Goal: Information Seeking & Learning: Learn about a topic

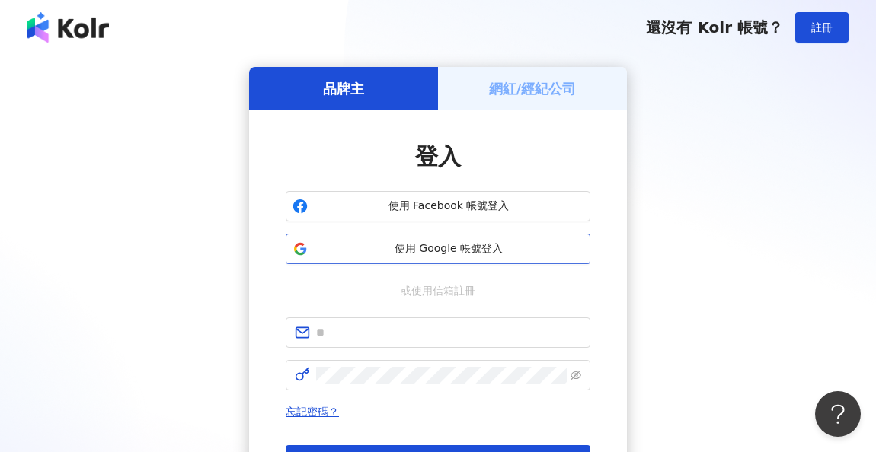
click at [460, 252] on span "使用 Google 帳號登入" at bounding box center [449, 248] width 270 height 15
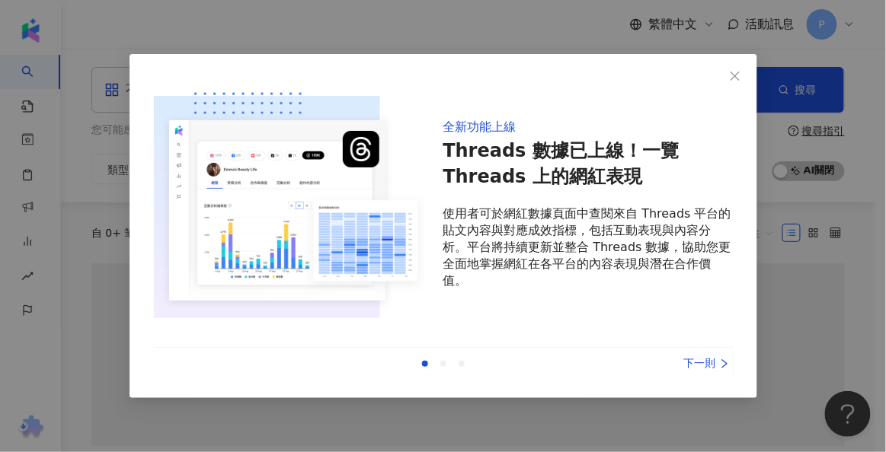
click at [678, 360] on div "下一則" at bounding box center [675, 364] width 114 height 17
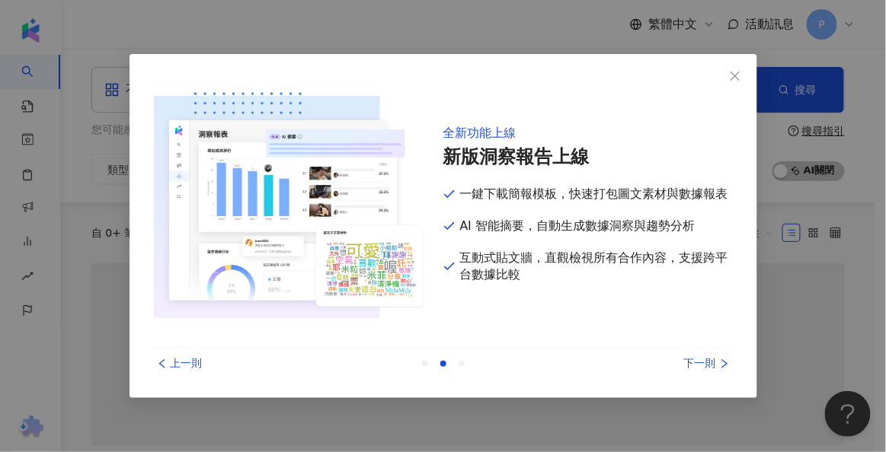
click at [689, 361] on div "下一則" at bounding box center [675, 364] width 114 height 17
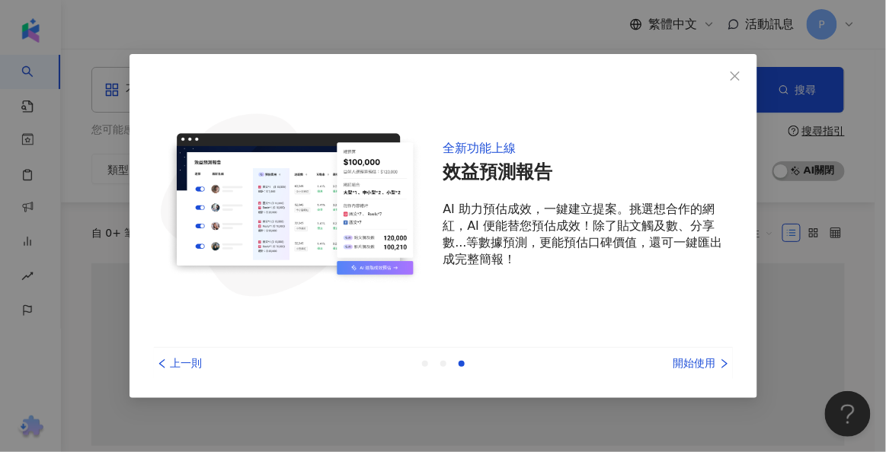
click at [689, 361] on div "開始使用" at bounding box center [675, 364] width 114 height 17
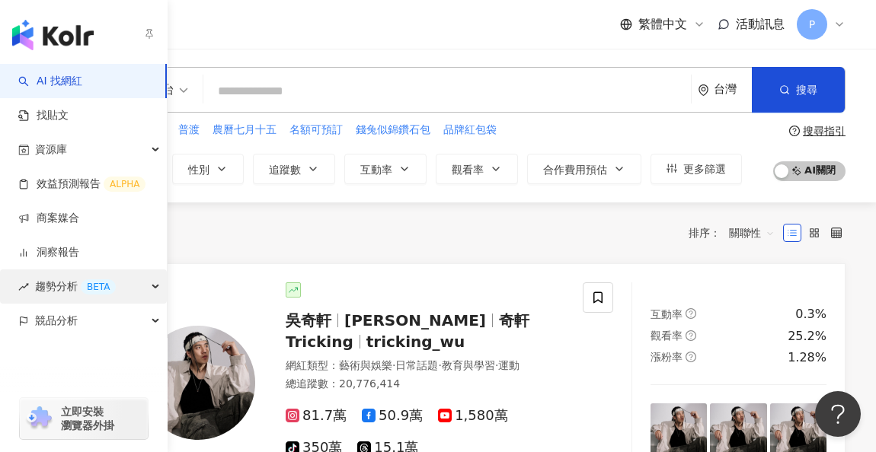
click at [139, 295] on div "趨勢分析 BETA" at bounding box center [83, 287] width 167 height 34
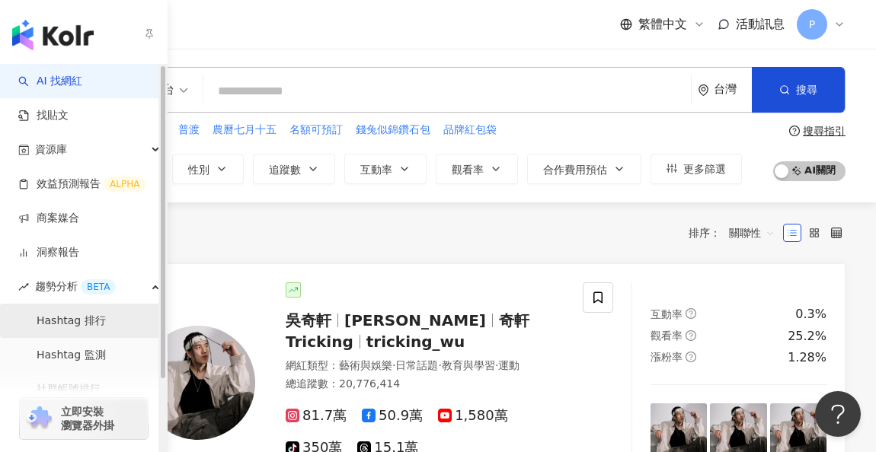
scroll to position [88, 0]
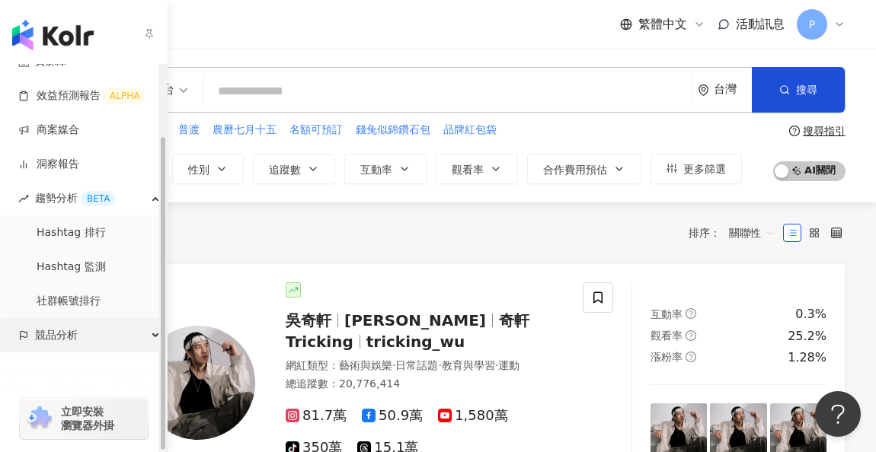
click at [130, 334] on div "競品分析" at bounding box center [83, 335] width 167 height 34
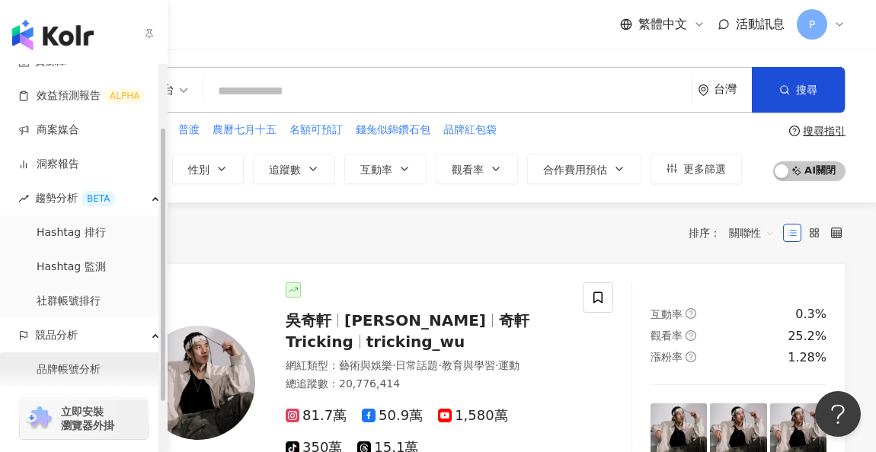
click at [59, 364] on link "品牌帳號分析" at bounding box center [69, 369] width 64 height 15
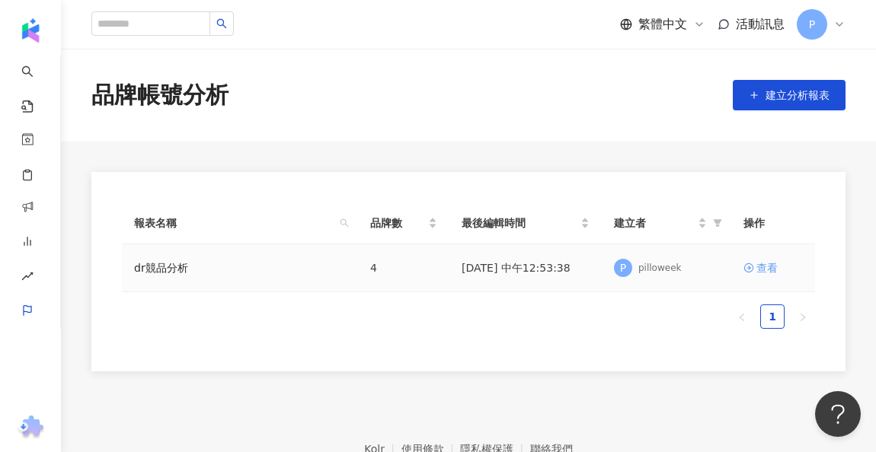
click at [766, 263] on div "查看" at bounding box center [766, 268] width 21 height 17
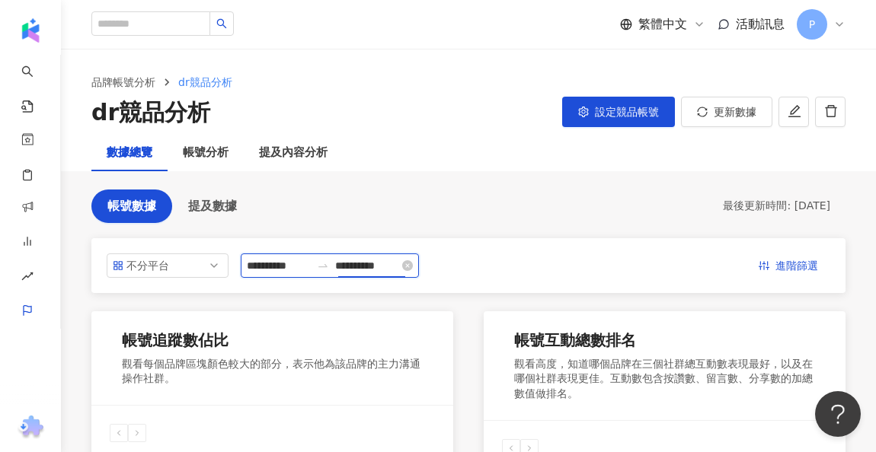
click at [380, 263] on input "**********" at bounding box center [367, 265] width 64 height 17
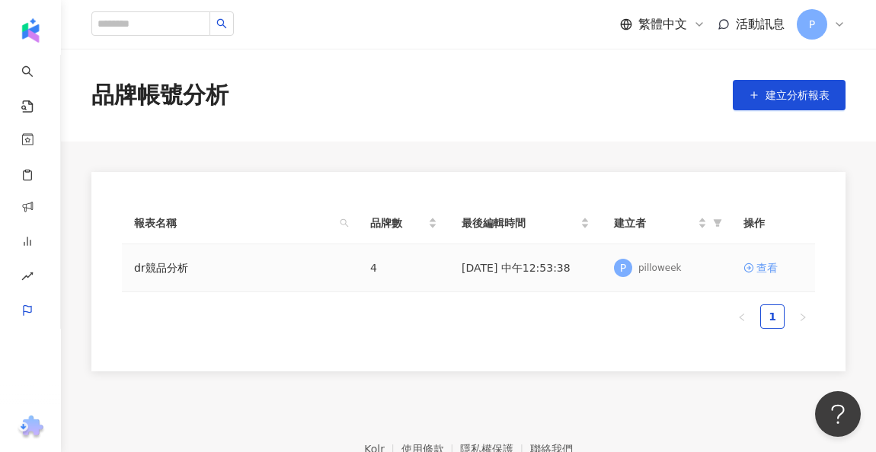
click at [756, 271] on div "查看" at bounding box center [766, 268] width 21 height 17
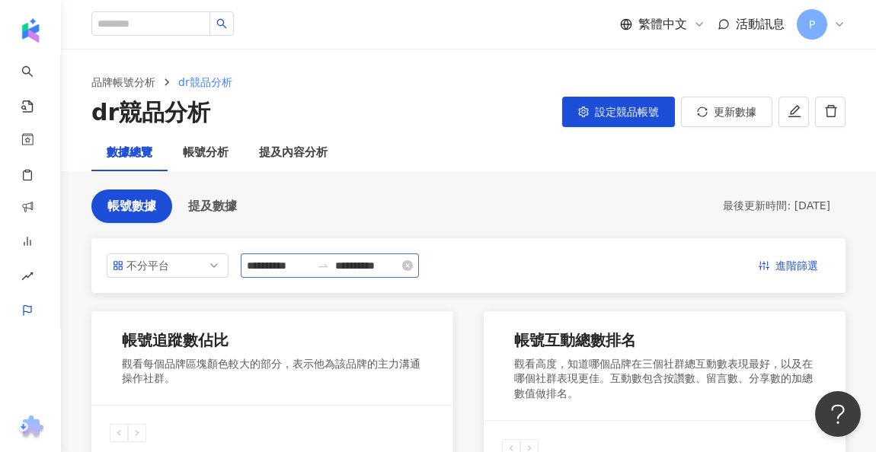
click at [329, 263] on icon "swap-right" at bounding box center [323, 266] width 12 height 12
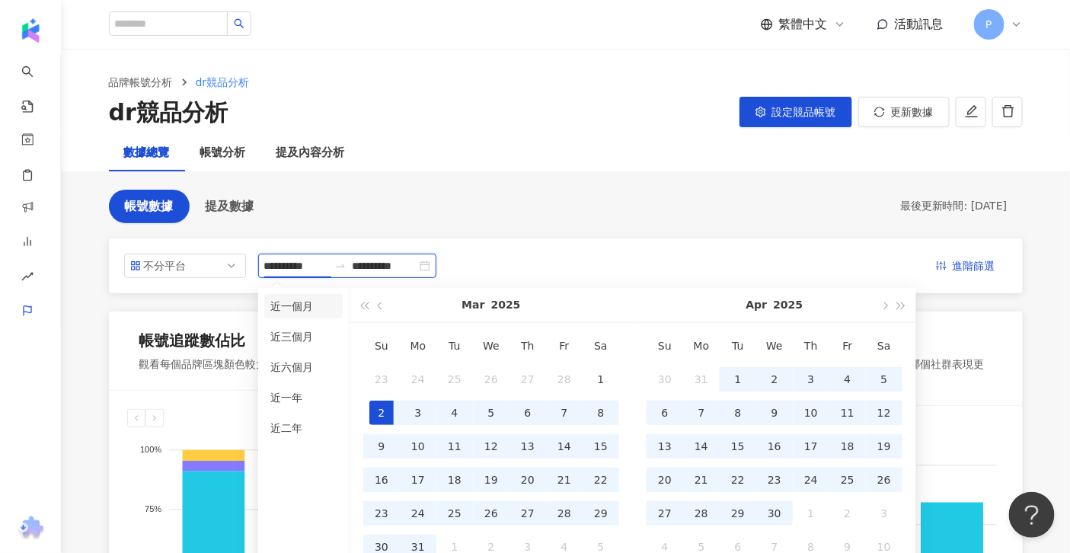
type input "**********"
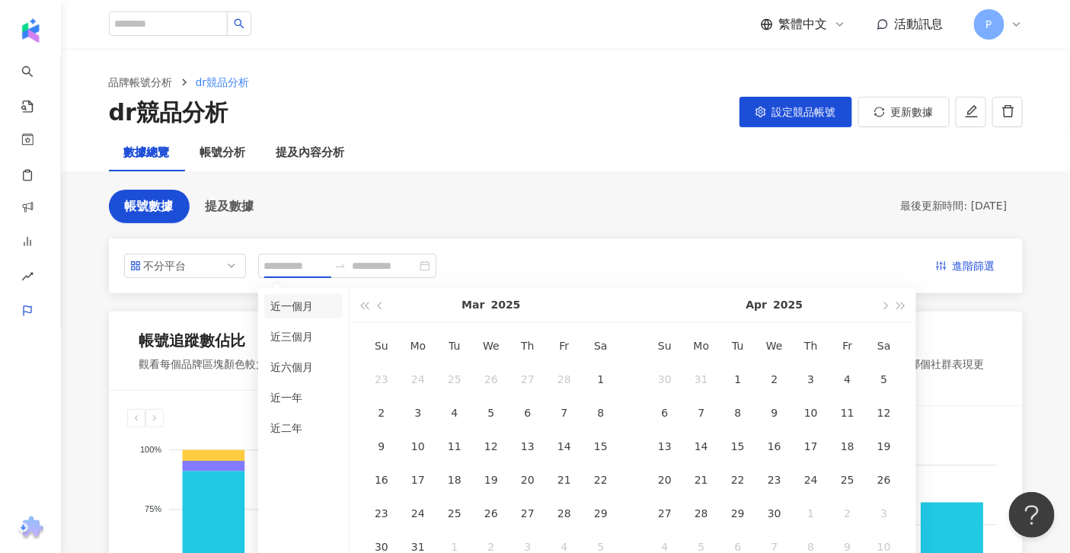
click at [319, 310] on li "近一個月" at bounding box center [303, 306] width 78 height 24
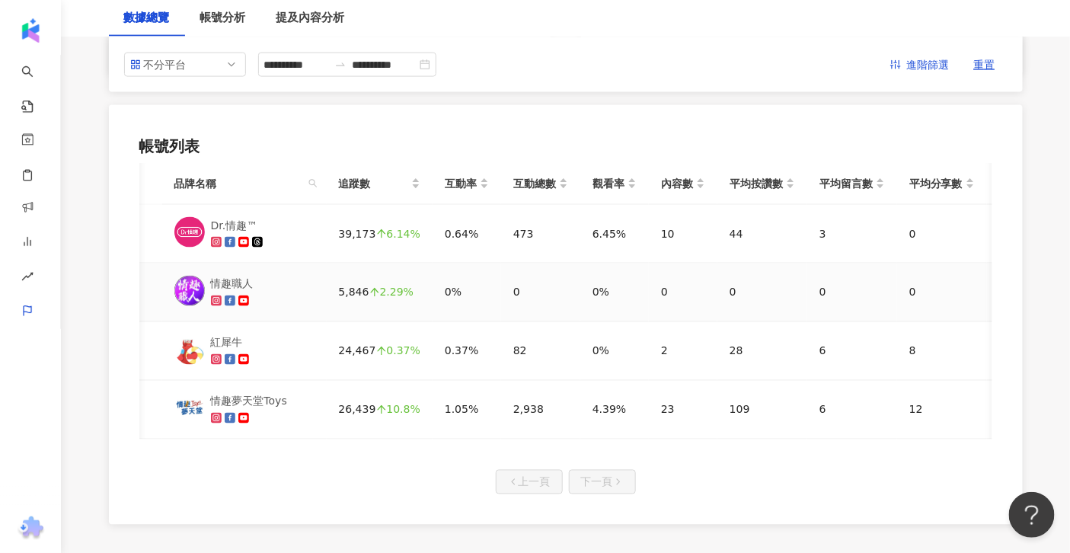
scroll to position [0, 13]
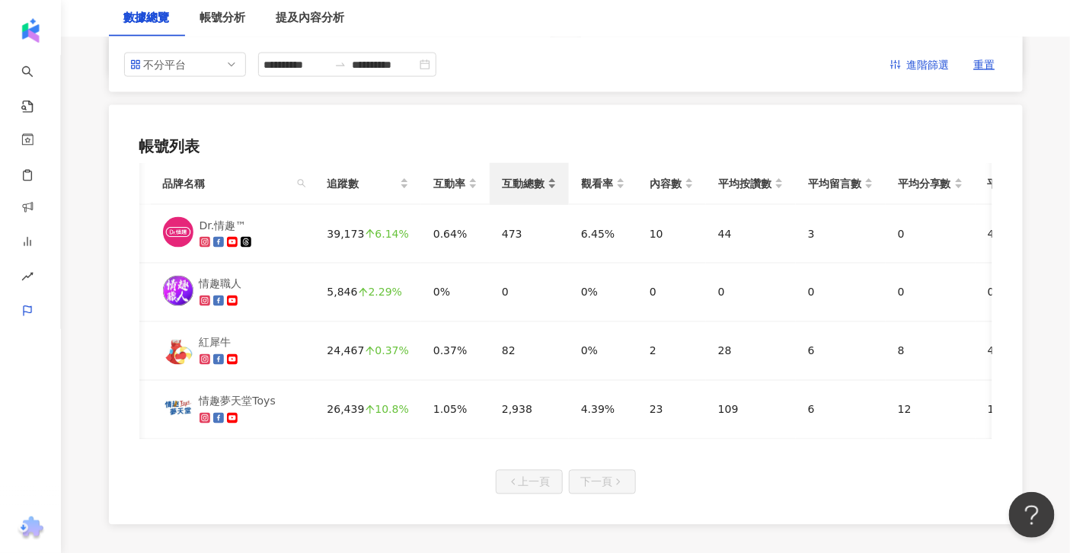
click at [544, 181] on div "互動總數" at bounding box center [529, 183] width 55 height 17
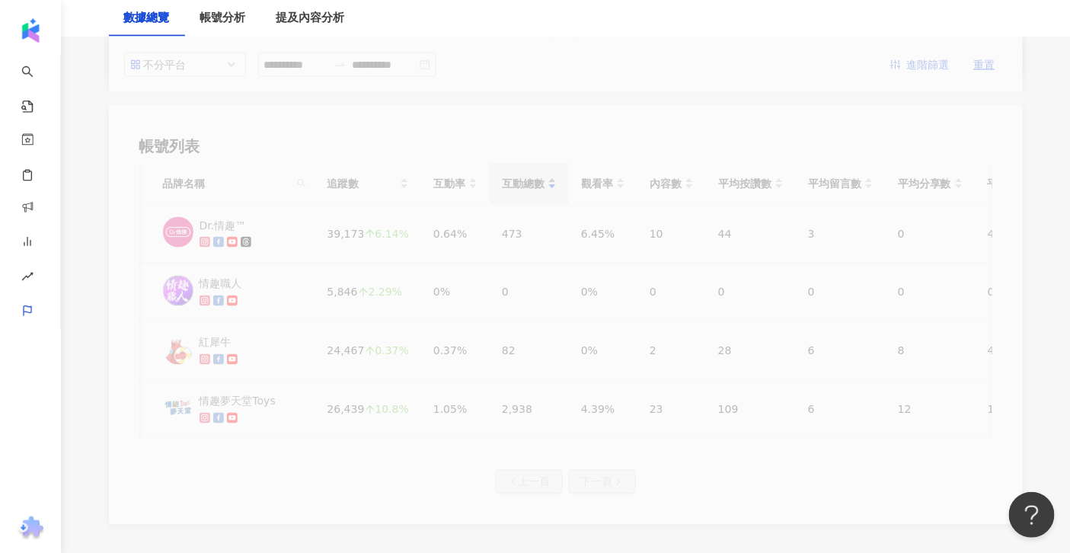
click at [544, 181] on div "**********" at bounding box center [566, 30] width 914 height 988
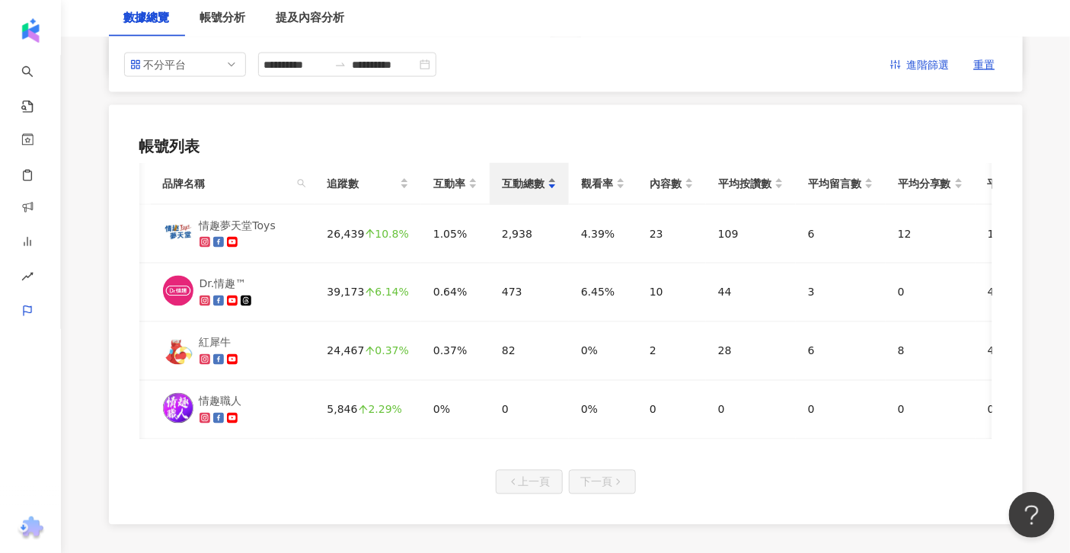
click at [544, 181] on div "互動總數" at bounding box center [529, 183] width 55 height 17
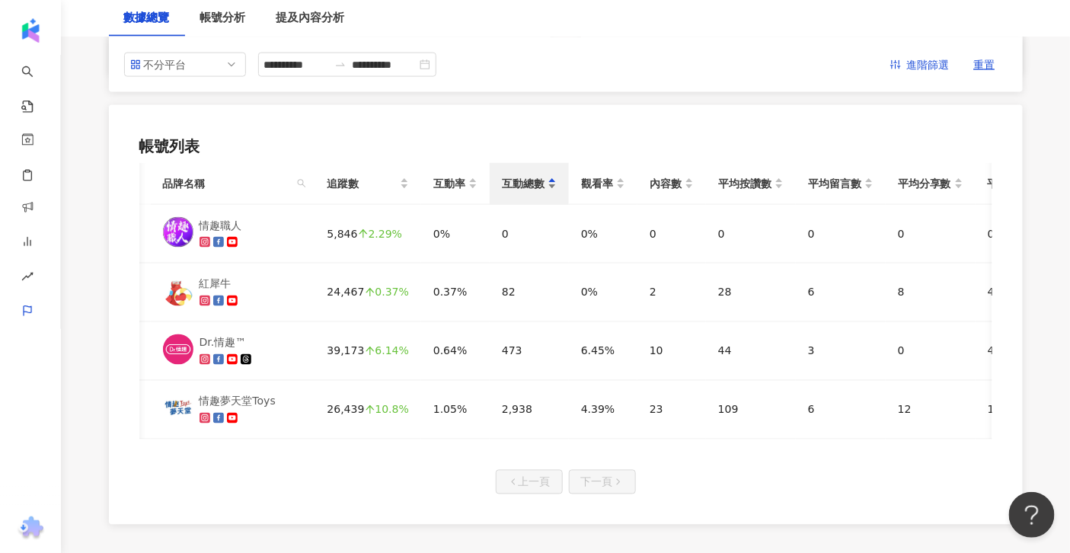
click at [544, 181] on div "互動總數" at bounding box center [529, 183] width 55 height 17
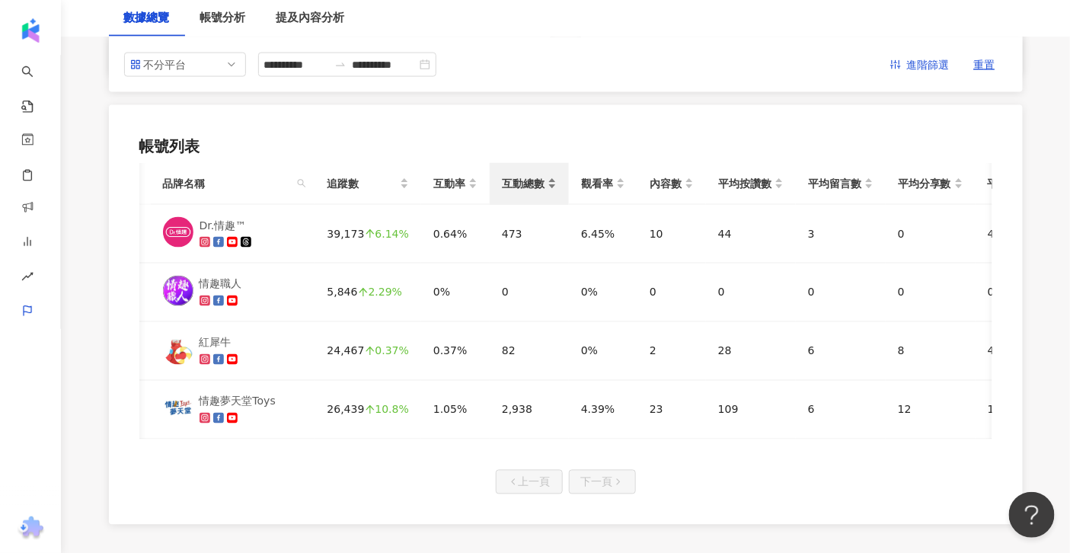
click at [544, 181] on div "互動總數" at bounding box center [529, 183] width 55 height 17
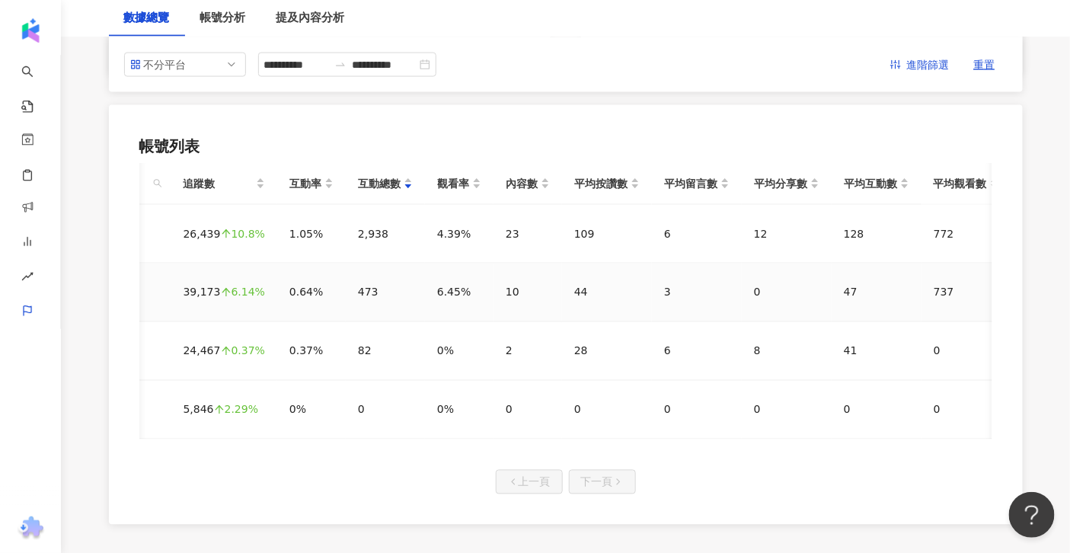
scroll to position [0, 166]
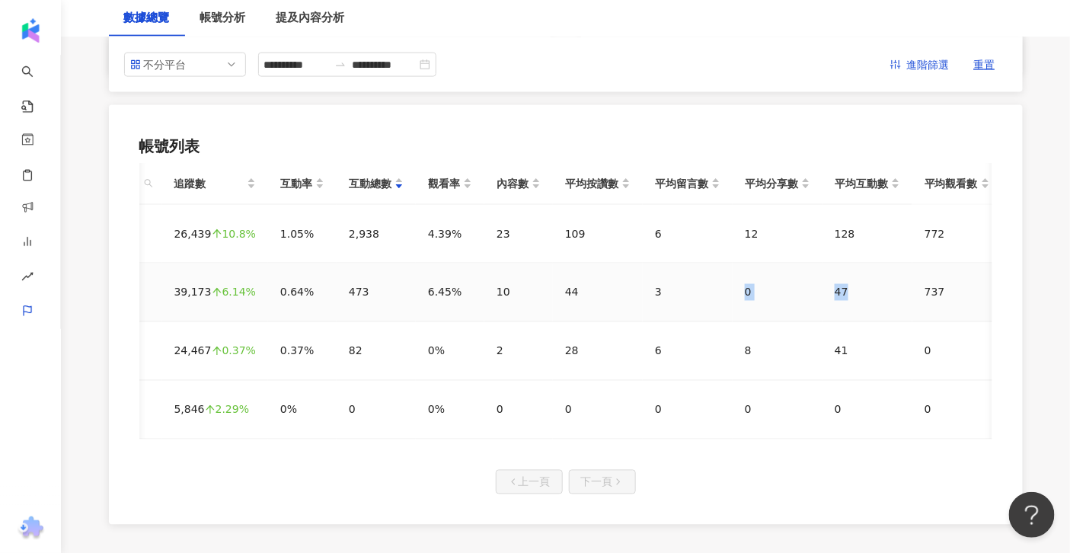
drag, startPoint x: 720, startPoint y: 289, endPoint x: 899, endPoint y: 285, distance: 178.2
click at [875, 285] on tr "Dr.情趣™ 39,173 6.14% 0.64% 473 6.45% 10 44 3 0 47 737" at bounding box center [487, 292] width 1029 height 59
click at [875, 285] on div "737" at bounding box center [956, 292] width 65 height 17
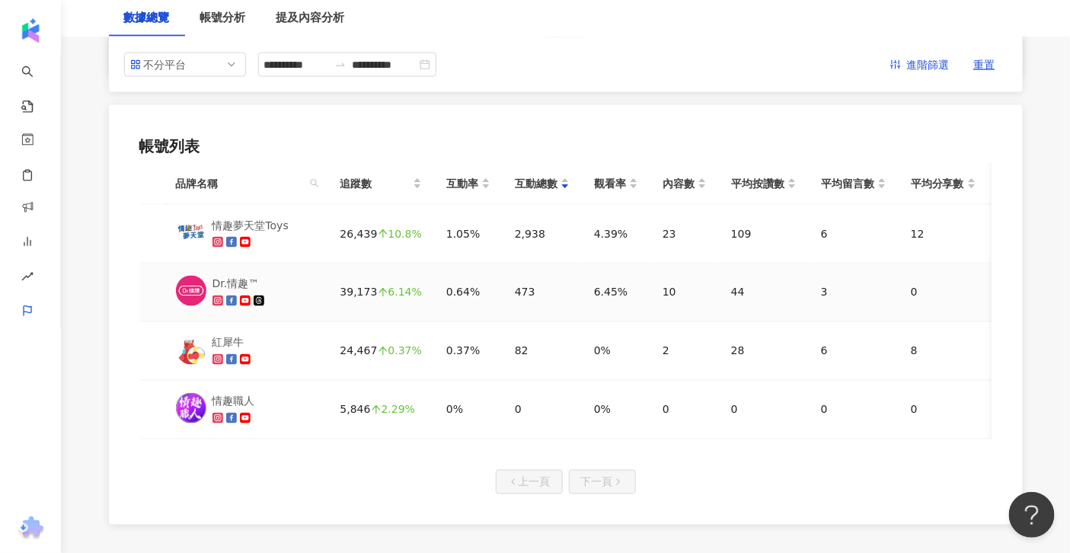
click at [243, 282] on div "Dr.情趣™" at bounding box center [239, 284] width 55 height 17
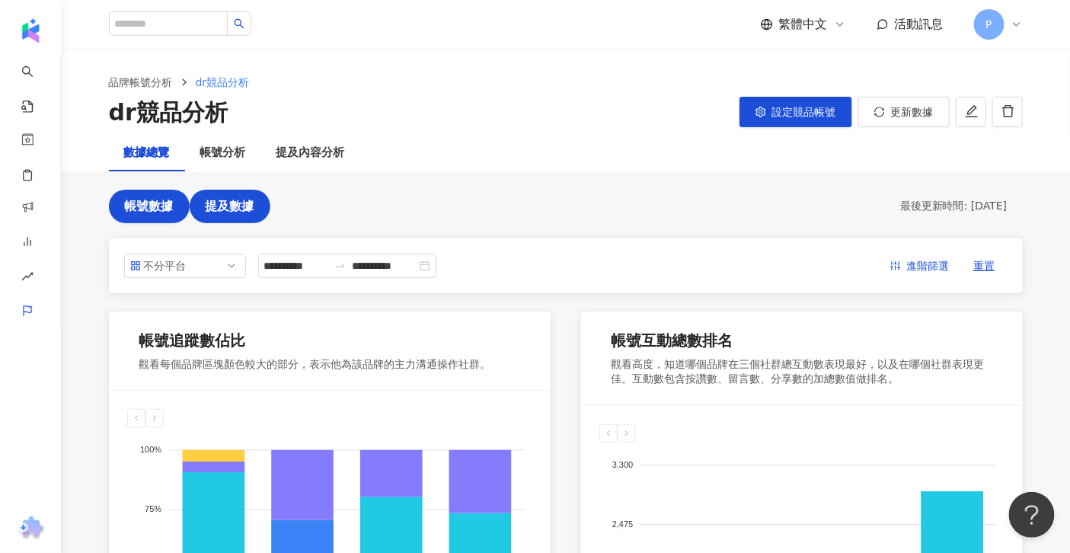
click at [238, 205] on span "提及數據" at bounding box center [230, 206] width 49 height 14
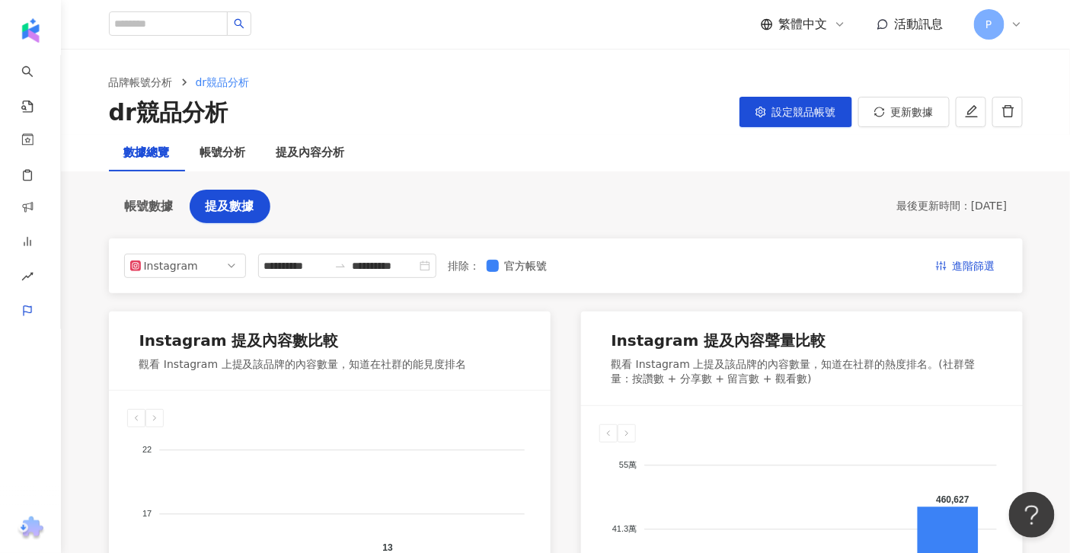
scroll to position [57, 0]
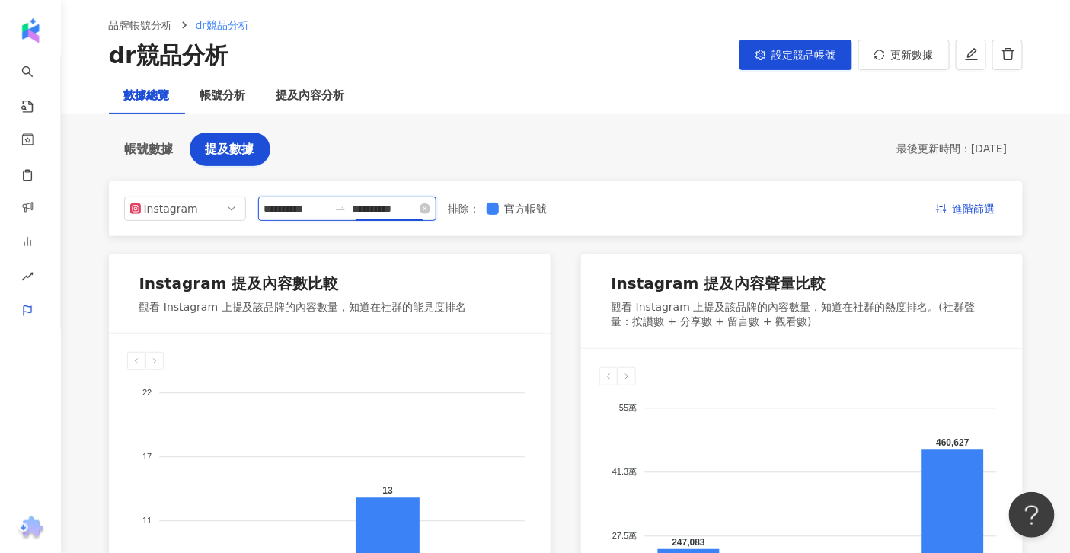
click at [356, 212] on input "**********" at bounding box center [385, 208] width 64 height 17
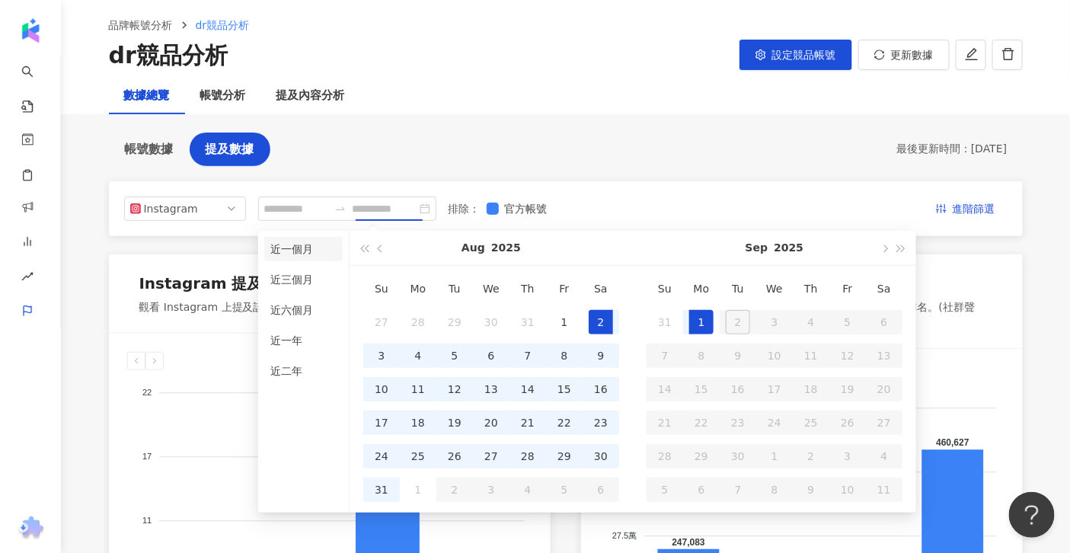
click at [308, 244] on li "近一個月" at bounding box center [303, 249] width 78 height 24
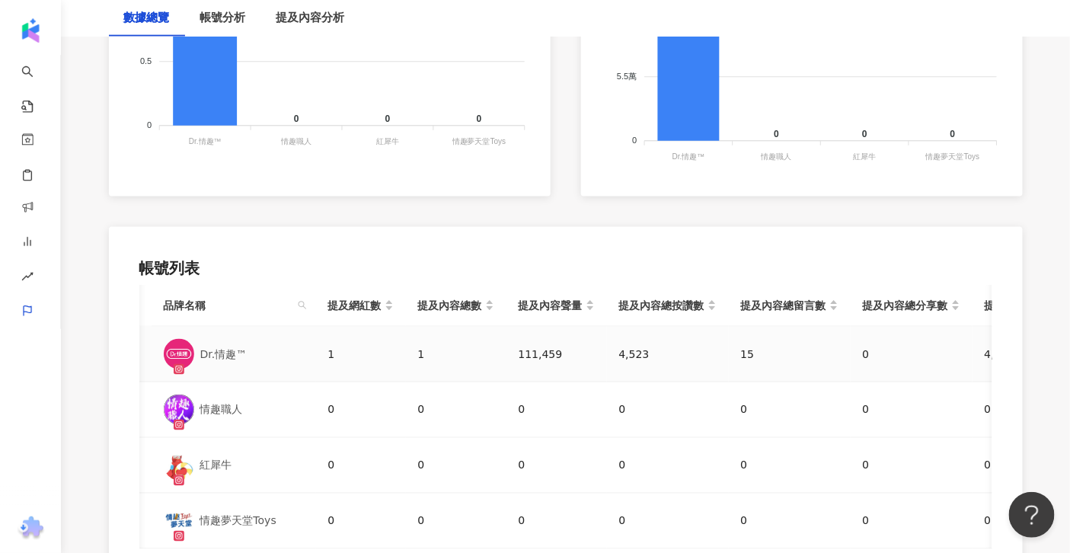
scroll to position [0, 26]
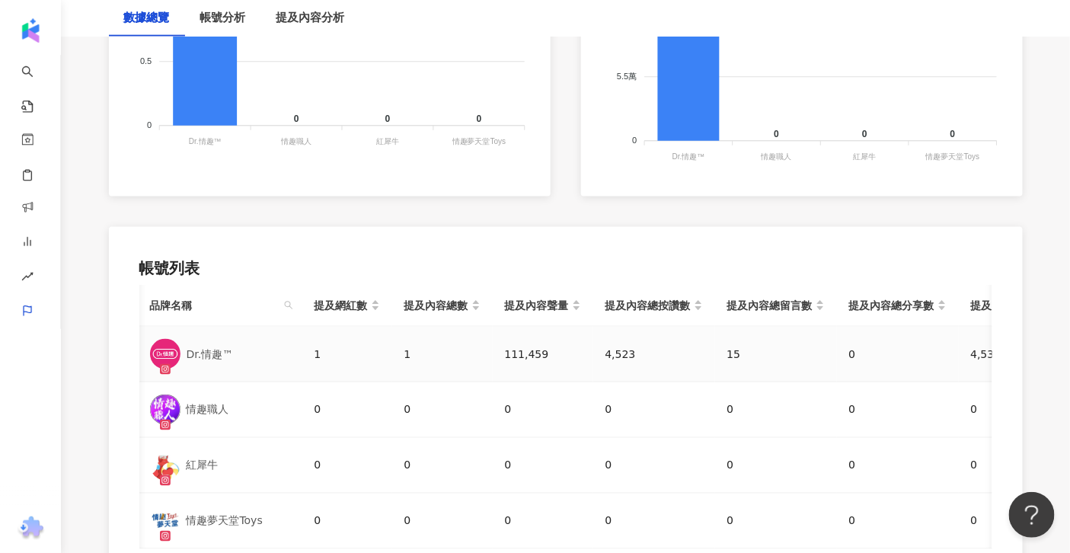
click at [203, 358] on div "Dr.情趣™" at bounding box center [210, 354] width 47 height 17
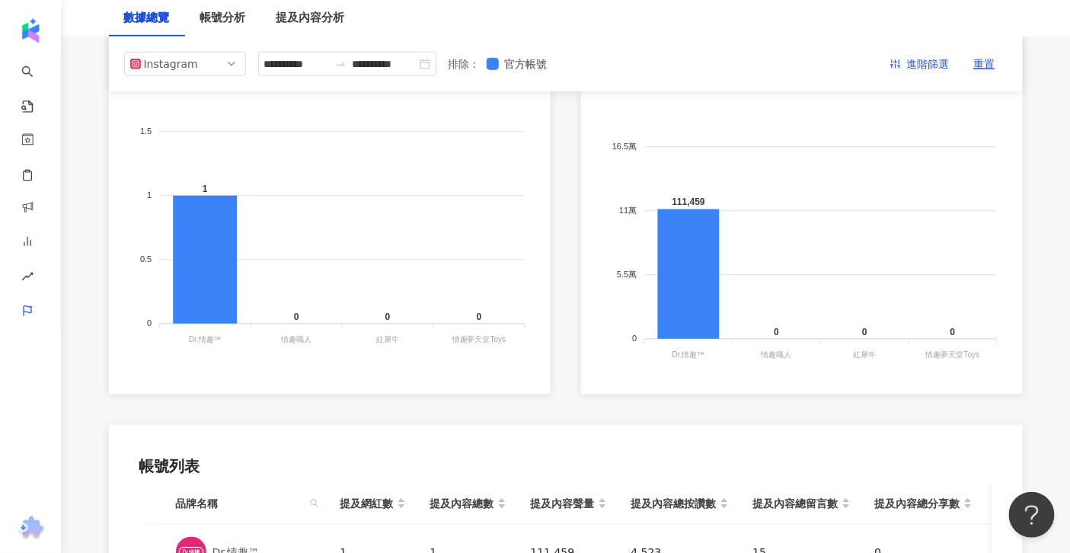
scroll to position [0, 0]
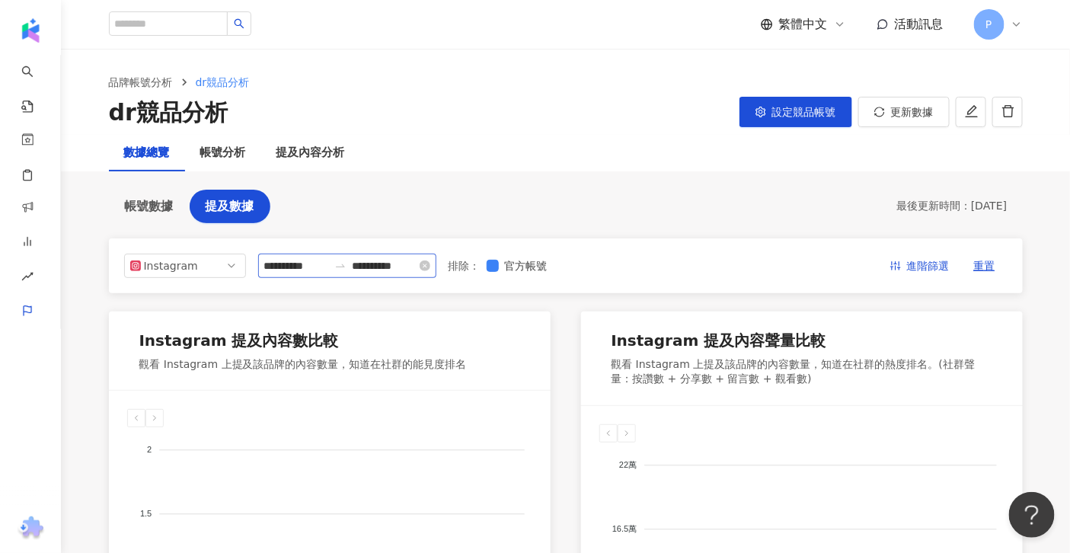
click at [345, 260] on icon "swap-right" at bounding box center [340, 266] width 12 height 12
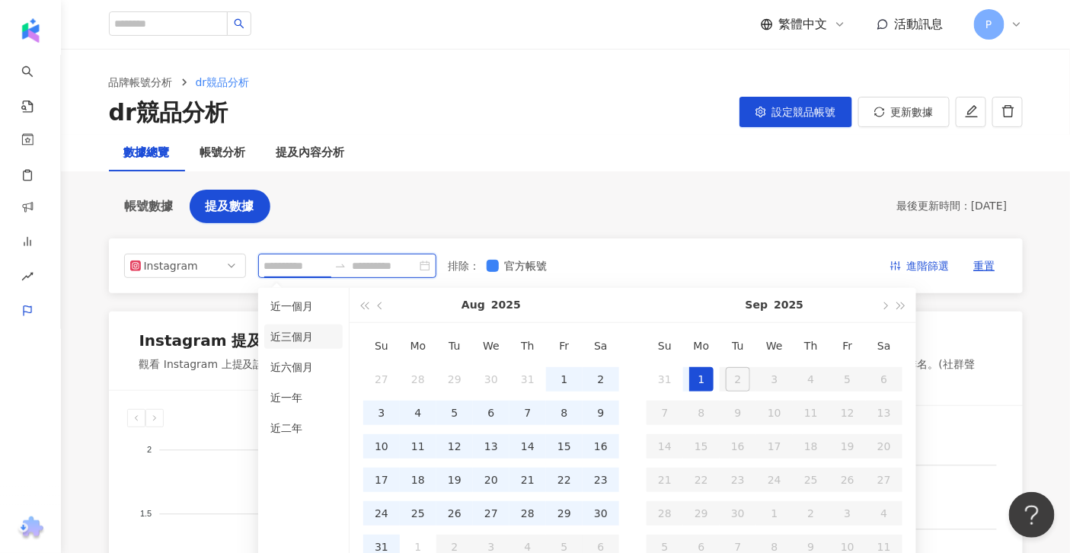
type input "**********"
click at [318, 339] on li "近三個月" at bounding box center [303, 336] width 78 height 24
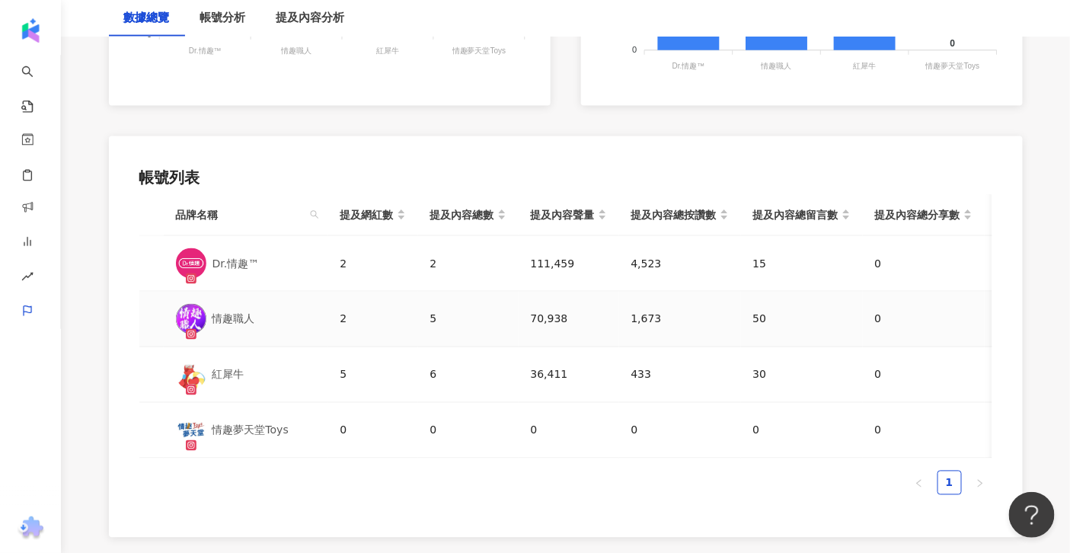
scroll to position [672, 0]
drag, startPoint x: 340, startPoint y: 259, endPoint x: 554, endPoint y: 259, distance: 214.0
click at [477, 259] on tr "Dr.情趣™ 2 2 111,459 4,523 15 0 4,538 106,921" at bounding box center [683, 263] width 1089 height 56
click at [558, 259] on div "111,459" at bounding box center [569, 262] width 76 height 17
click at [603, 214] on div "提及內容聲量" at bounding box center [569, 213] width 76 height 17
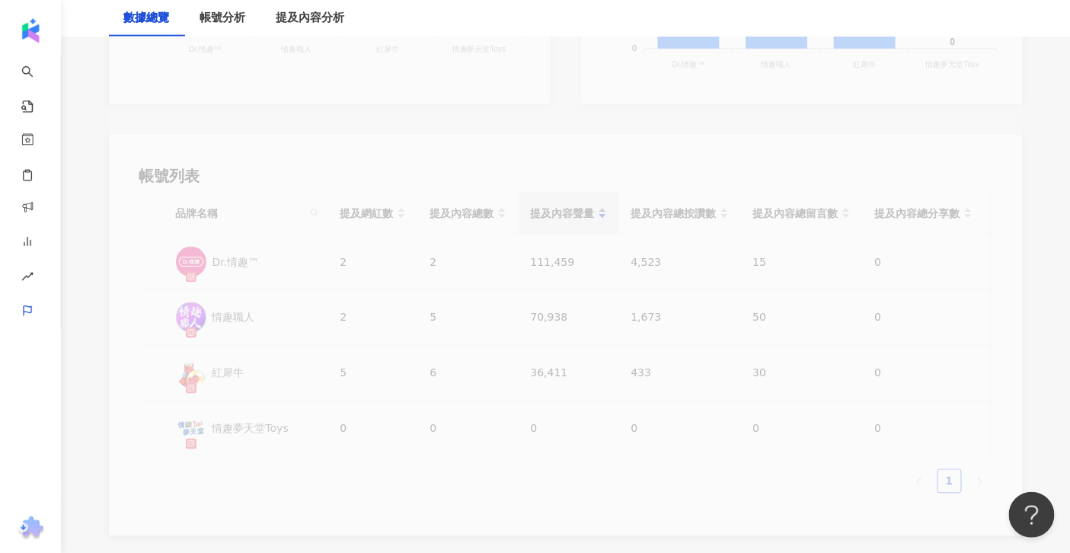
click at [603, 214] on div "**********" at bounding box center [566, 51] width 914 height 970
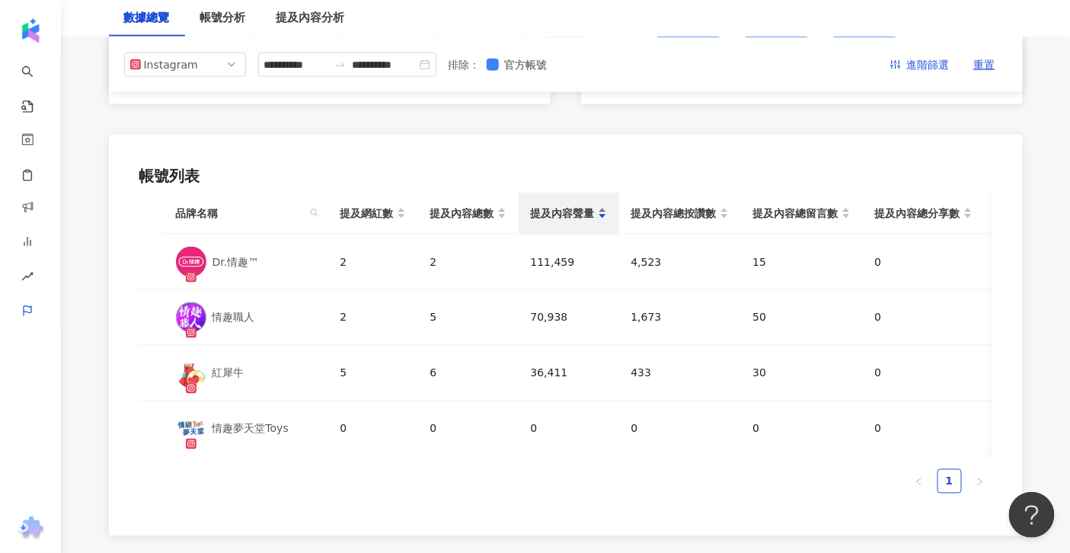
scroll to position [0, 0]
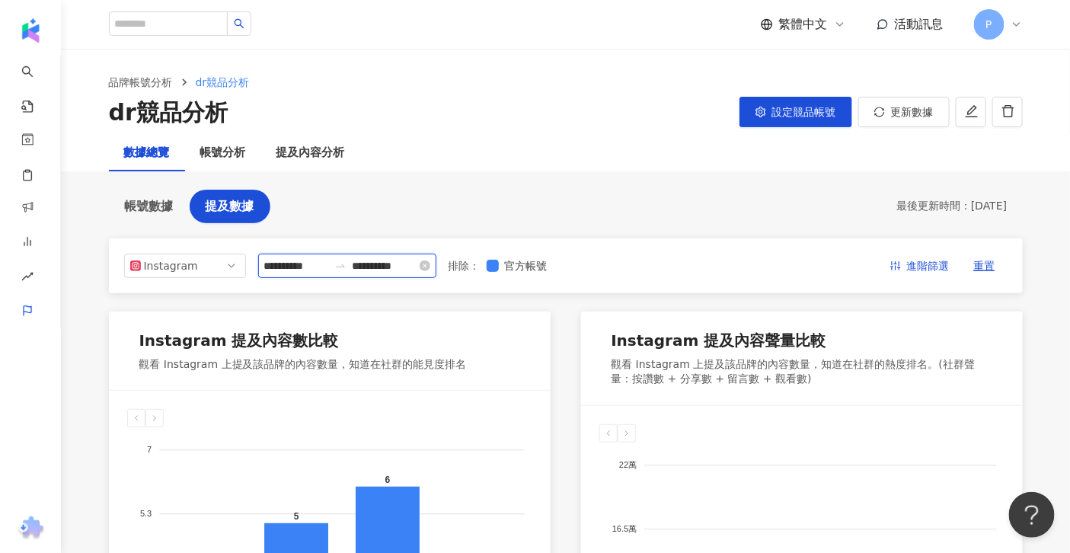
click at [356, 268] on input "**********" at bounding box center [385, 265] width 64 height 17
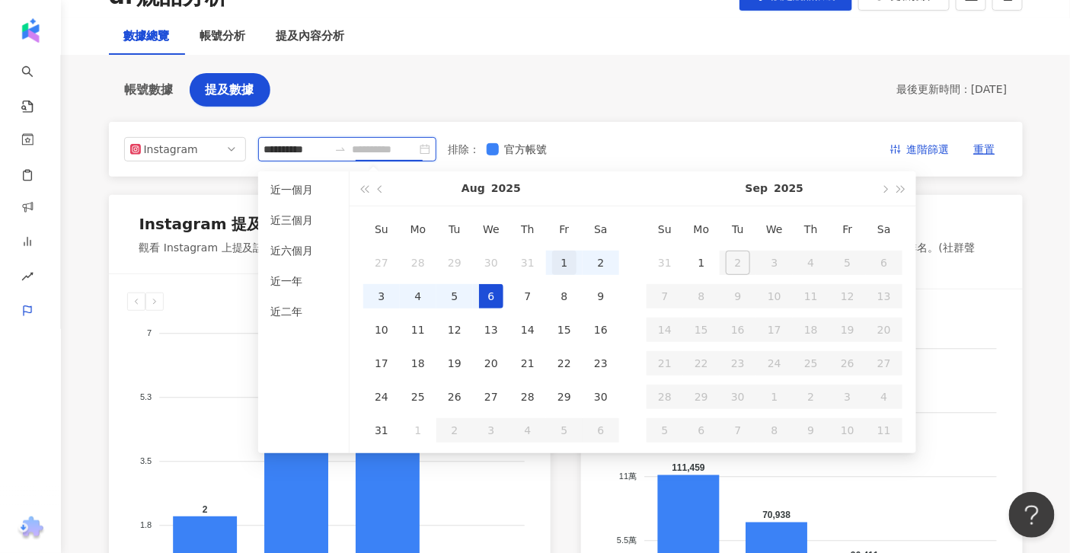
scroll to position [117, 0]
type input "**********"
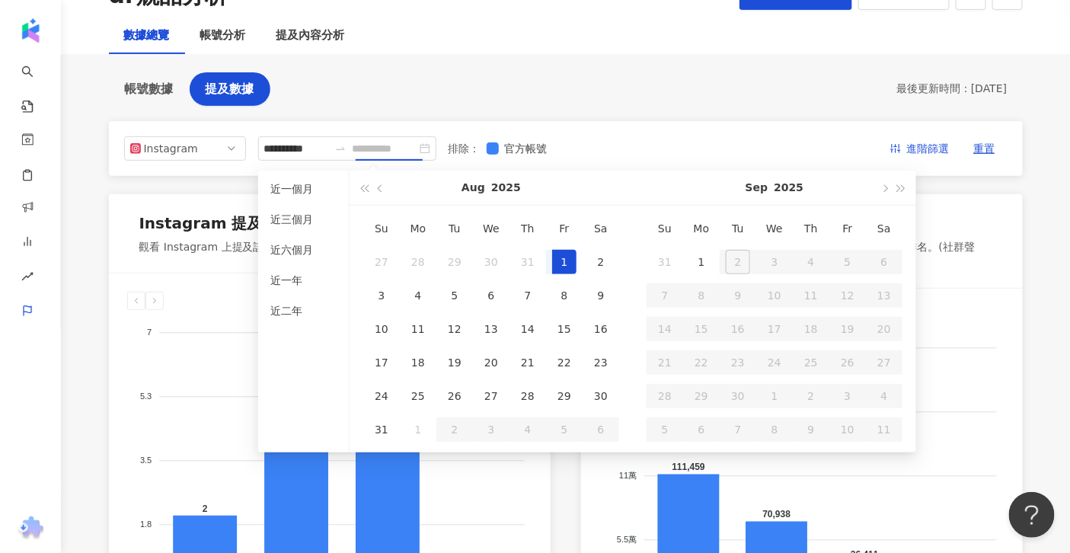
click at [570, 255] on div "1" at bounding box center [564, 262] width 24 height 24
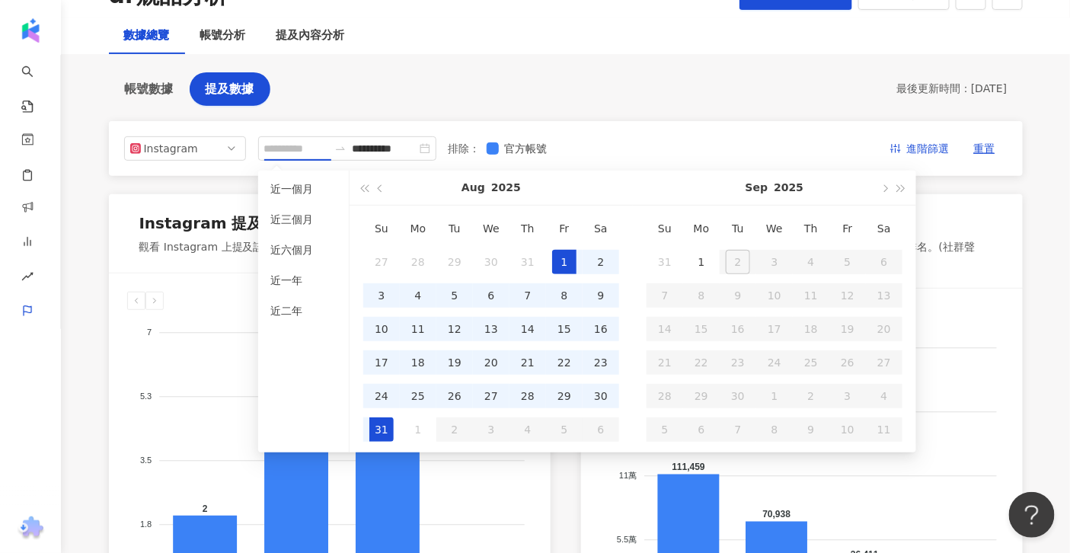
click at [376, 435] on div "31" at bounding box center [381, 429] width 24 height 24
type input "**********"
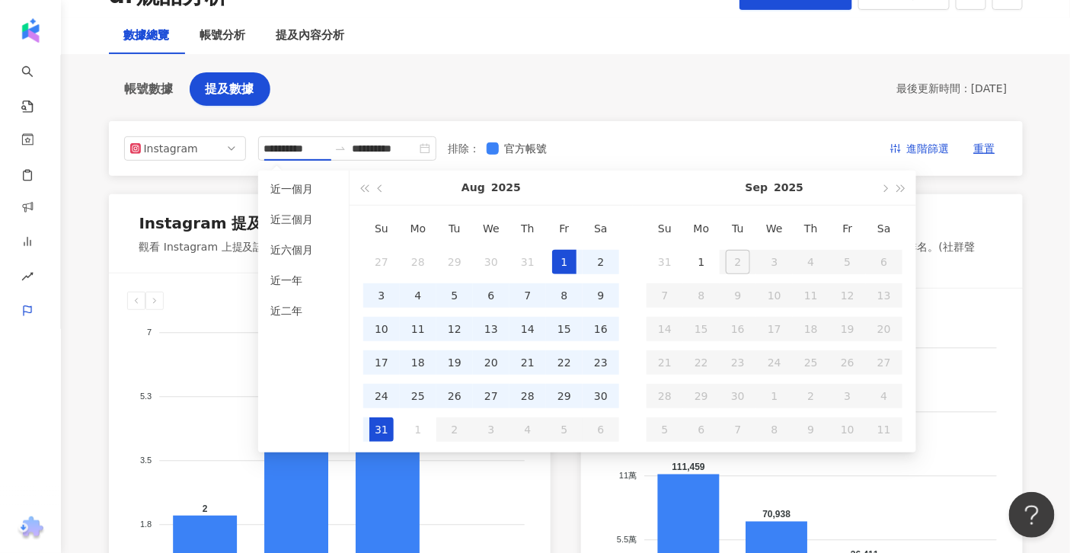
type input "**********"
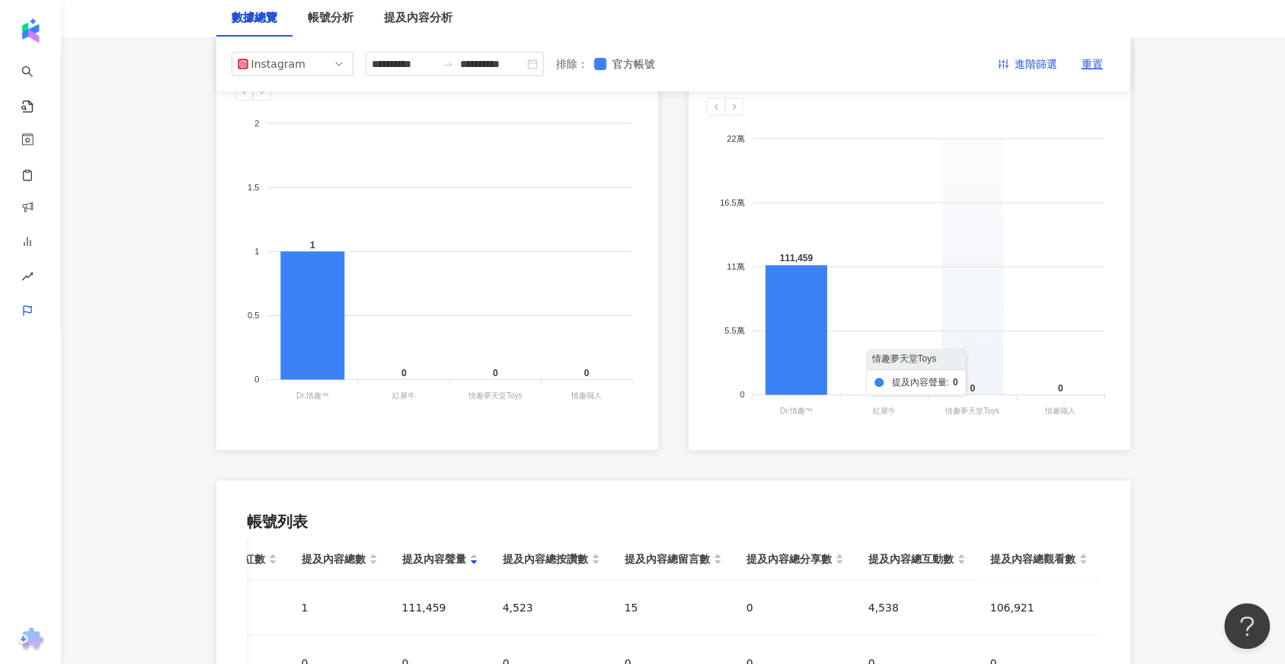
scroll to position [0, 0]
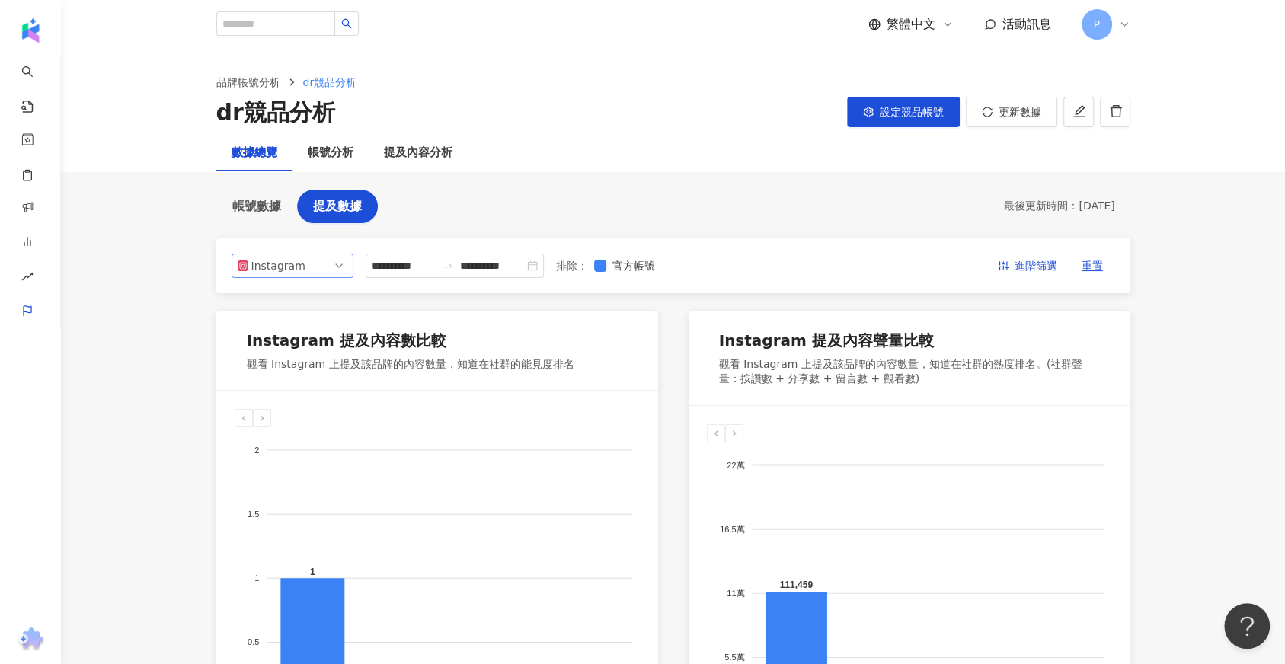
click at [311, 267] on span "Instagram" at bounding box center [293, 265] width 110 height 23
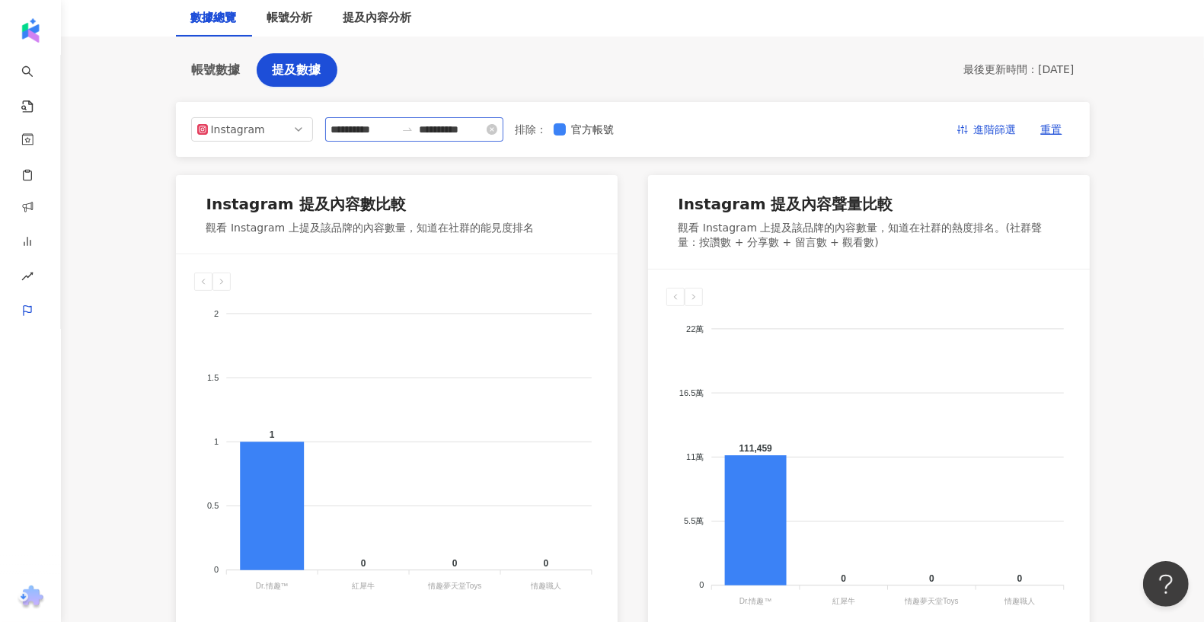
scroll to position [133, 0]
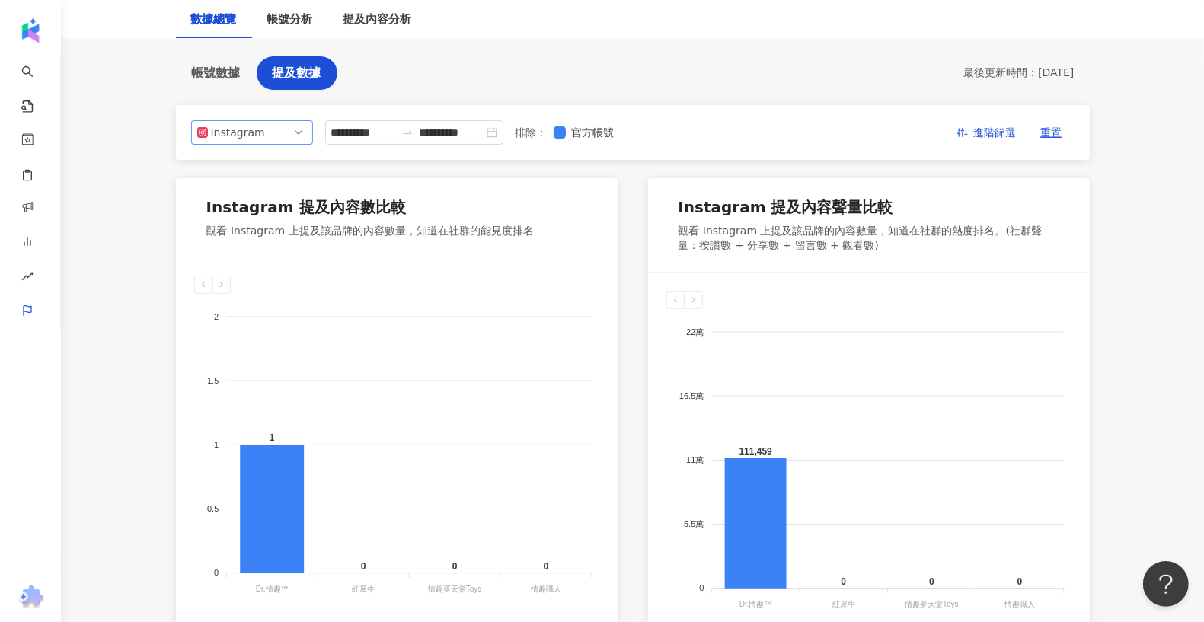
click at [301, 134] on span "Instagram" at bounding box center [252, 132] width 110 height 23
click at [244, 185] on div "Facebook" at bounding box center [241, 193] width 49 height 17
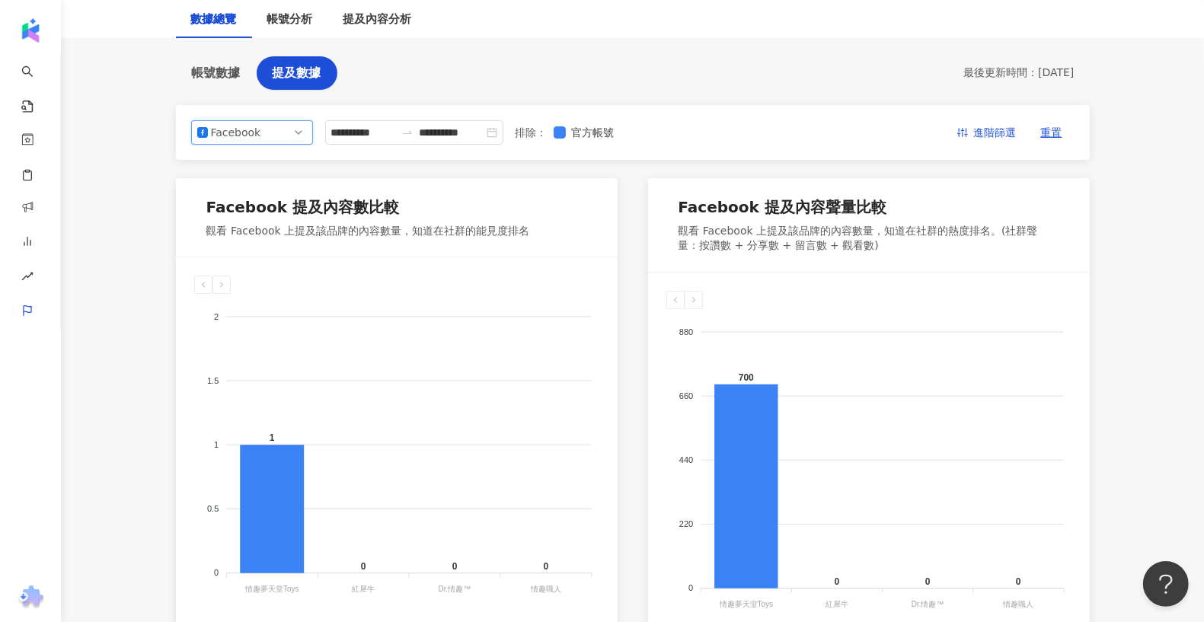
click at [285, 140] on span "Facebook" at bounding box center [252, 132] width 110 height 23
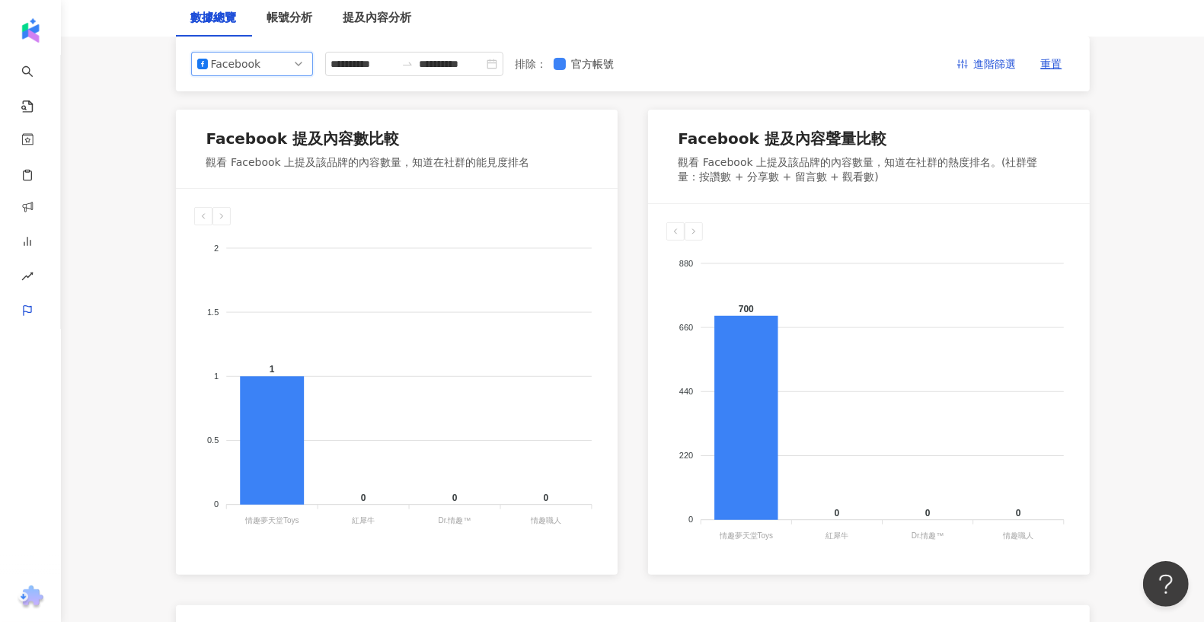
scroll to position [205, 0]
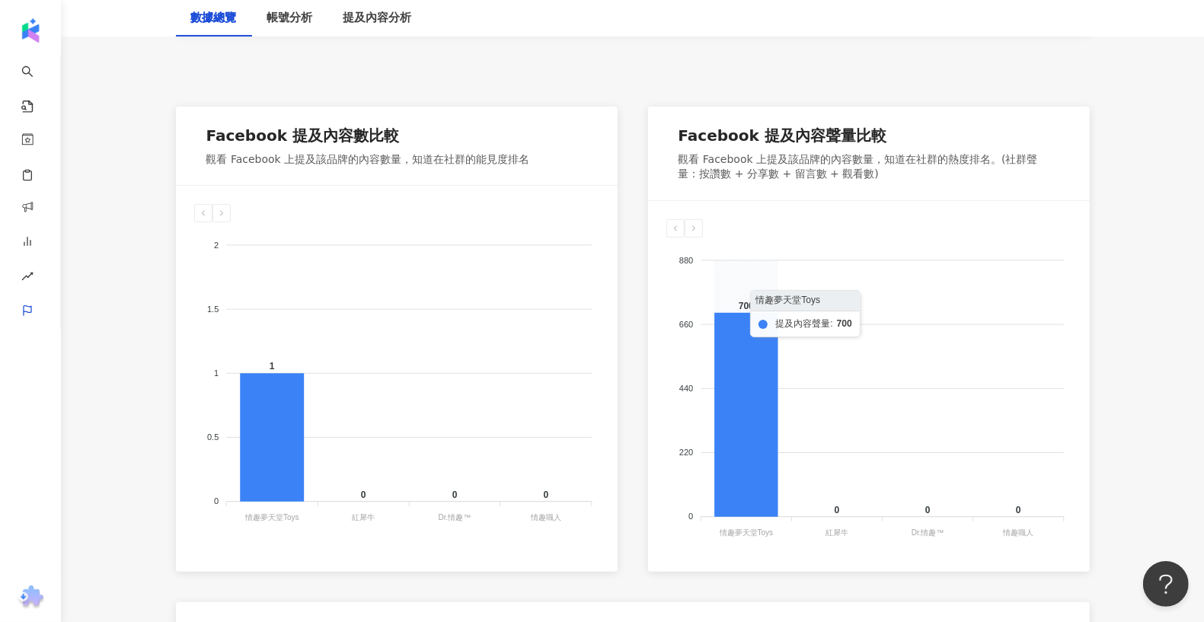
click at [779, 441] on foreignobject at bounding box center [868, 390] width 405 height 305
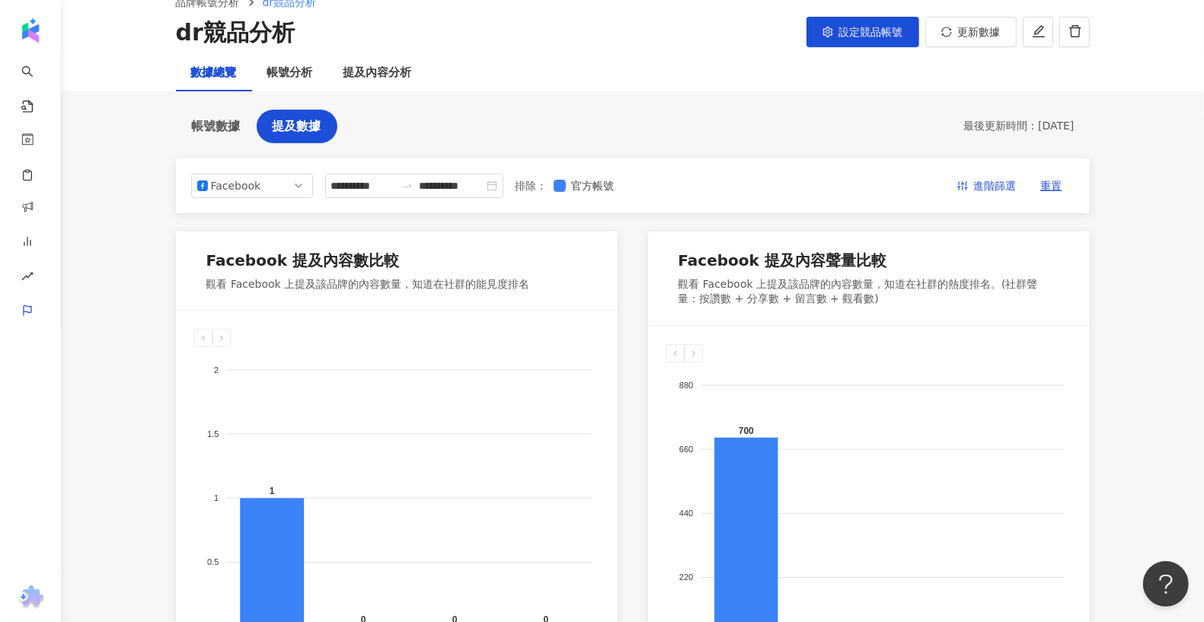
scroll to position [50, 0]
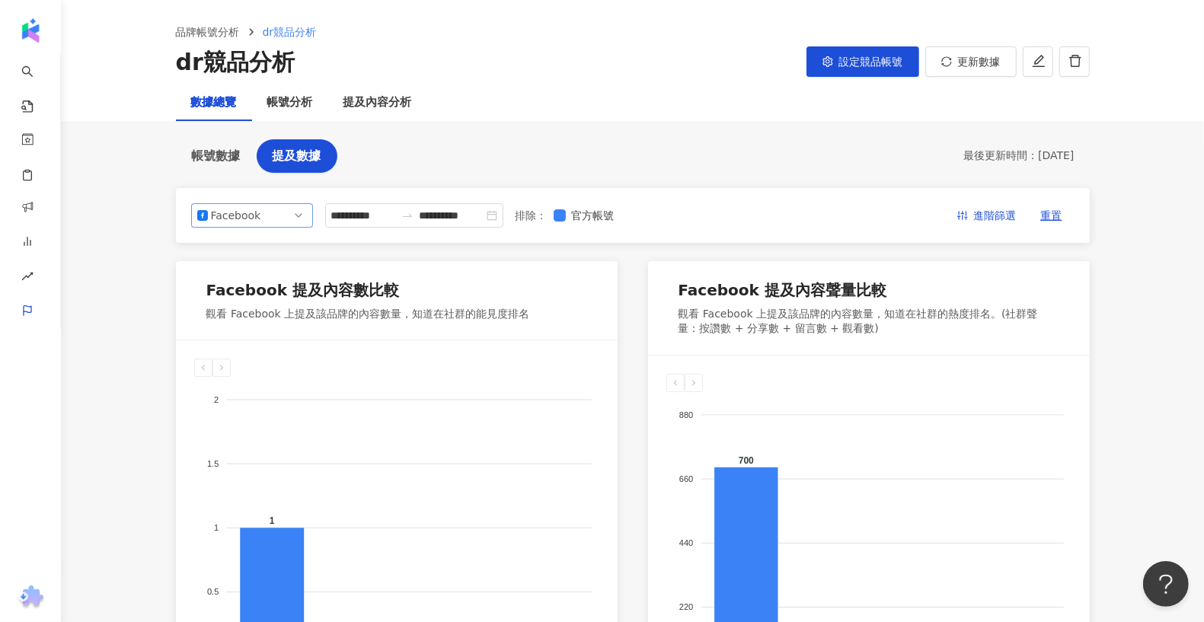
click at [282, 204] on span "Facebook" at bounding box center [252, 215] width 110 height 23
click at [266, 291] on div "YouTube" at bounding box center [252, 302] width 116 height 26
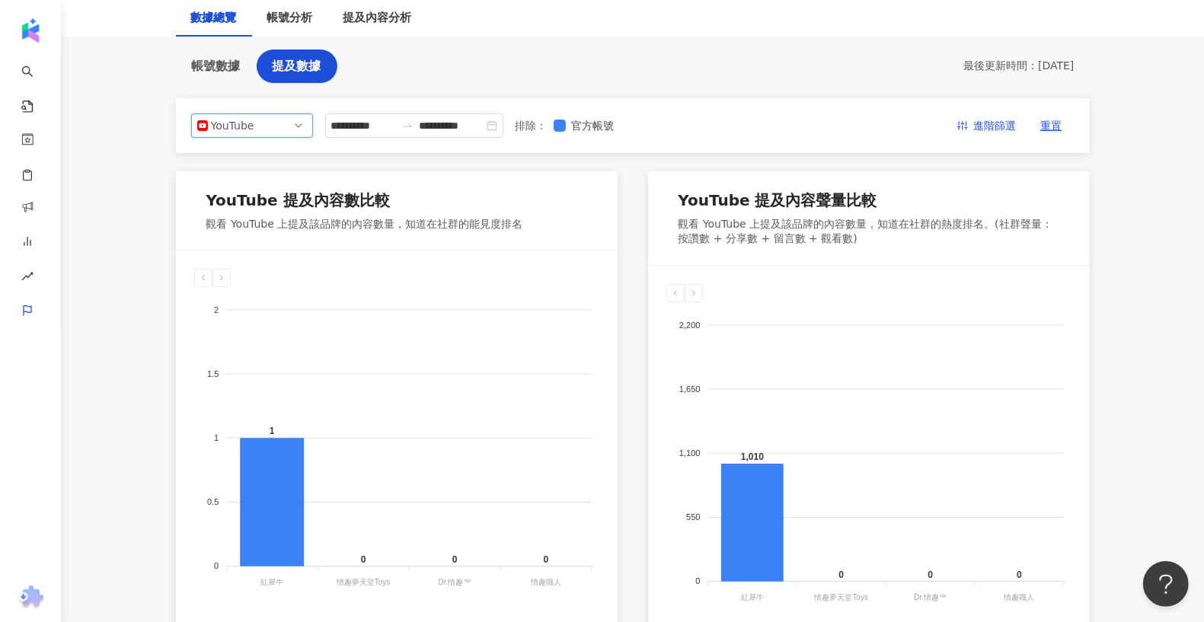
scroll to position [128, 0]
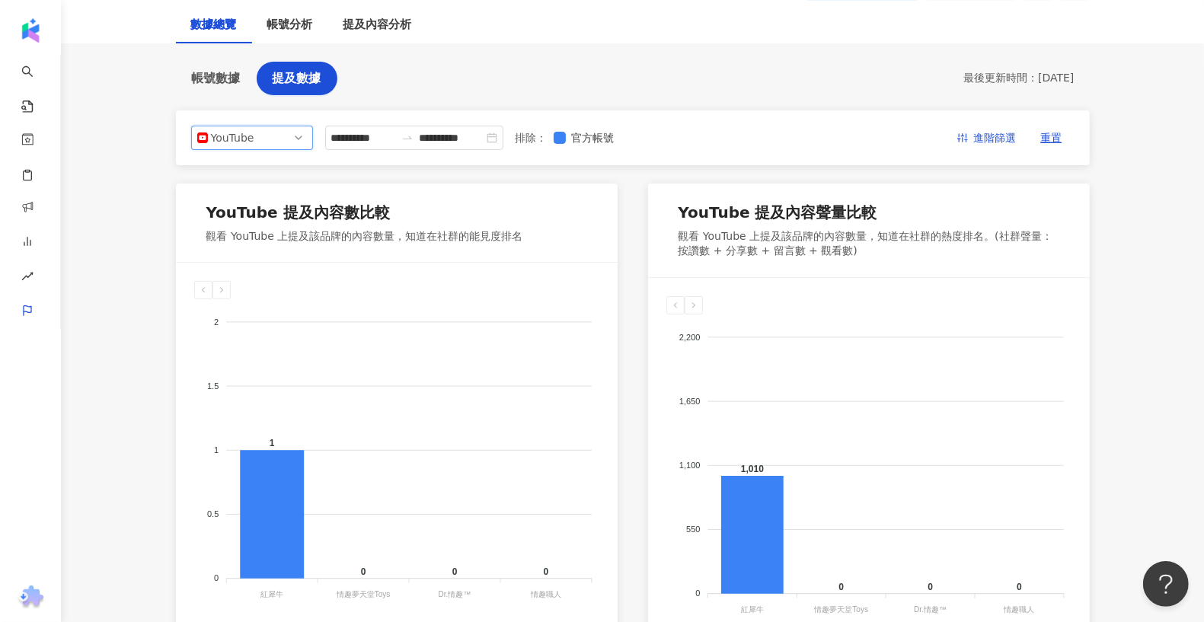
click at [286, 129] on span "YouTube" at bounding box center [252, 137] width 110 height 23
click at [275, 170] on div "Instagram" at bounding box center [251, 172] width 97 height 17
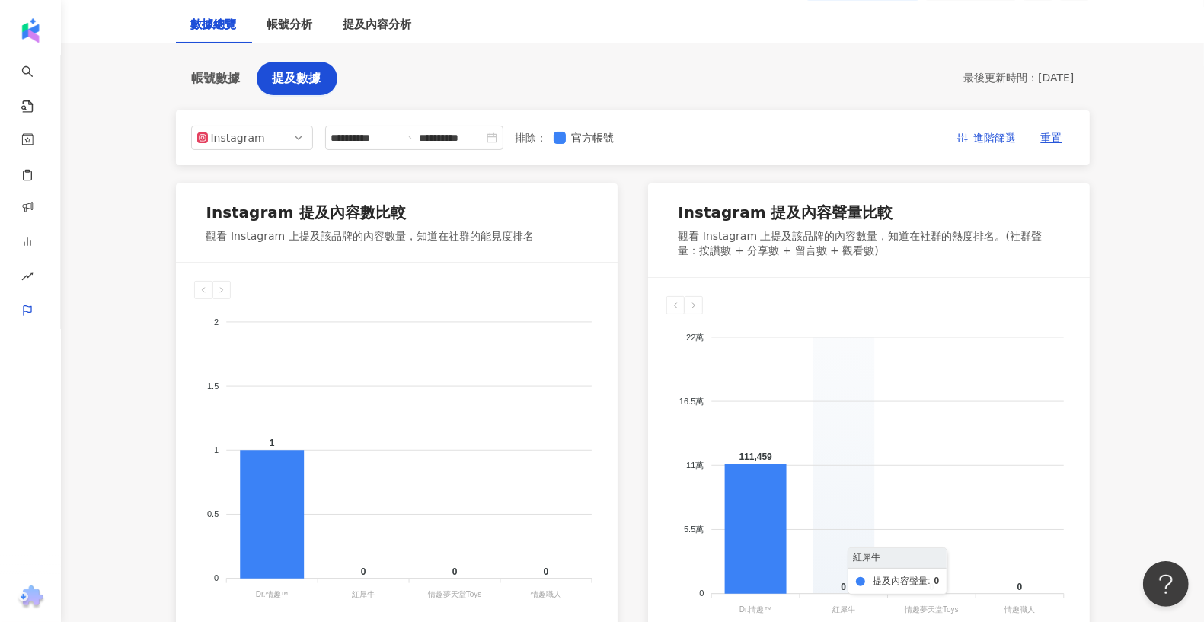
click at [803, 452] on foreignobject at bounding box center [868, 466] width 405 height 305
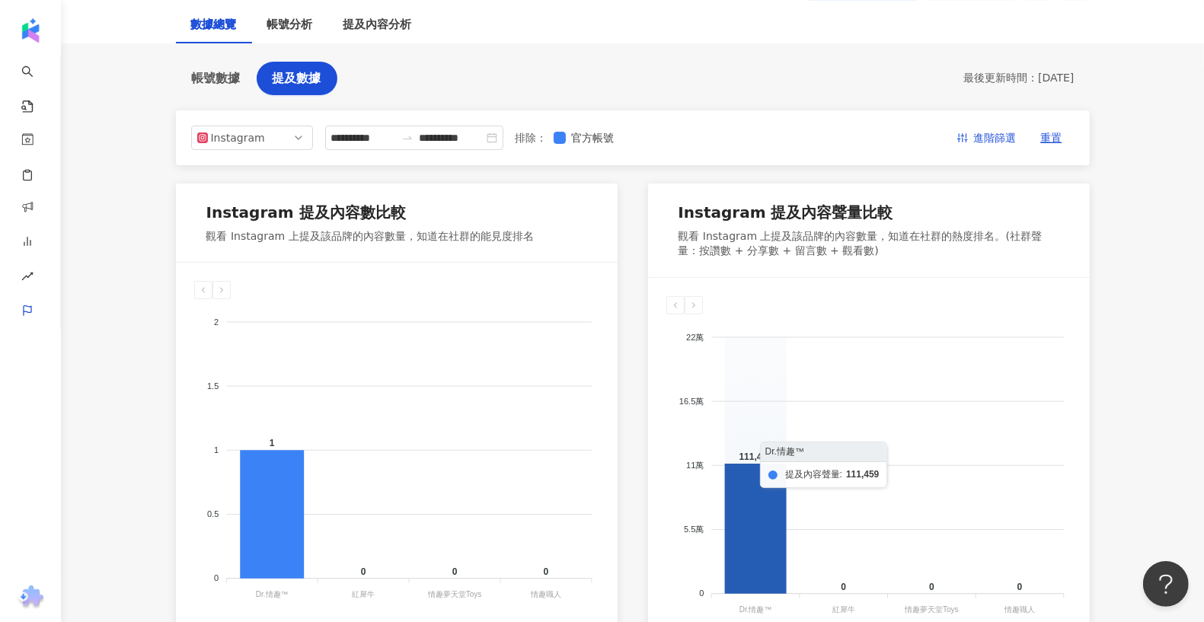
click at [778, 452] on icon at bounding box center [755, 529] width 62 height 130
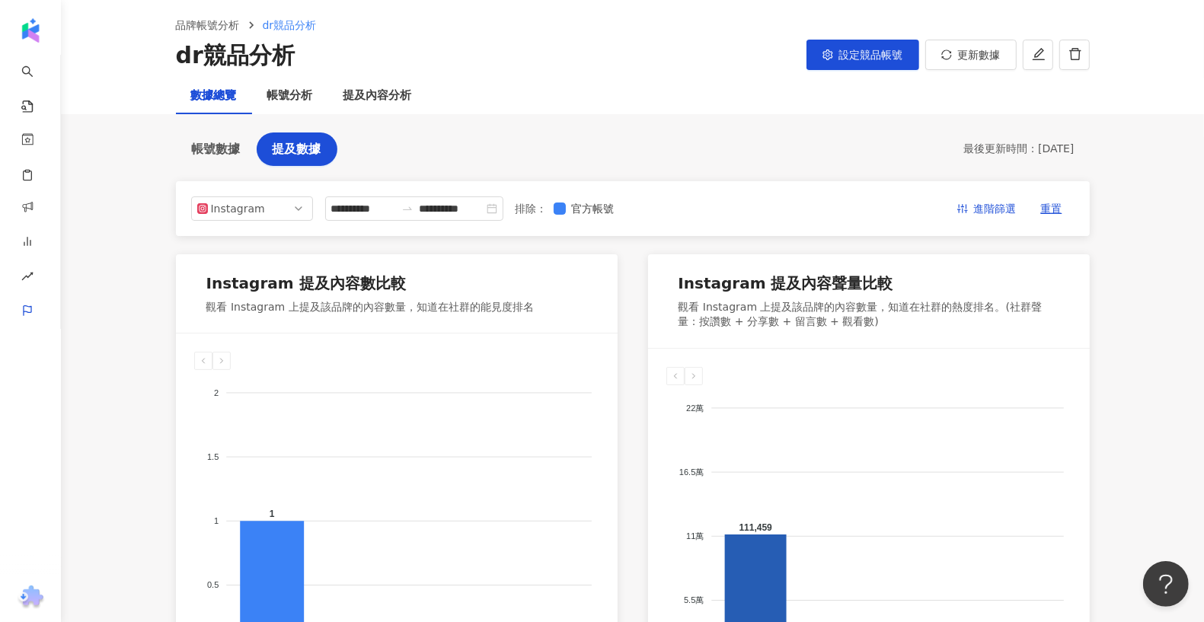
scroll to position [37, 0]
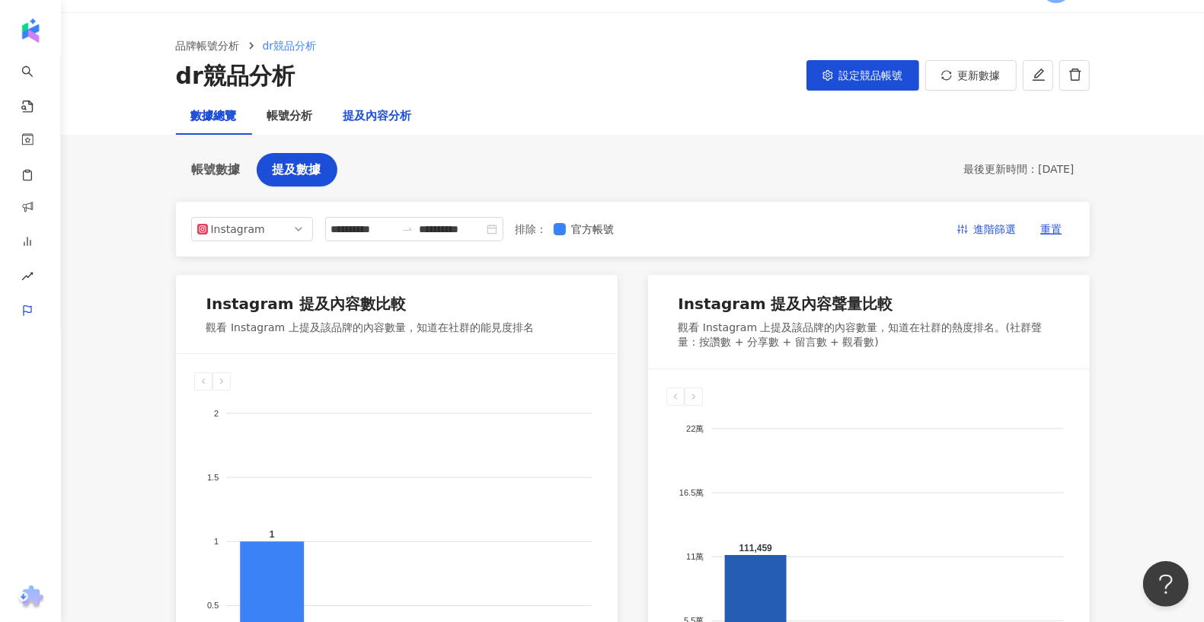
click at [358, 114] on div "提及內容分析" at bounding box center [377, 116] width 69 height 18
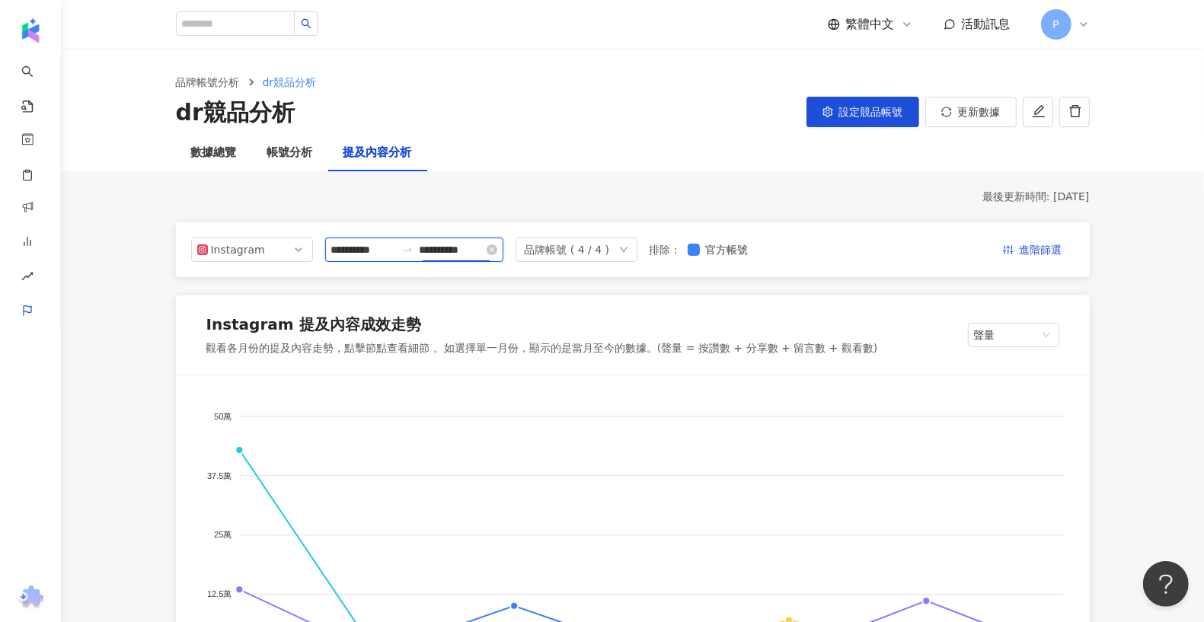
click at [445, 257] on input "**********" at bounding box center [452, 249] width 64 height 17
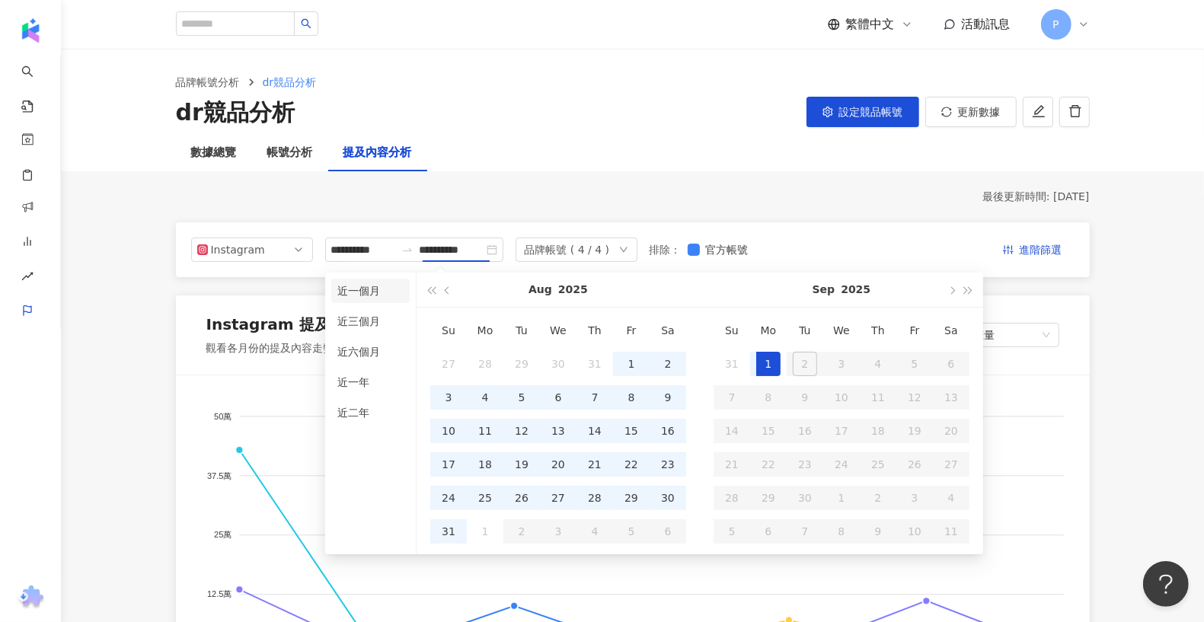
click at [376, 297] on li "近一個月" at bounding box center [370, 291] width 78 height 24
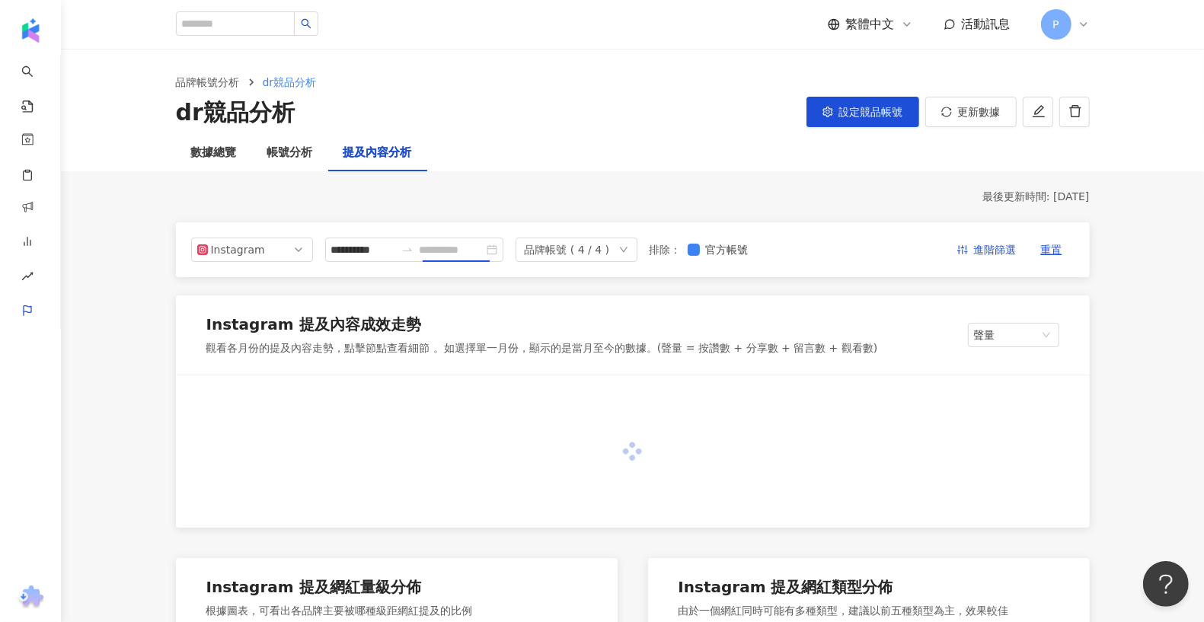
type input "**********"
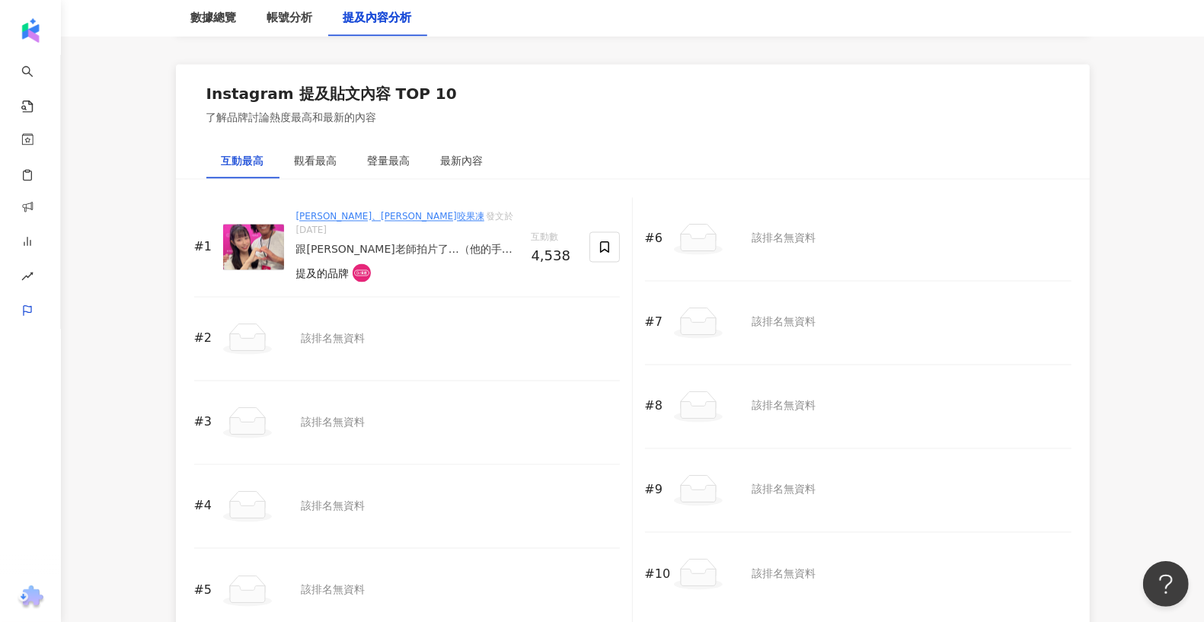
scroll to position [2298, 0]
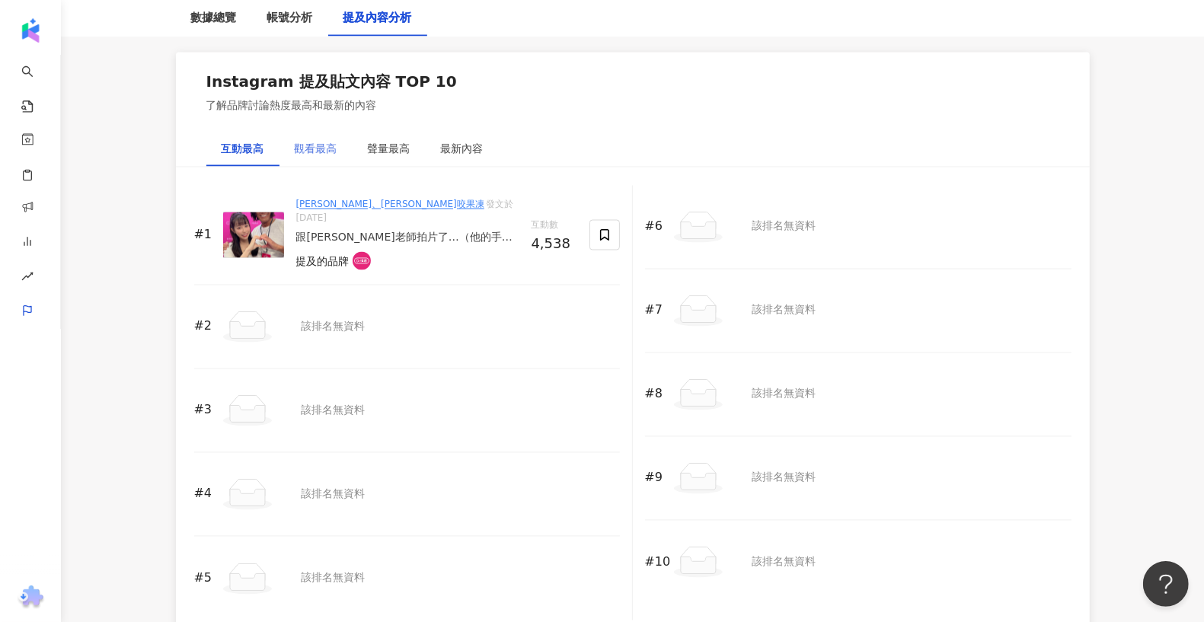
click at [315, 155] on div "觀看最高" at bounding box center [315, 149] width 73 height 35
click at [241, 149] on div "互動最高" at bounding box center [243, 149] width 43 height 17
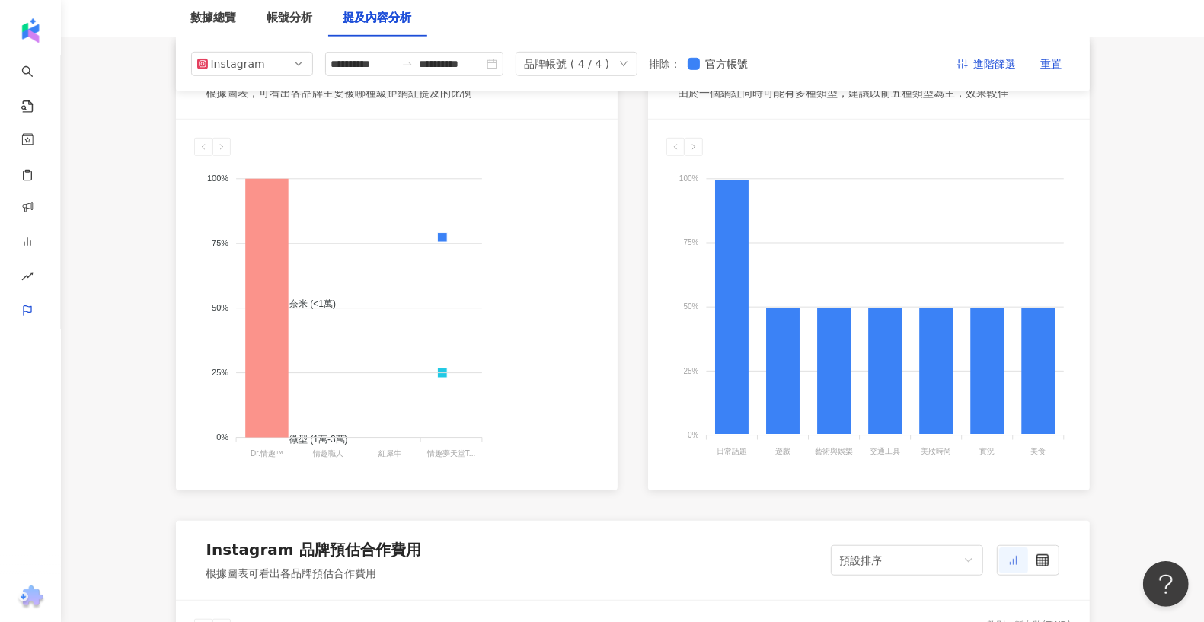
scroll to position [0, 0]
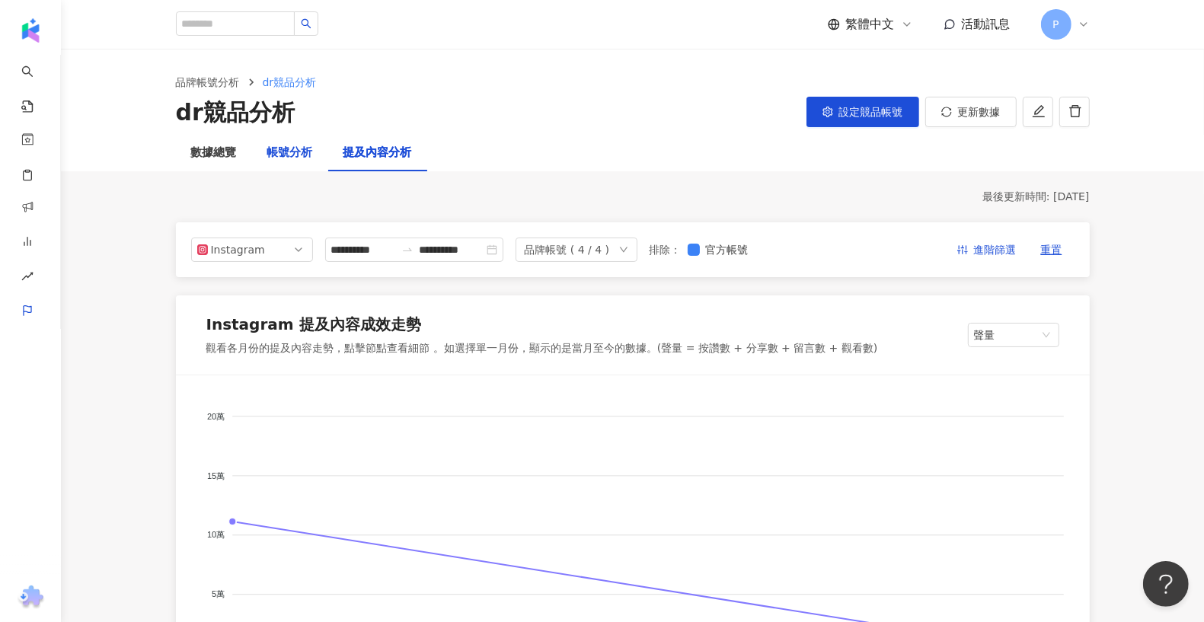
click at [292, 157] on div "帳號分析" at bounding box center [290, 153] width 46 height 18
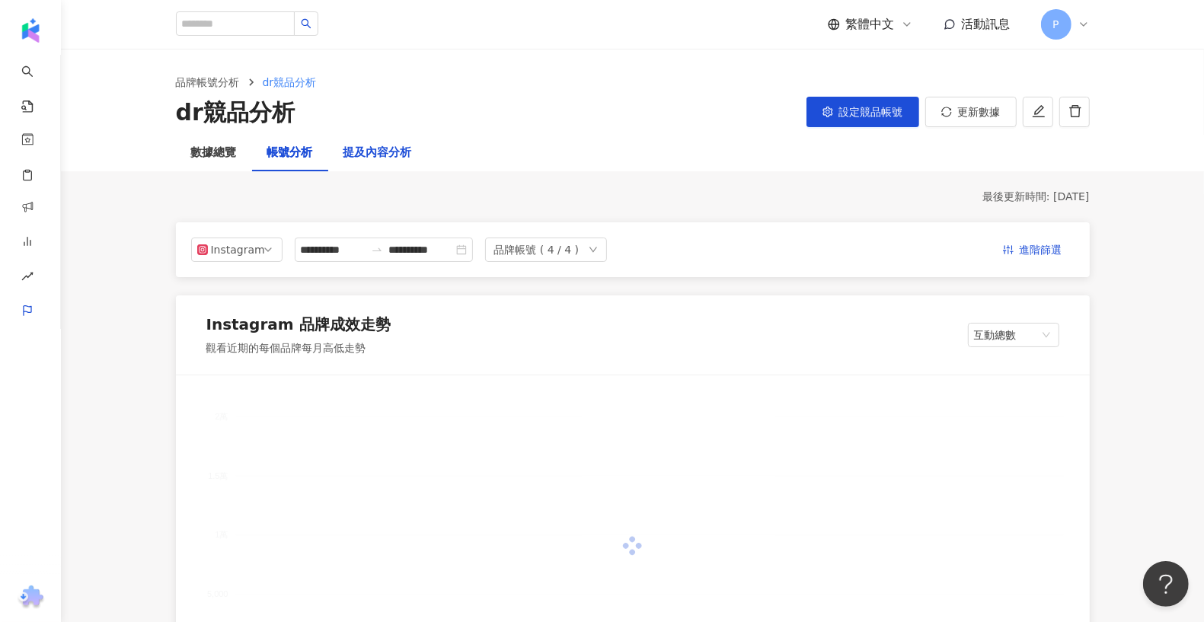
click at [371, 157] on div "提及內容分析" at bounding box center [377, 153] width 69 height 18
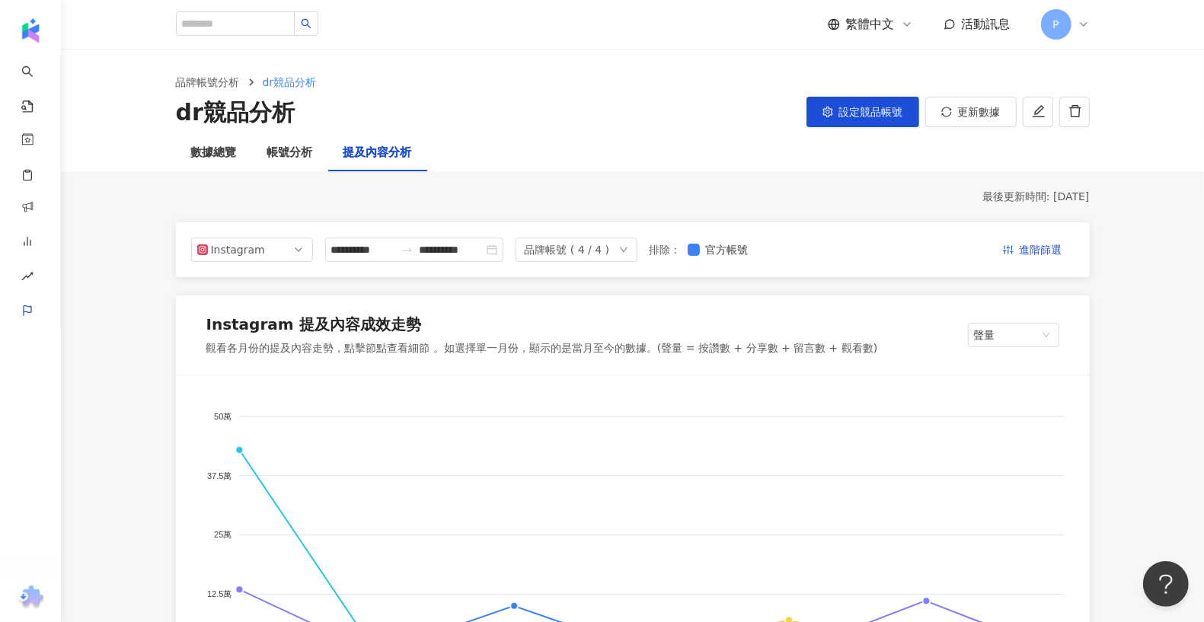
click at [557, 251] on div "品牌帳號 ( 4 / 4 )" at bounding box center [567, 249] width 85 height 23
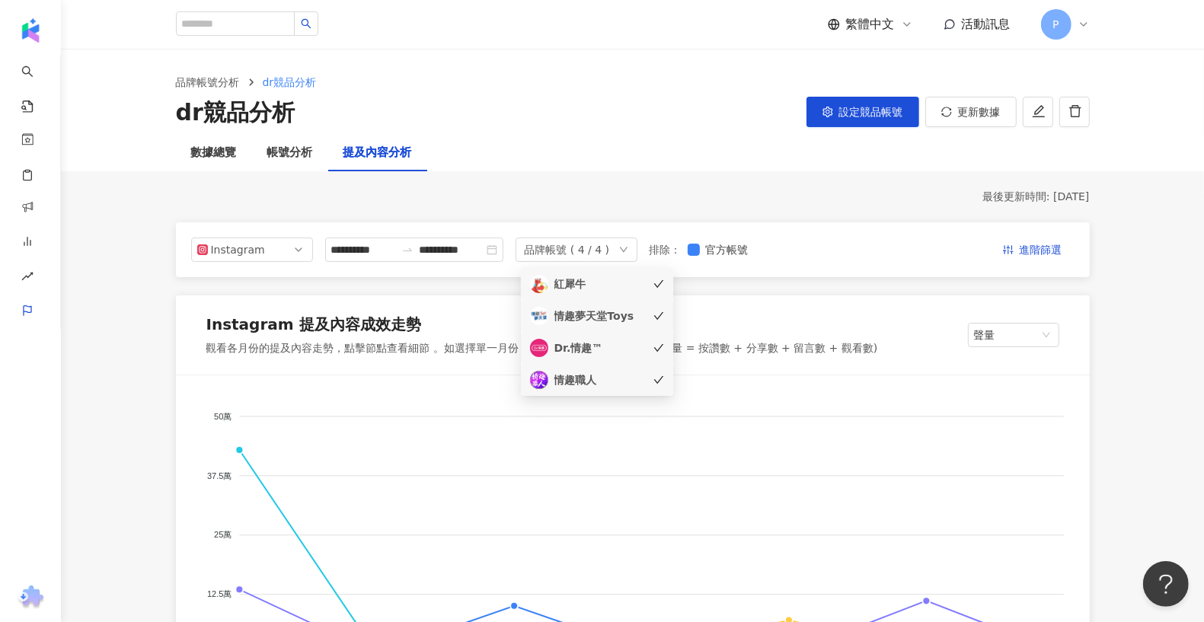
click at [557, 251] on div "品牌帳號 ( 4 / 4 )" at bounding box center [567, 249] width 85 height 23
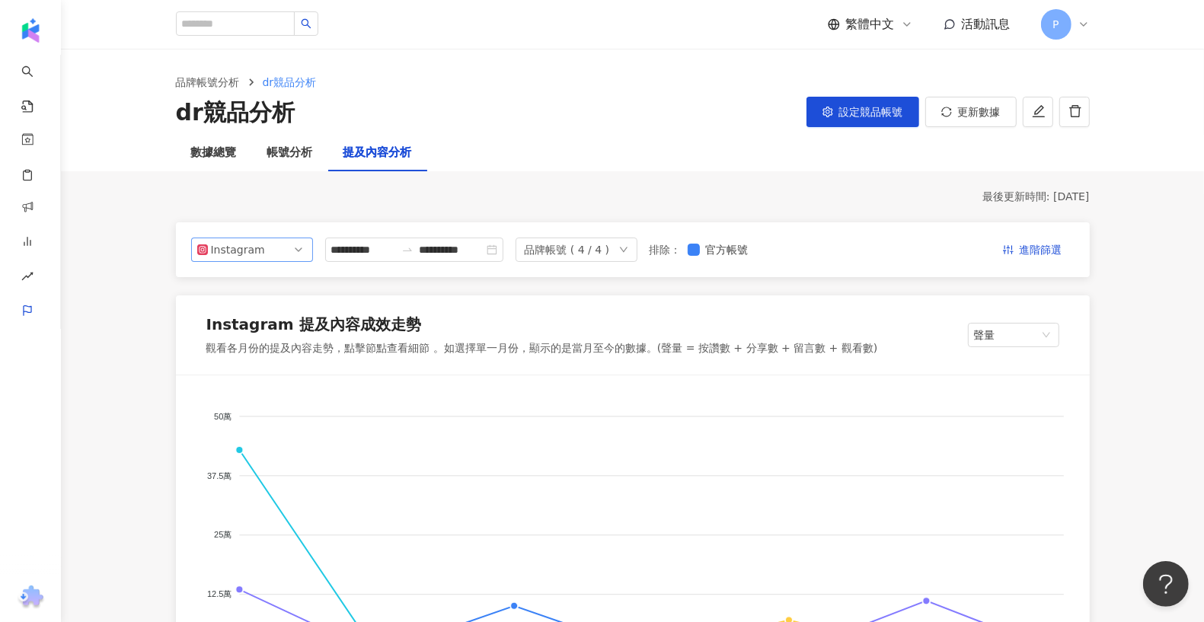
click at [285, 242] on span "Instagram" at bounding box center [252, 249] width 110 height 23
click at [267, 340] on div "YouTube" at bounding box center [251, 336] width 97 height 17
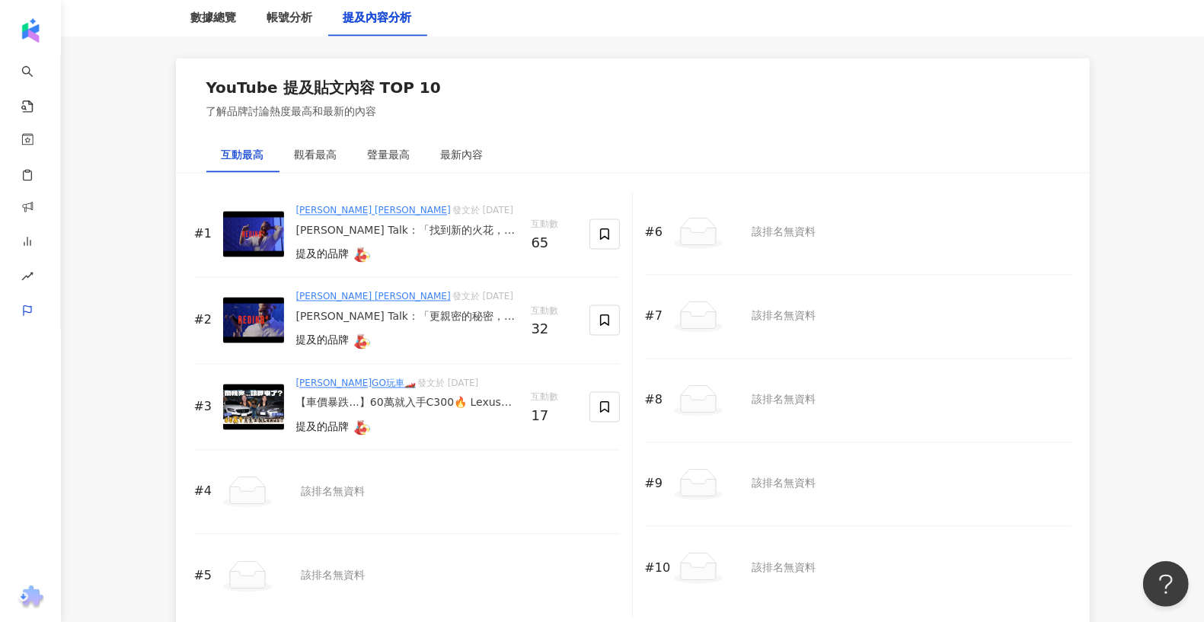
scroll to position [2293, 0]
click at [316, 149] on div "觀看最高" at bounding box center [316, 154] width 43 height 17
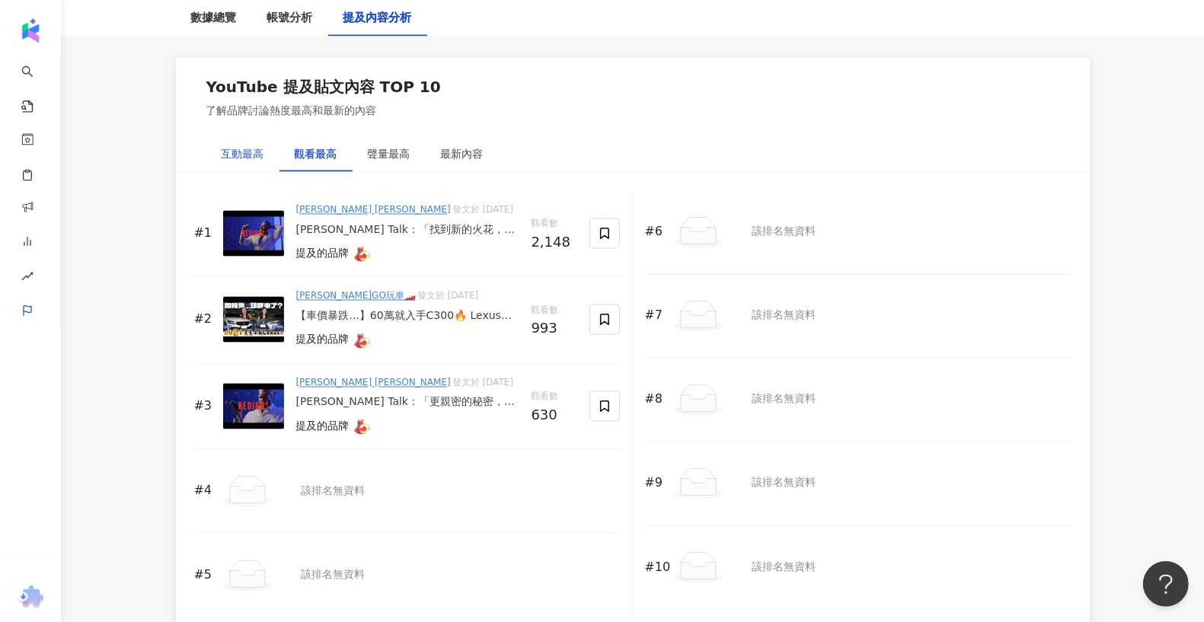
click at [254, 148] on div "互動最高" at bounding box center [243, 154] width 43 height 17
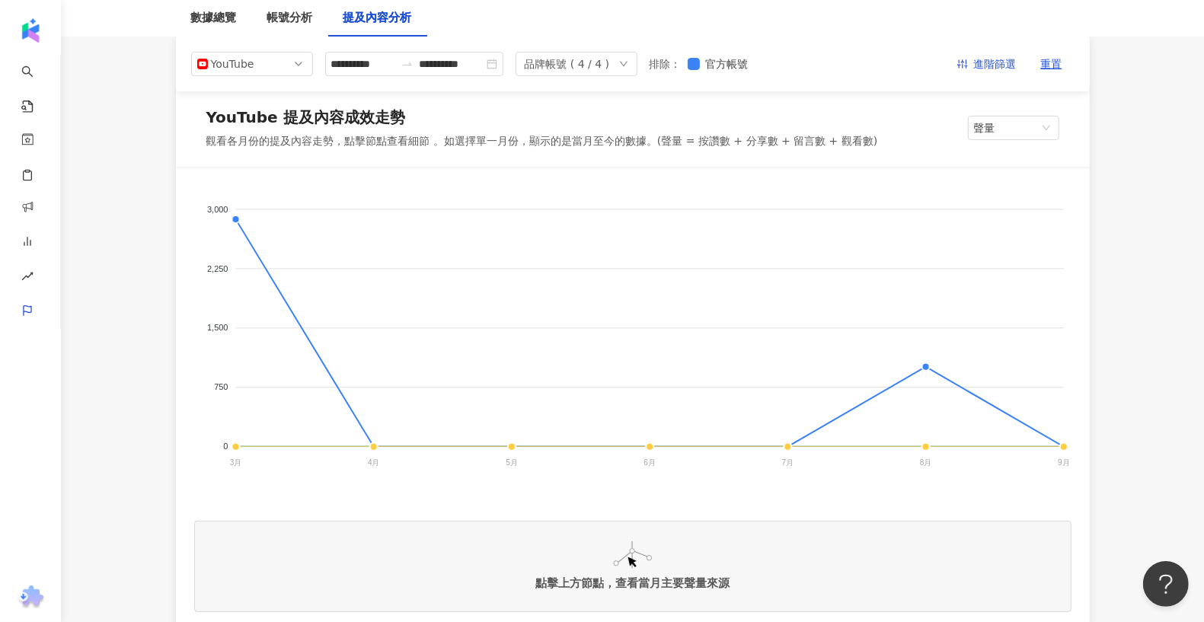
scroll to position [0, 0]
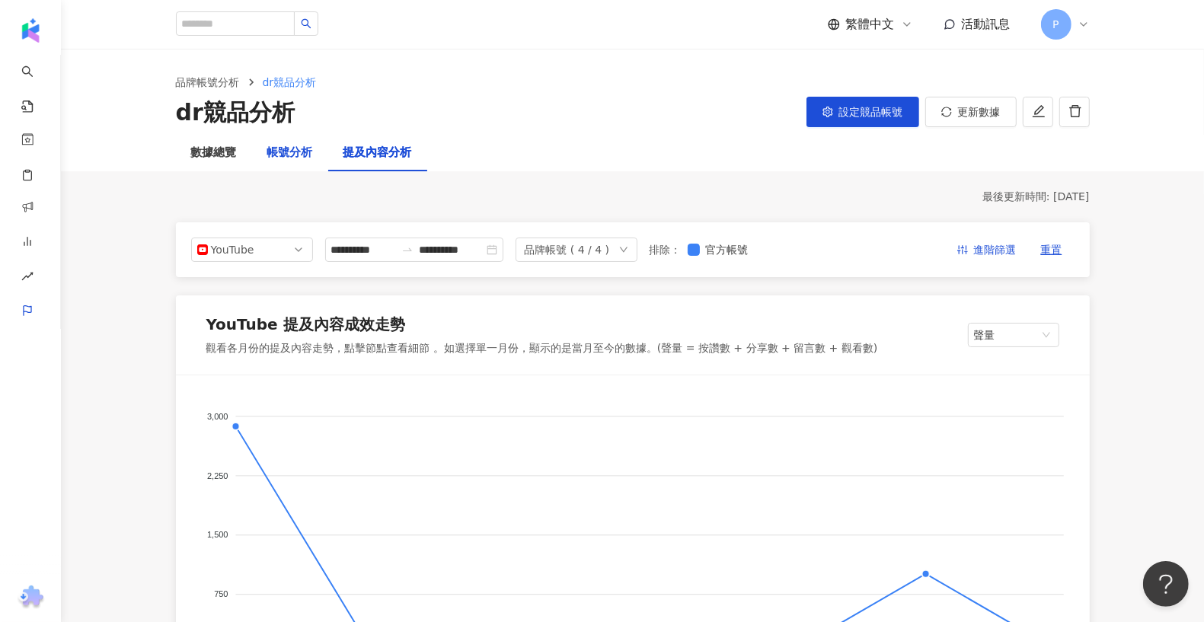
click at [282, 158] on div "帳號分析" at bounding box center [290, 153] width 46 height 18
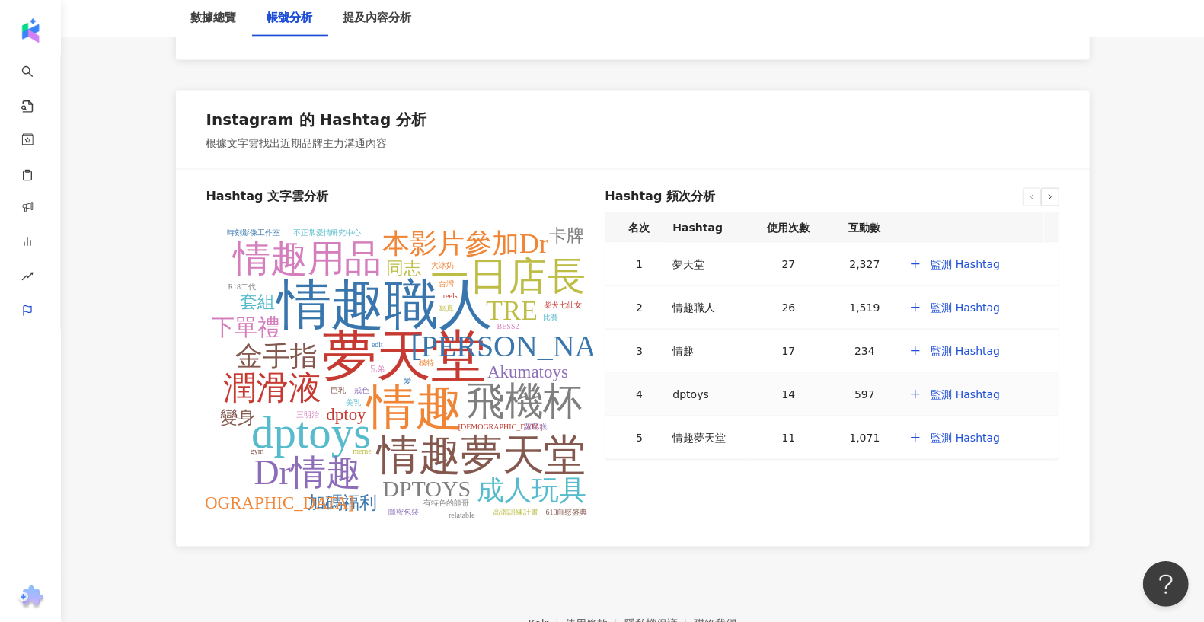
scroll to position [1847, 0]
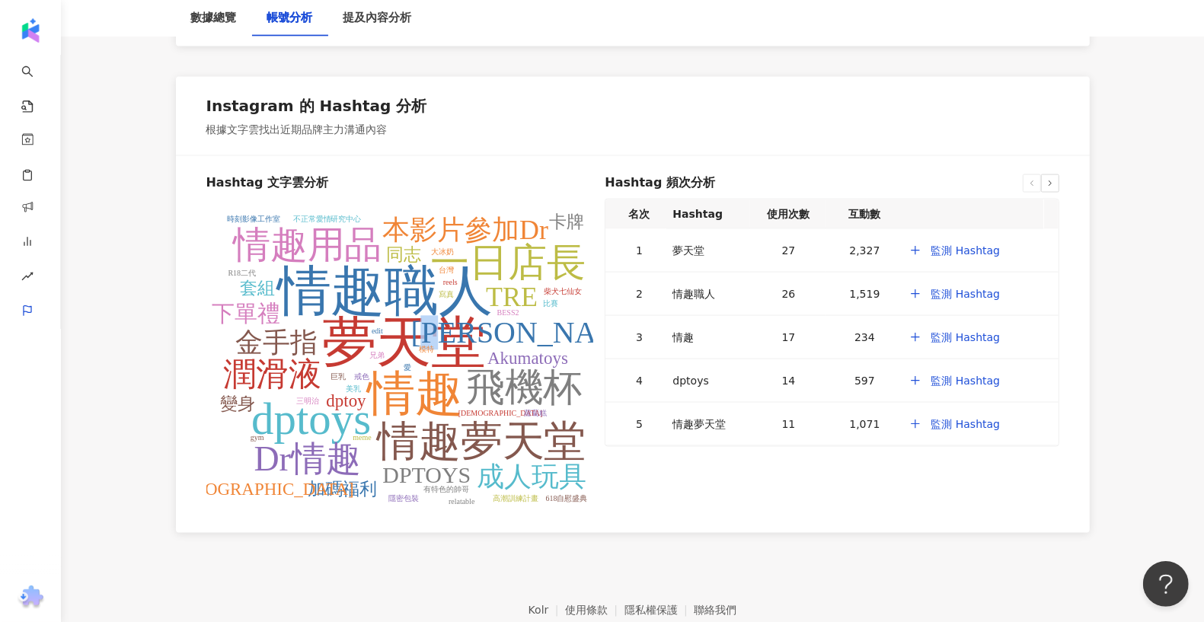
drag, startPoint x: 506, startPoint y: 337, endPoint x: 535, endPoint y: 340, distance: 29.0
click at [535, 340] on tspan "[PERSON_NAME]" at bounding box center [531, 333] width 242 height 34
click at [656, 452] on div "Hashtag 頻次分析 名次 Hashtag 使用次數 互動數 1 夢天堂 27 2,327 監測 Hashtag 2 情趣職人 26 1,519 監測 H…" at bounding box center [832, 337] width 454 height 327
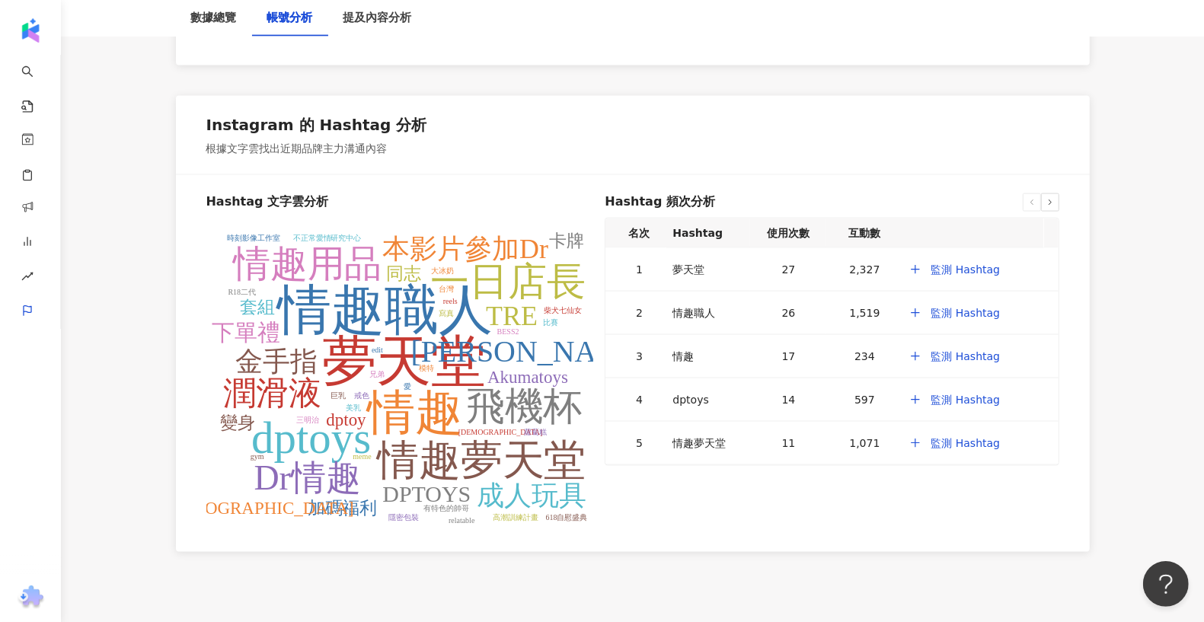
scroll to position [1826, 0]
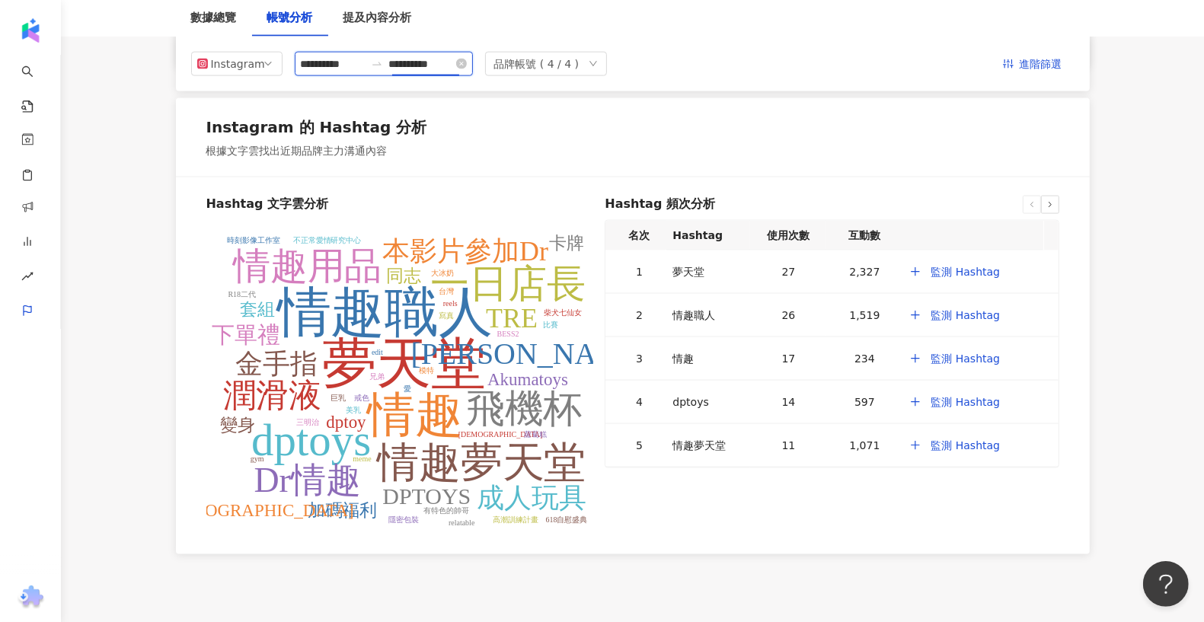
click at [414, 69] on input "**********" at bounding box center [421, 64] width 64 height 17
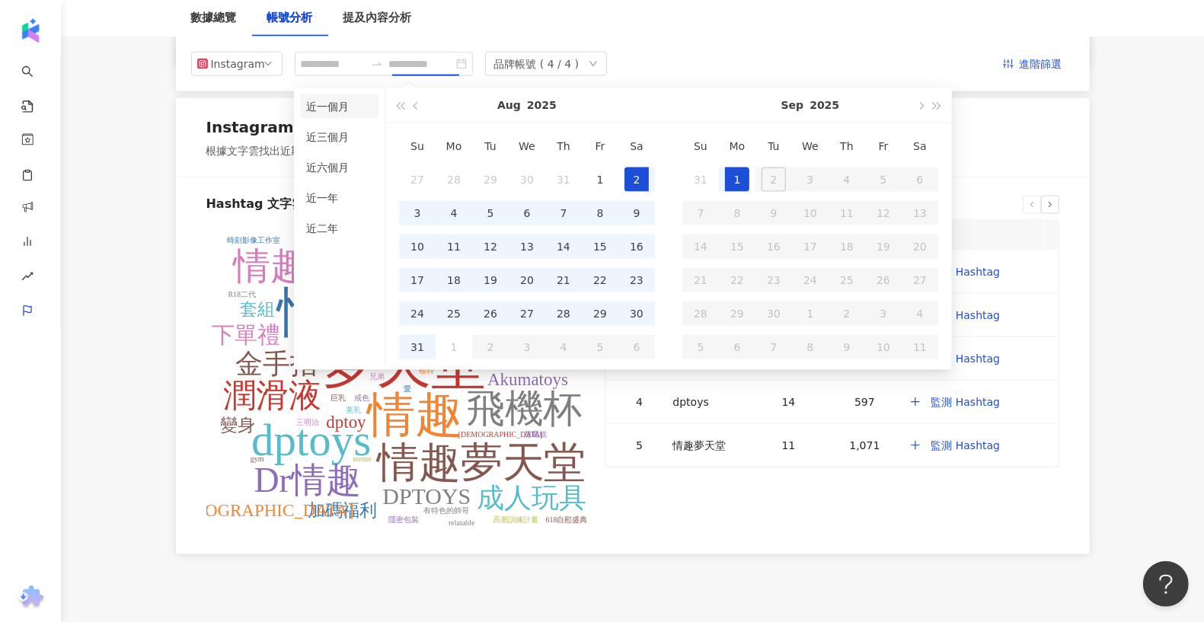
click at [357, 108] on li "近一個月" at bounding box center [339, 106] width 78 height 24
type input "**********"
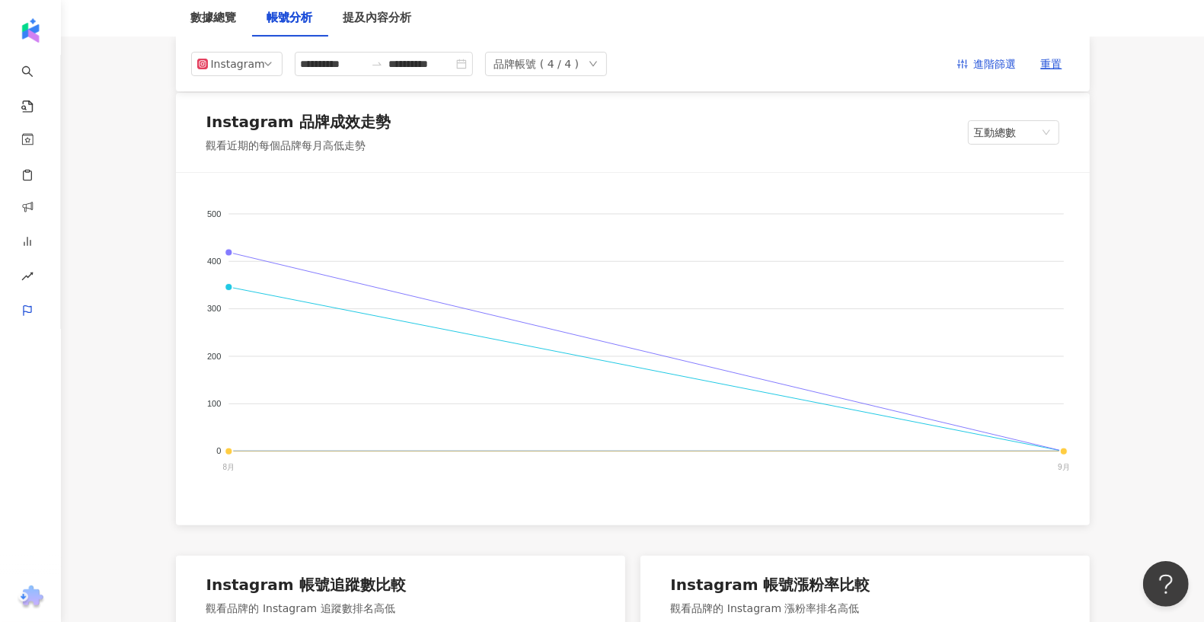
scroll to position [0, 0]
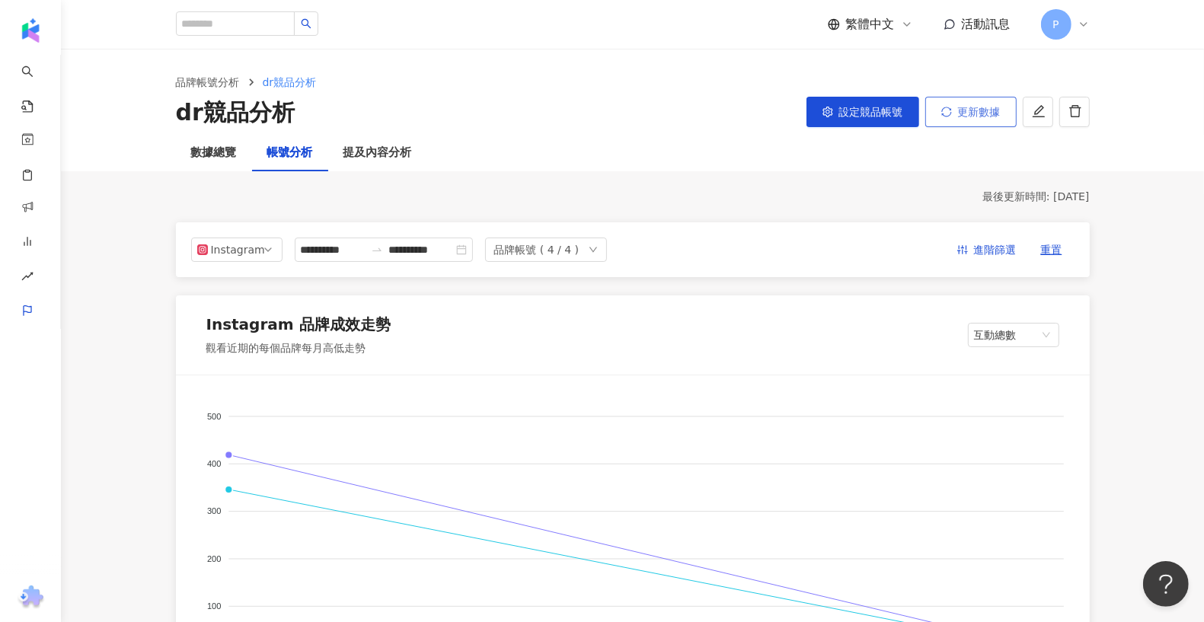
click at [875, 110] on span "更新數據" at bounding box center [979, 112] width 43 height 12
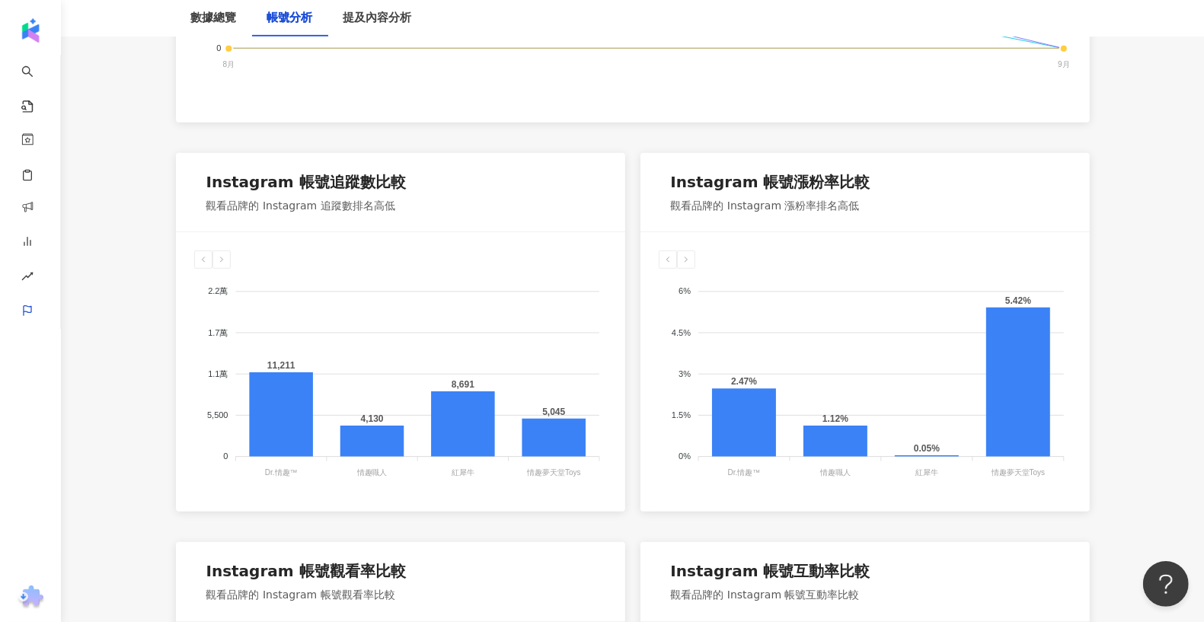
scroll to position [614, 0]
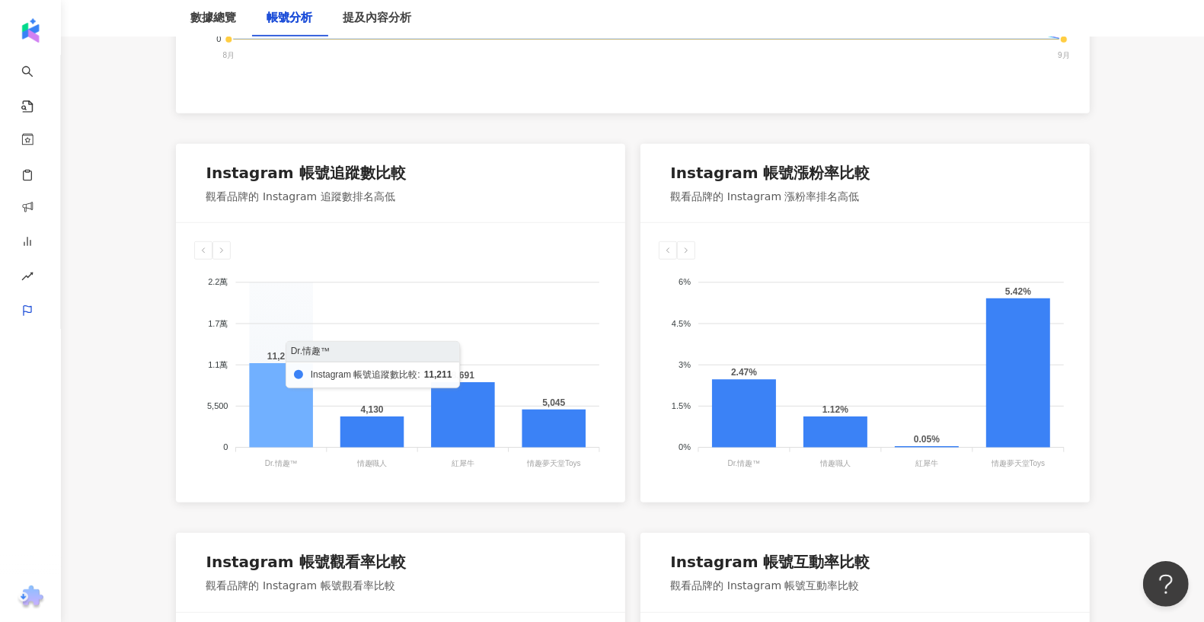
click at [286, 414] on icon at bounding box center [281, 406] width 64 height 84
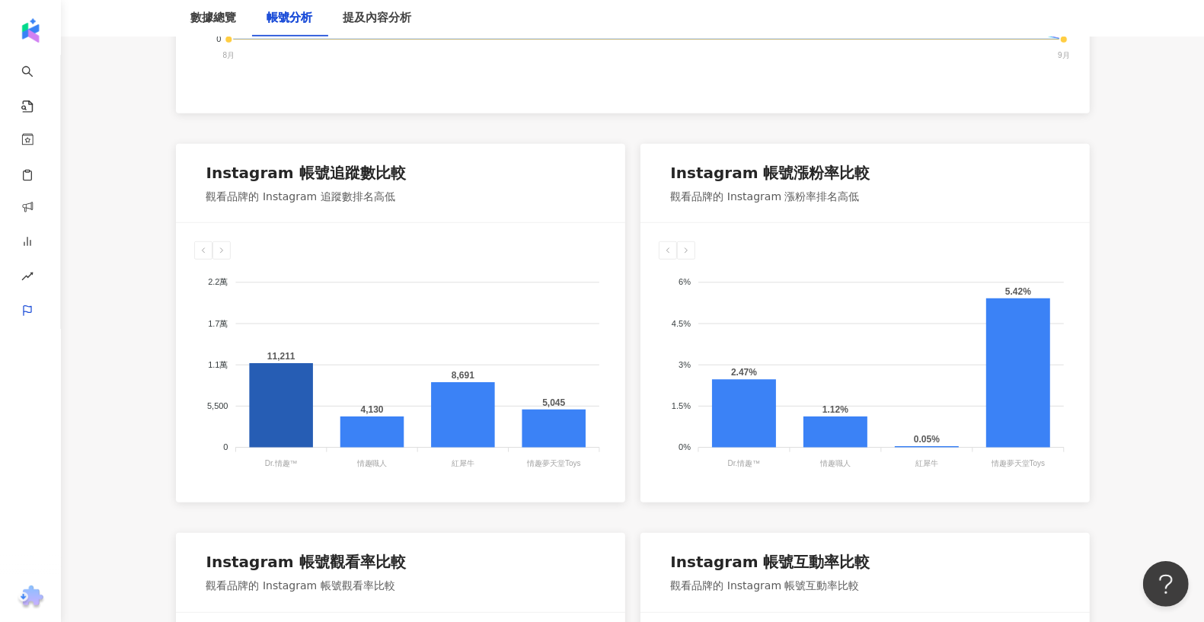
click at [571, 210] on div "Instagram 帳號追蹤數比較 觀看品牌的 Instagram 追蹤數排名高低" at bounding box center [400, 183] width 449 height 79
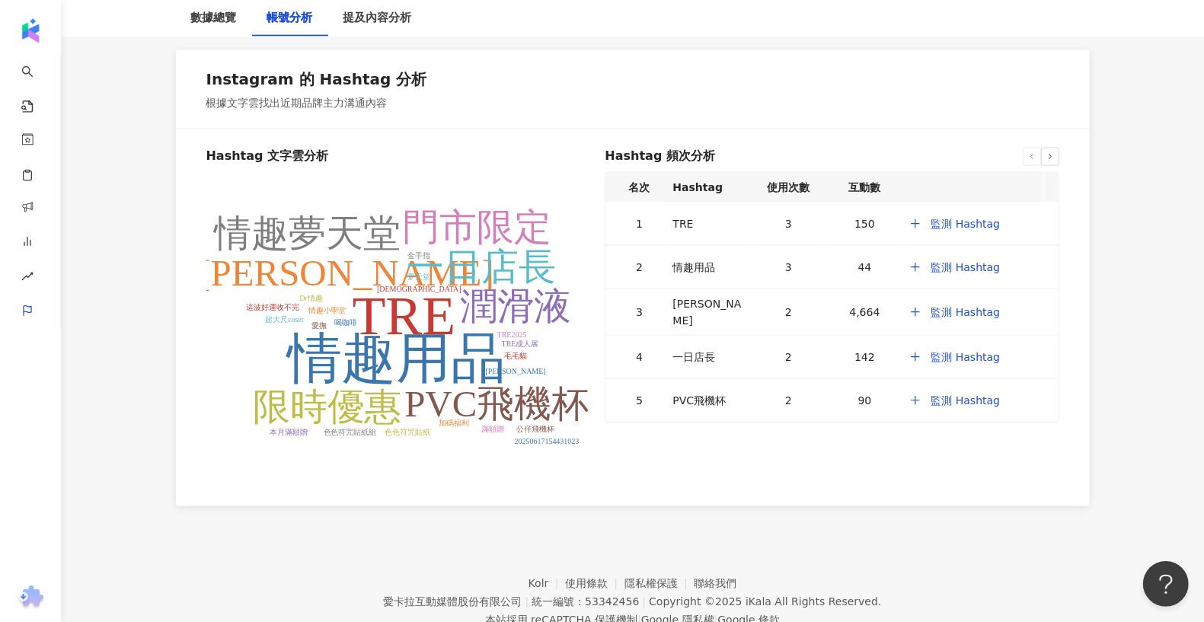
scroll to position [1868, 0]
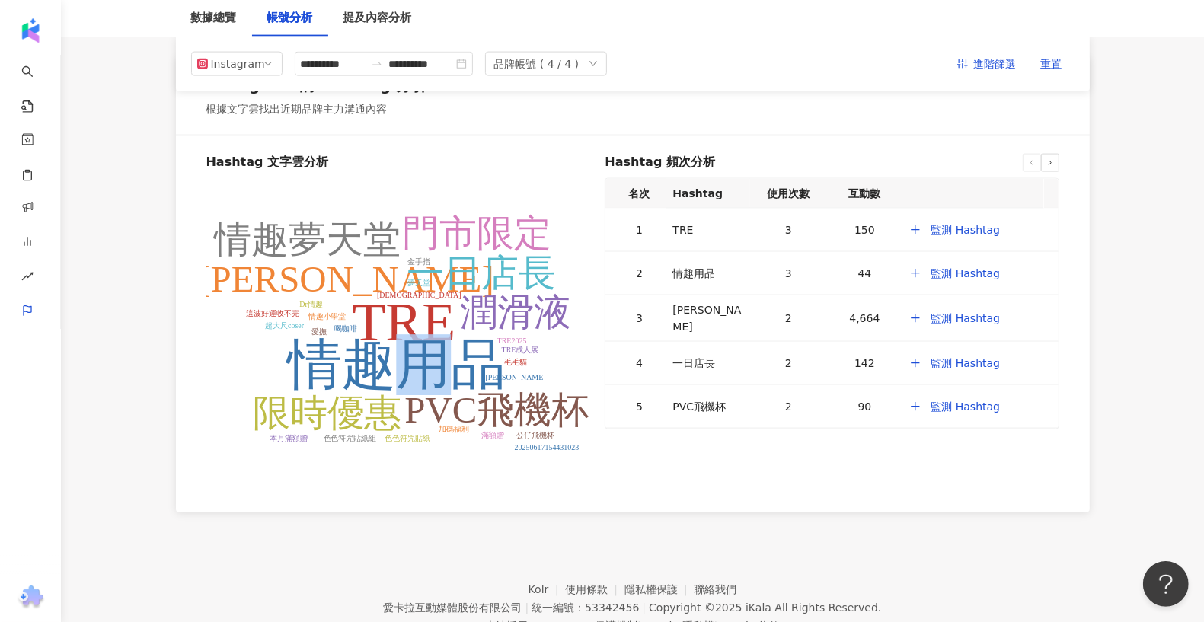
drag, startPoint x: 420, startPoint y: 337, endPoint x: 975, endPoint y: 180, distance: 577.0
click at [465, 352] on tspan "情趣用品" at bounding box center [395, 365] width 221 height 61
click at [776, 135] on div at bounding box center [633, 135] width 914 height 1
click at [875, 317] on span "監測 Hashtag" at bounding box center [964, 318] width 69 height 12
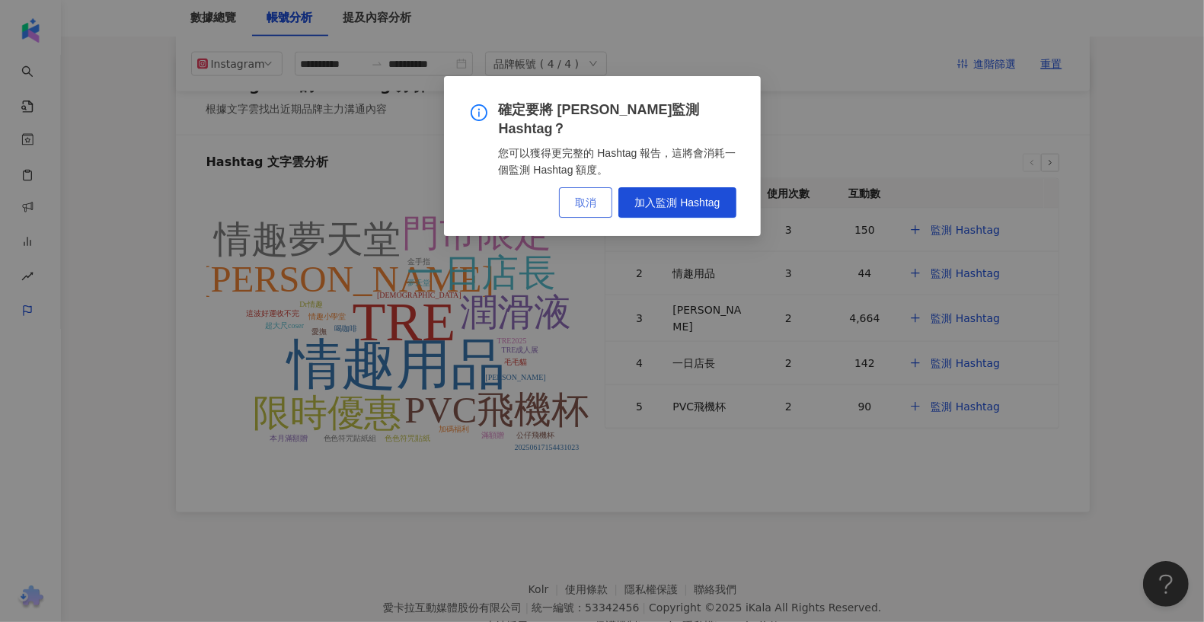
click at [581, 196] on span "取消" at bounding box center [585, 202] width 21 height 12
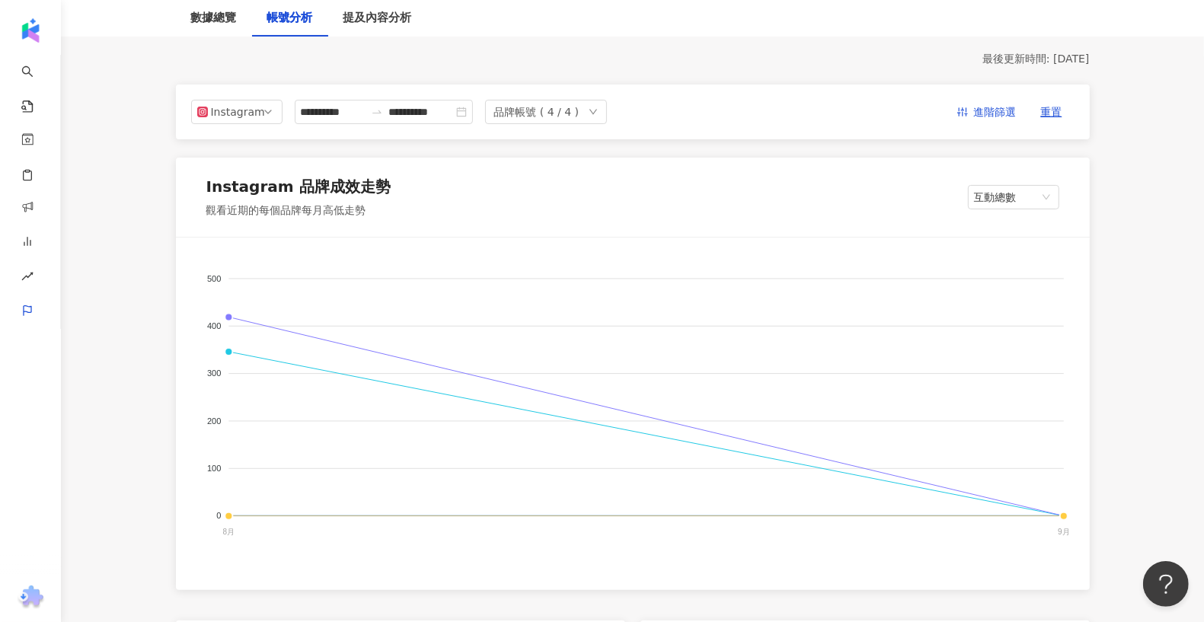
scroll to position [0, 0]
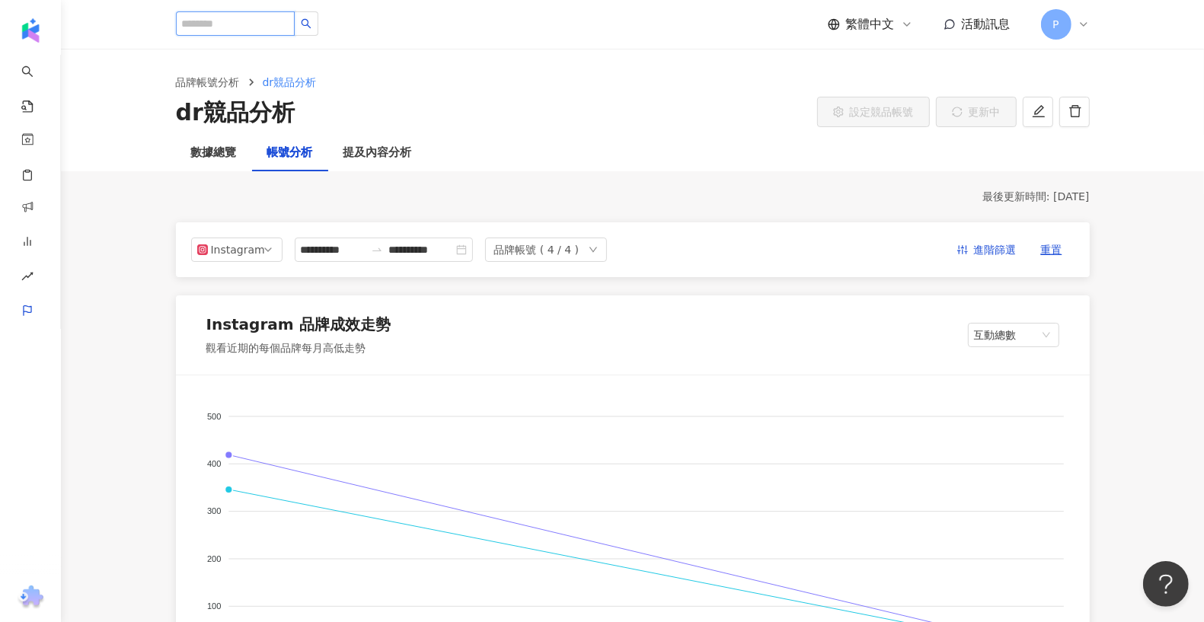
click at [253, 21] on input "search" at bounding box center [235, 23] width 119 height 24
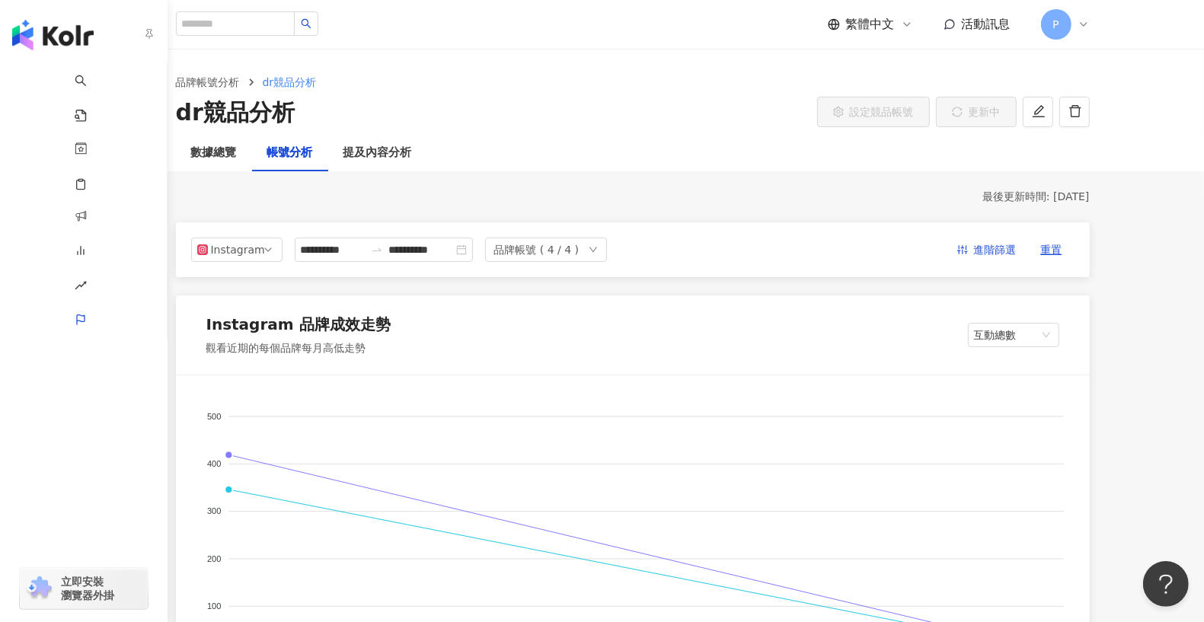
click at [24, 53] on div "button" at bounding box center [84, 32] width 168 height 64
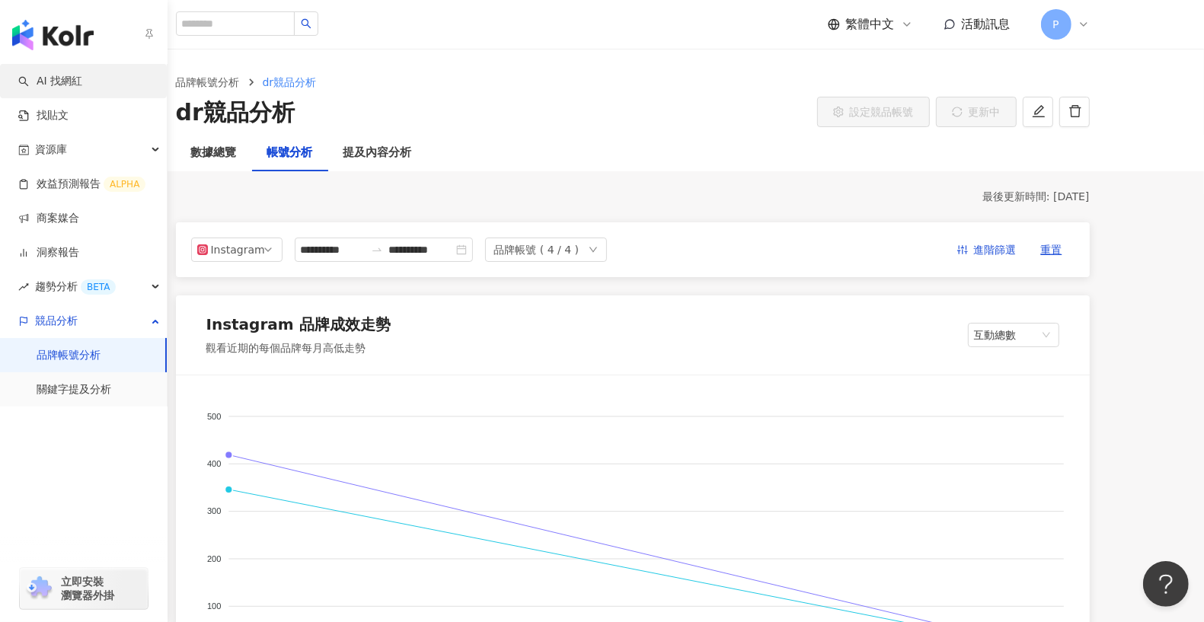
click at [49, 81] on link "AI 找網紅" at bounding box center [50, 81] width 64 height 15
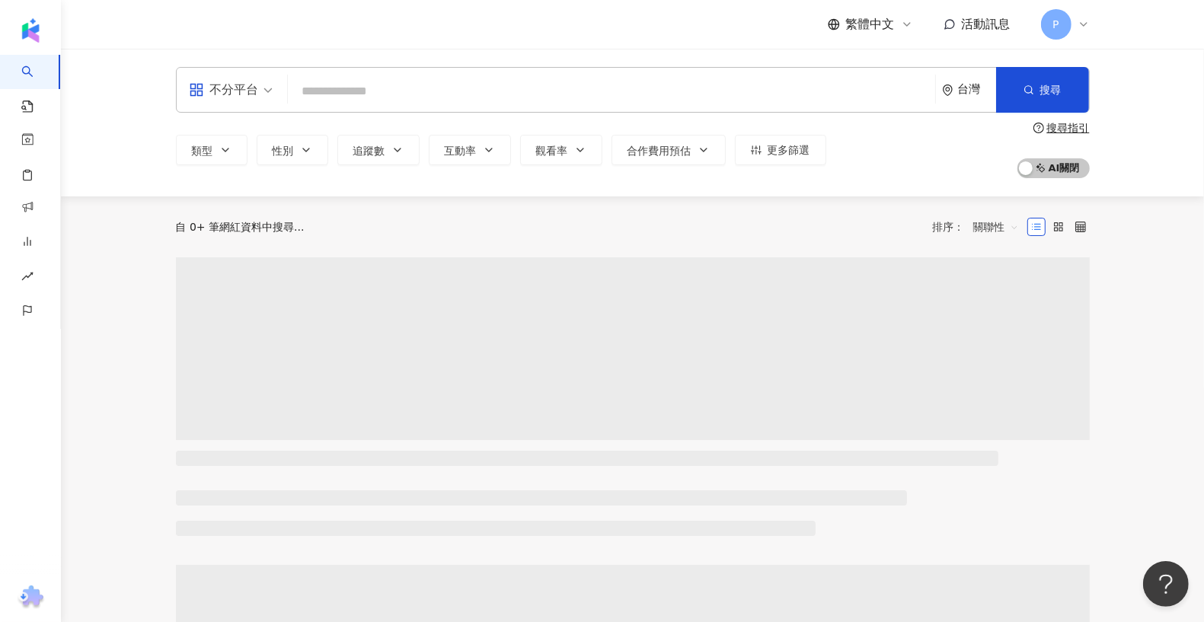
click at [378, 98] on input "search" at bounding box center [611, 91] width 635 height 29
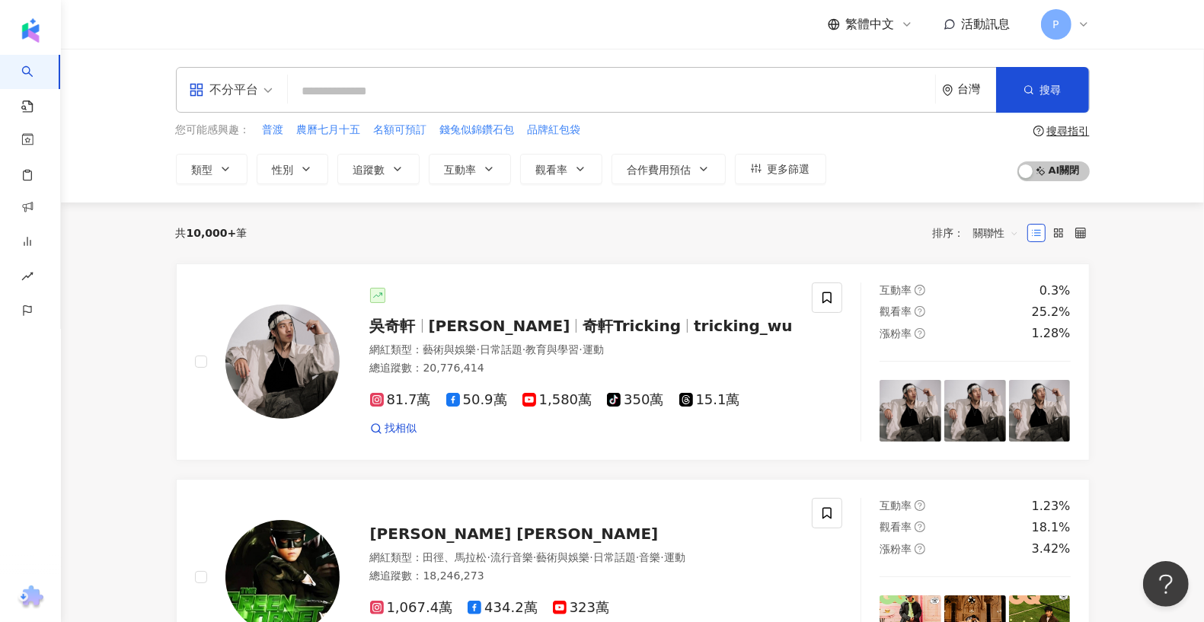
click at [380, 92] on input "search" at bounding box center [611, 91] width 635 height 29
type input "**"
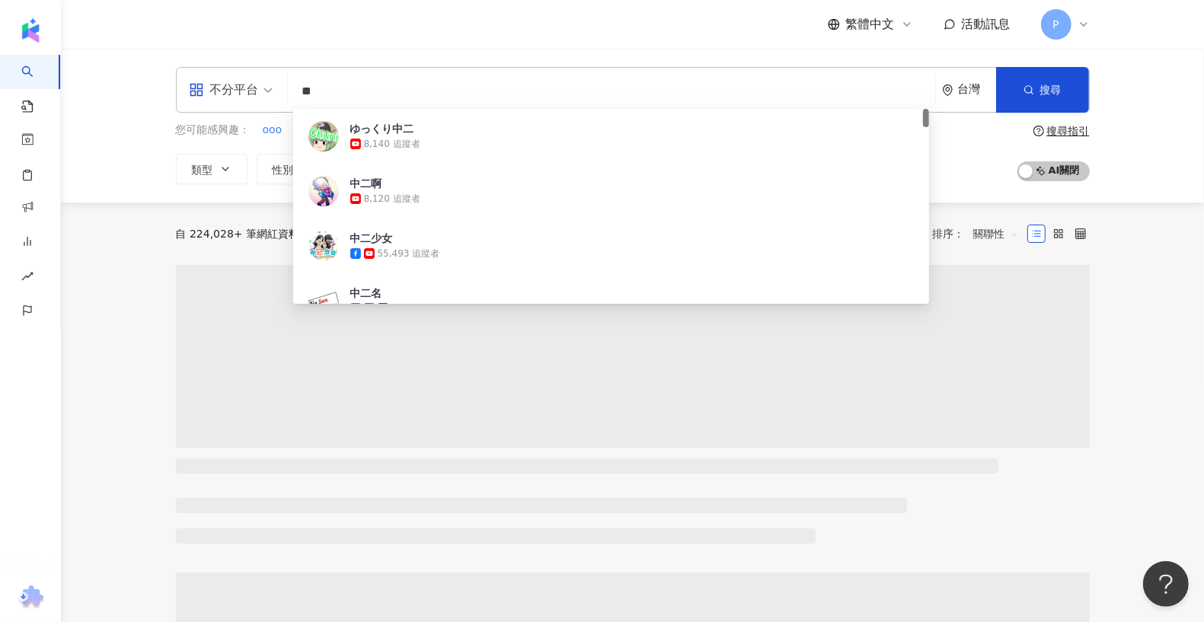
click at [429, 93] on input "**" at bounding box center [611, 91] width 635 height 29
drag, startPoint x: 429, startPoint y: 93, endPoint x: 318, endPoint y: 78, distance: 113.0
click at [318, 78] on input "**" at bounding box center [611, 91] width 635 height 29
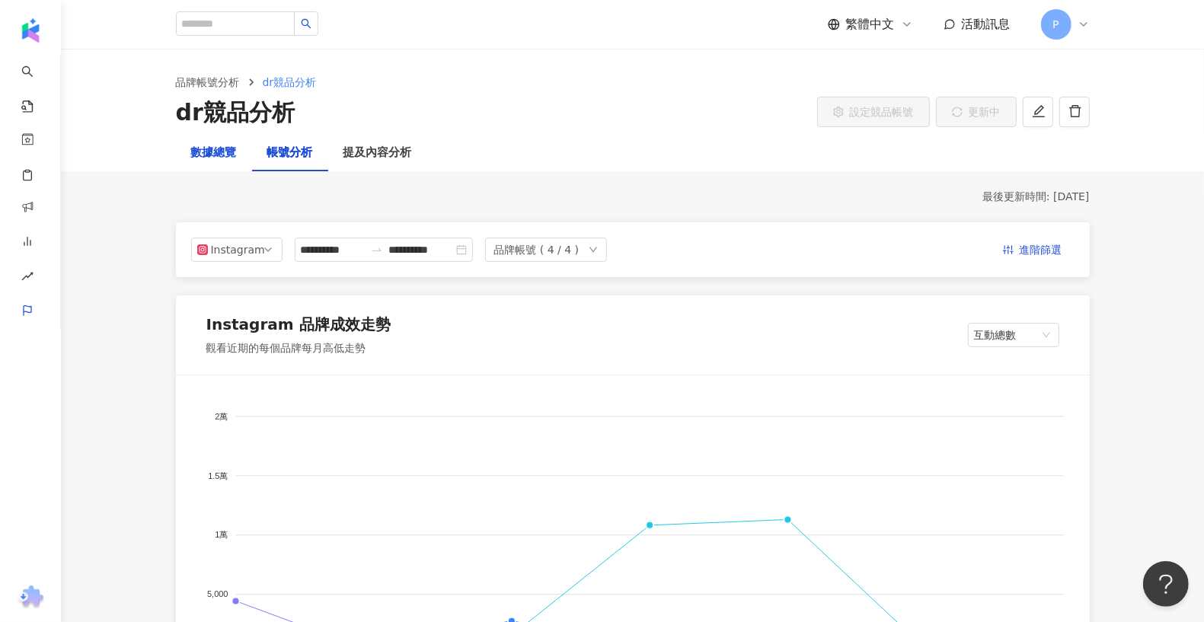
click at [225, 148] on div "數據總覽" at bounding box center [214, 153] width 46 height 18
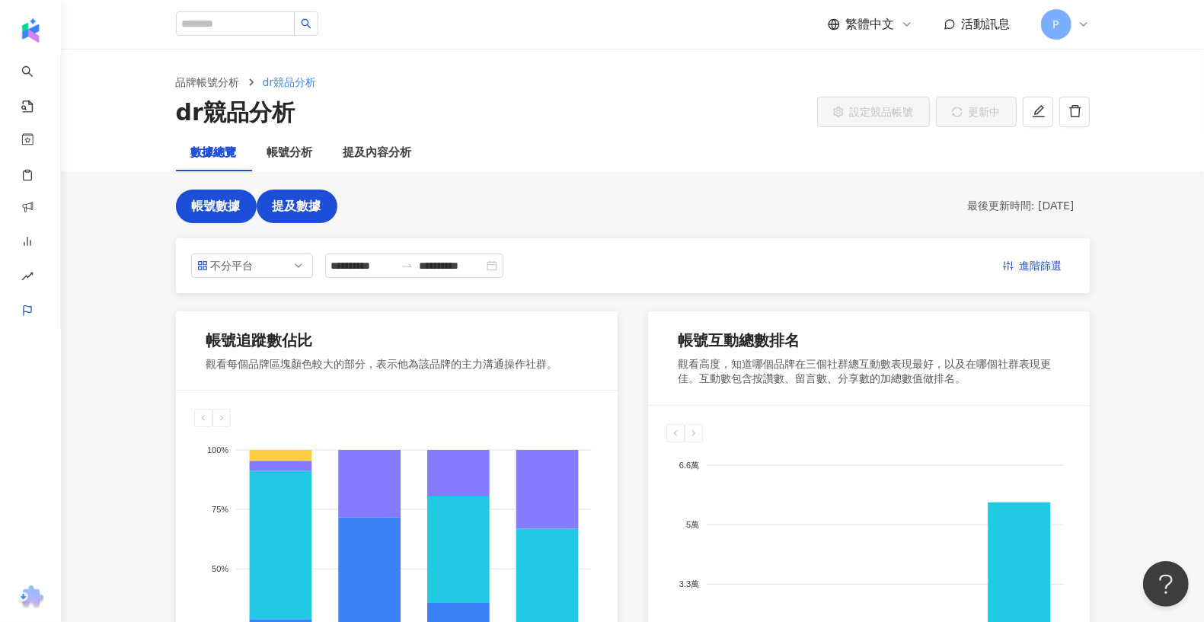
click at [306, 215] on button "提及數據" at bounding box center [297, 207] width 81 height 34
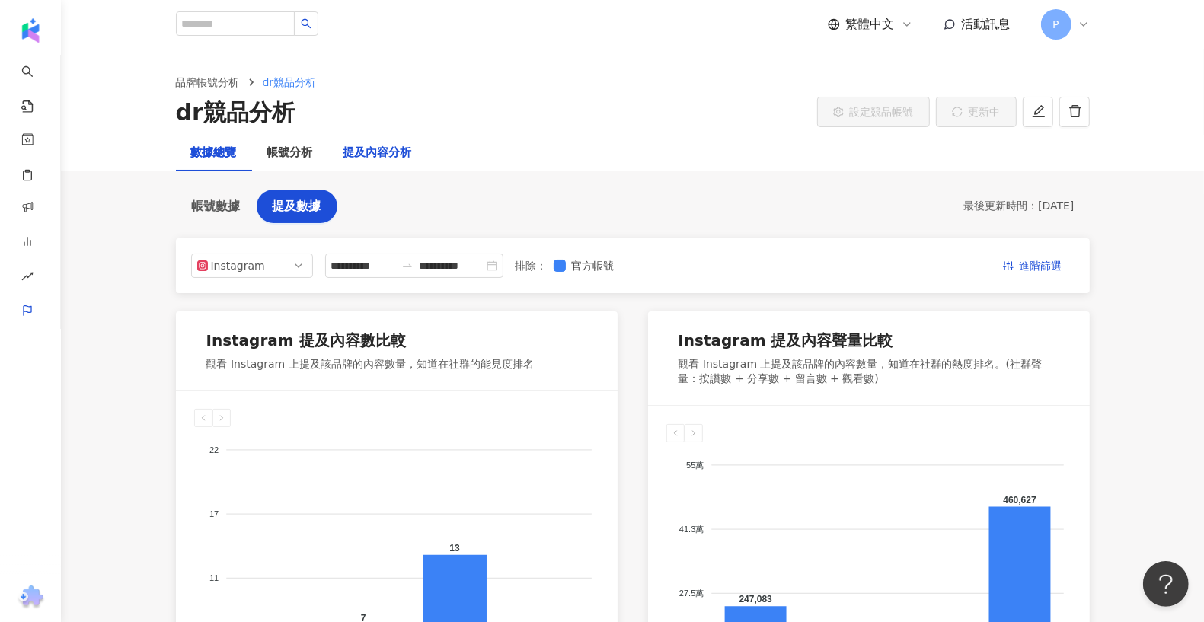
click at [411, 157] on div "提及內容分析" at bounding box center [377, 153] width 69 height 18
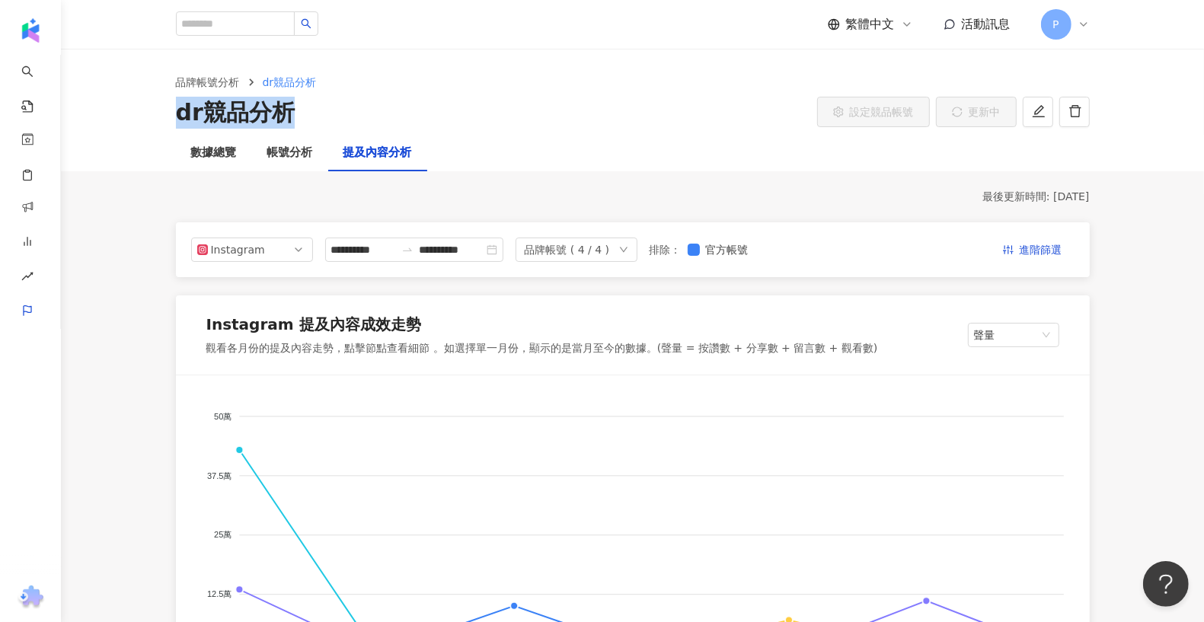
drag, startPoint x: 278, startPoint y: 117, endPoint x: 155, endPoint y: 117, distance: 122.6
click at [155, 117] on div "品牌帳號分析 dr競品分析 dr競品分析 設定競品帳號 更新中" at bounding box center [632, 101] width 975 height 55
click at [334, 117] on div "dr競品分析 設定競品帳號 更新中" at bounding box center [633, 113] width 914 height 32
drag, startPoint x: 162, startPoint y: 81, endPoint x: 237, endPoint y: 81, distance: 74.6
click at [237, 81] on div "品牌帳號分析 dr競品分析 dr競品分析 設定競品帳號 更新中" at bounding box center [632, 101] width 975 height 55
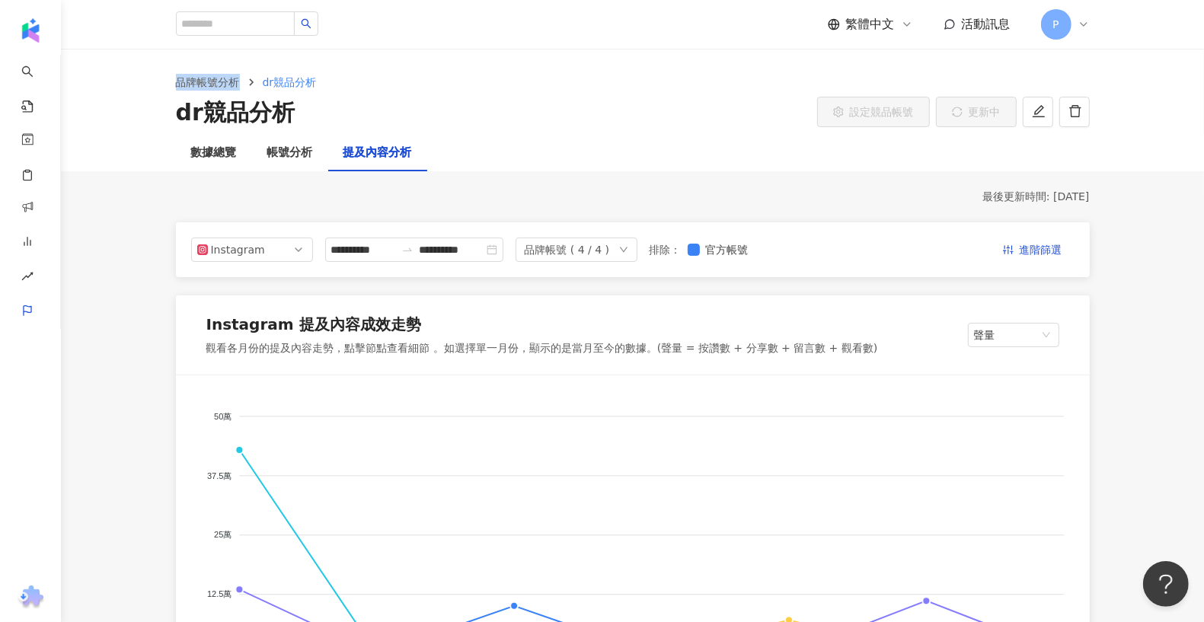
copy link "品牌帳號分析"
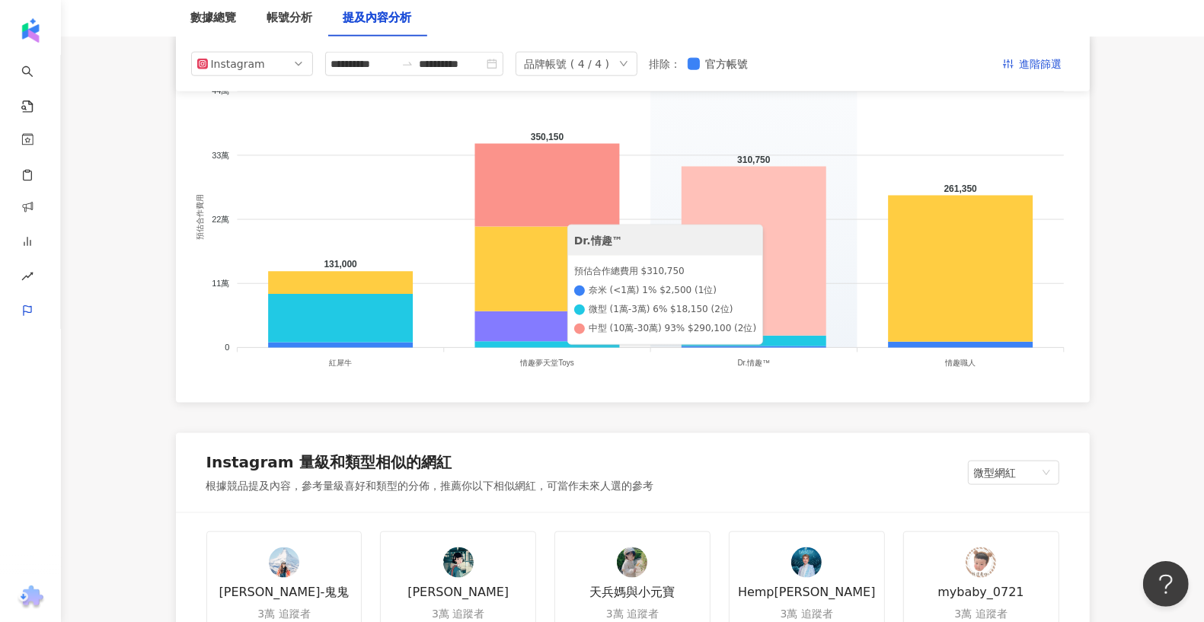
scroll to position [1368, 0]
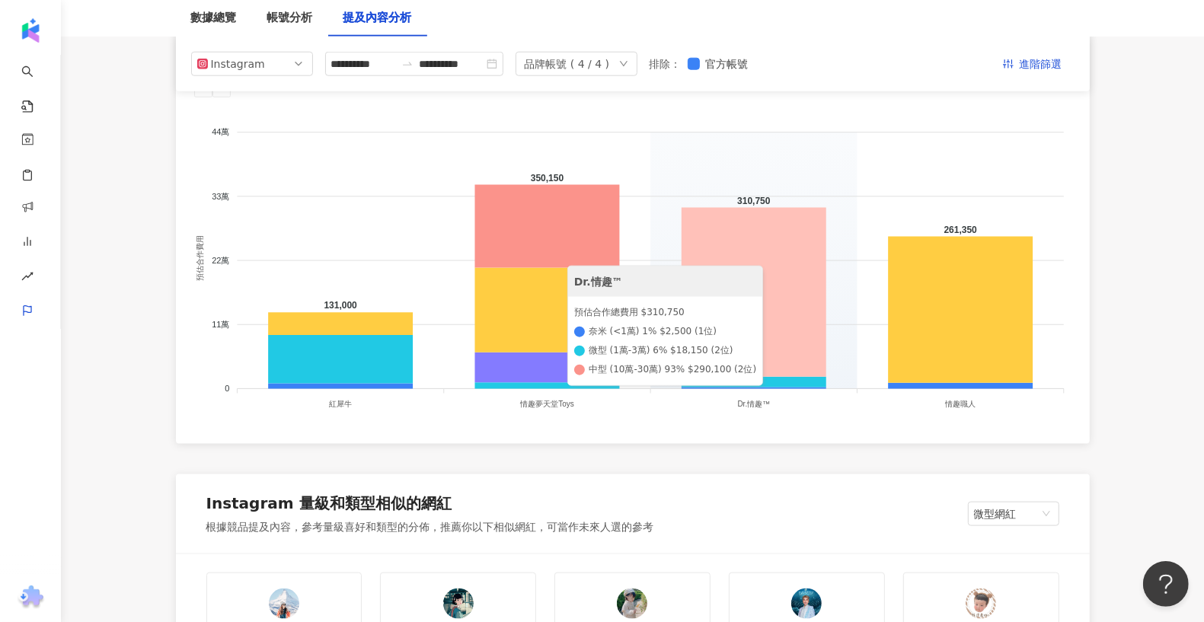
click at [820, 305] on icon at bounding box center [753, 292] width 145 height 169
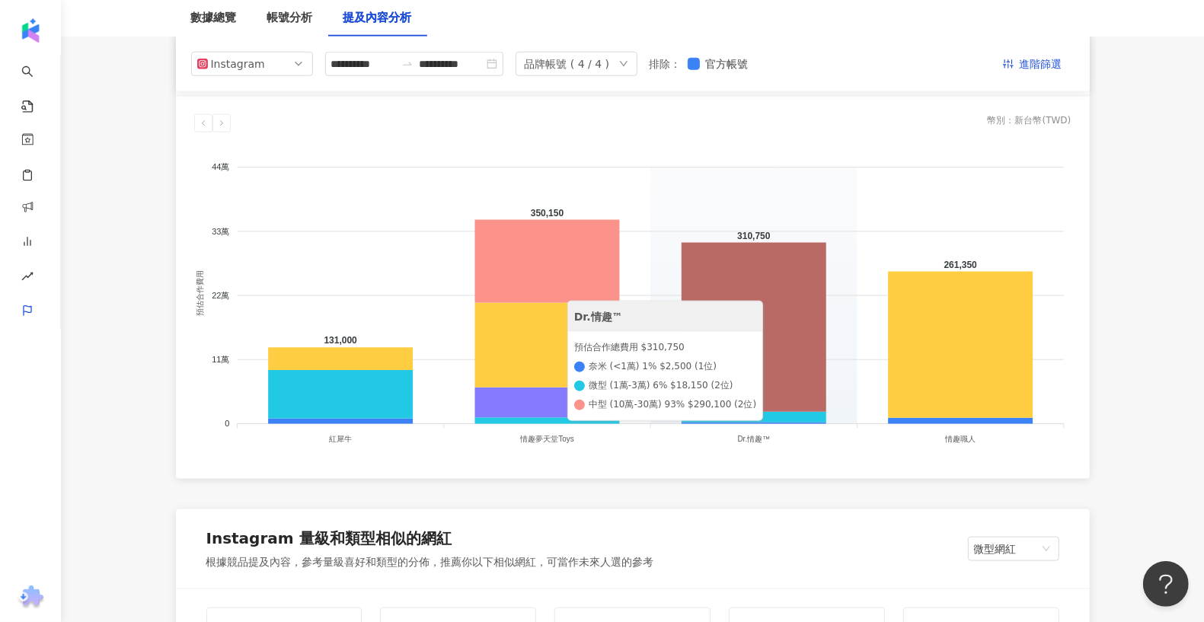
scroll to position [1325, 0]
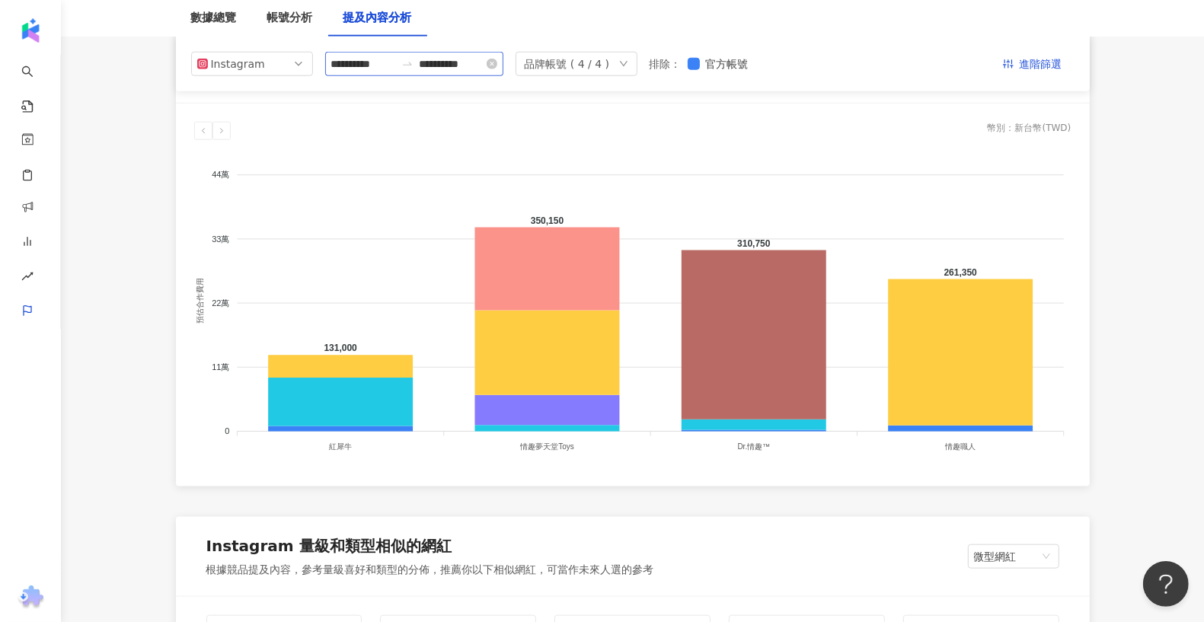
click at [381, 74] on div "**********" at bounding box center [414, 64] width 178 height 24
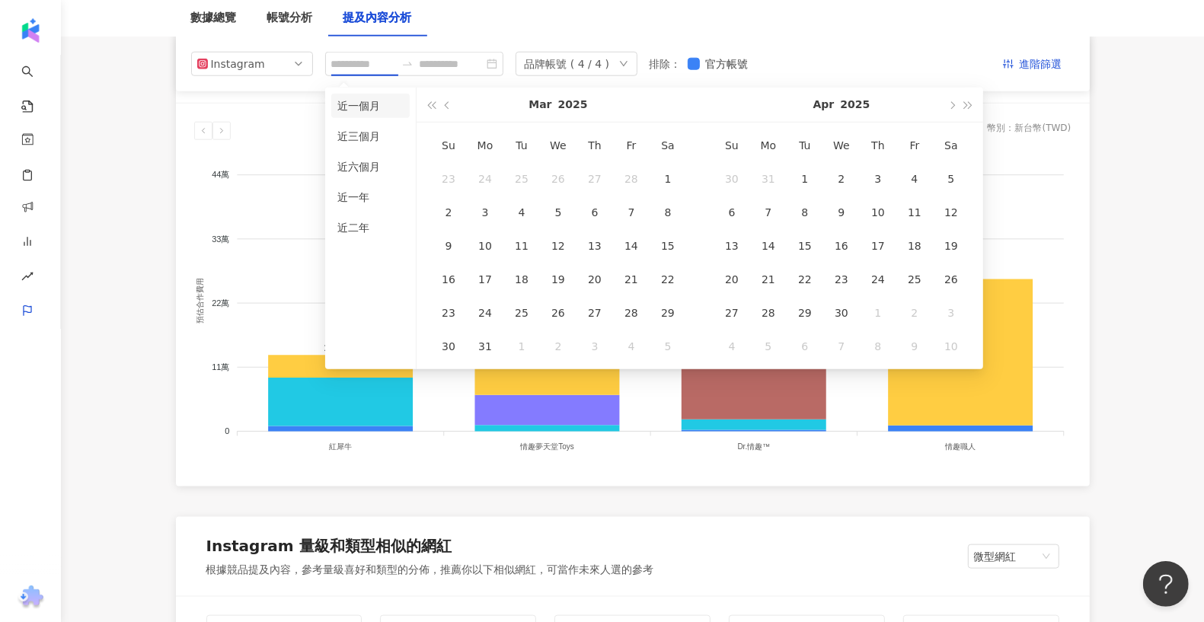
click at [381, 104] on li "近一個月" at bounding box center [370, 106] width 78 height 24
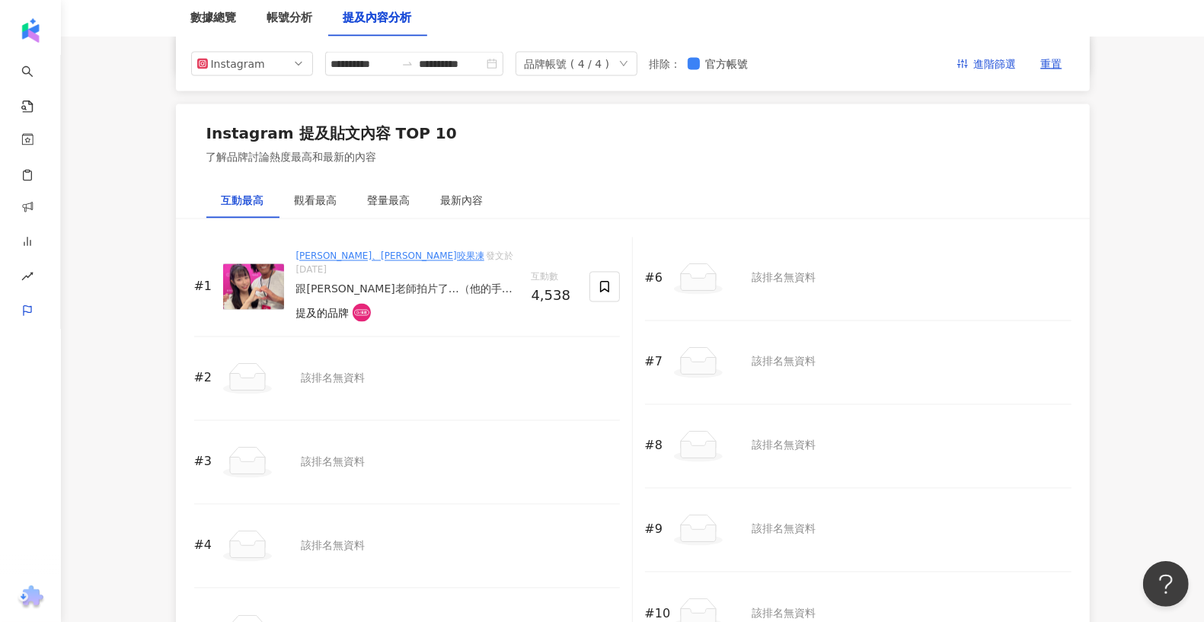
scroll to position [2243, 0]
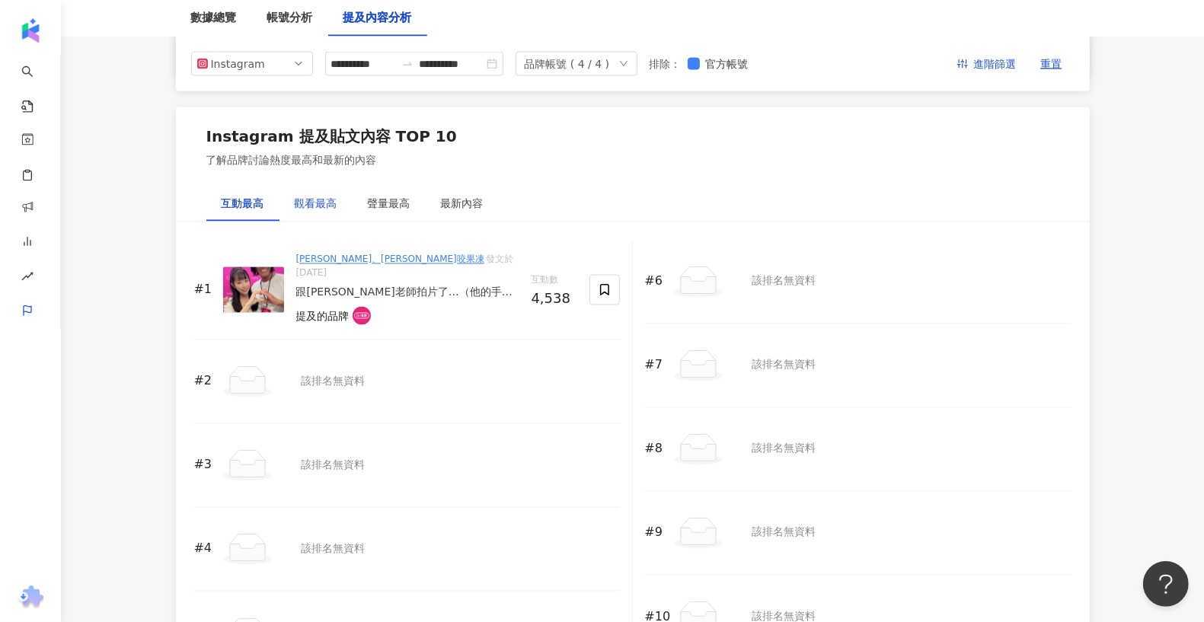
click at [326, 199] on div "觀看最高" at bounding box center [316, 204] width 43 height 17
click at [404, 202] on div "聲量最高" at bounding box center [389, 204] width 43 height 17
click at [455, 203] on div "最新內容" at bounding box center [462, 204] width 43 height 17
click at [262, 199] on div "互動最高" at bounding box center [243, 204] width 43 height 17
click at [413, 58] on icon "swap-right" at bounding box center [407, 64] width 12 height 12
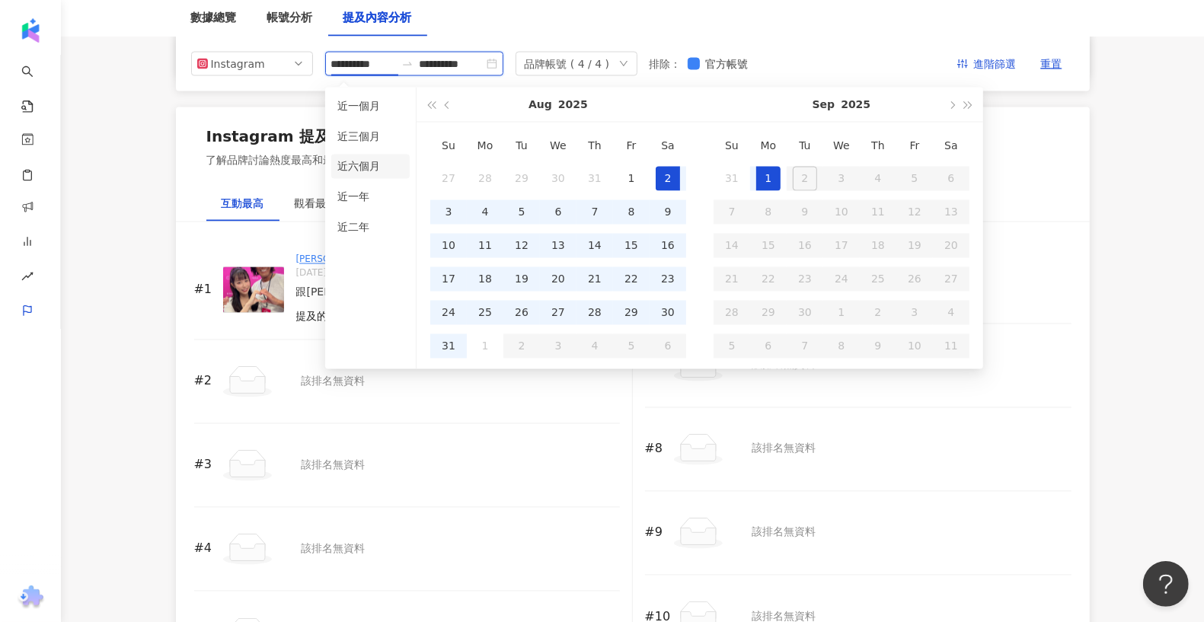
type input "**********"
click at [375, 170] on li "近六個月" at bounding box center [370, 167] width 78 height 24
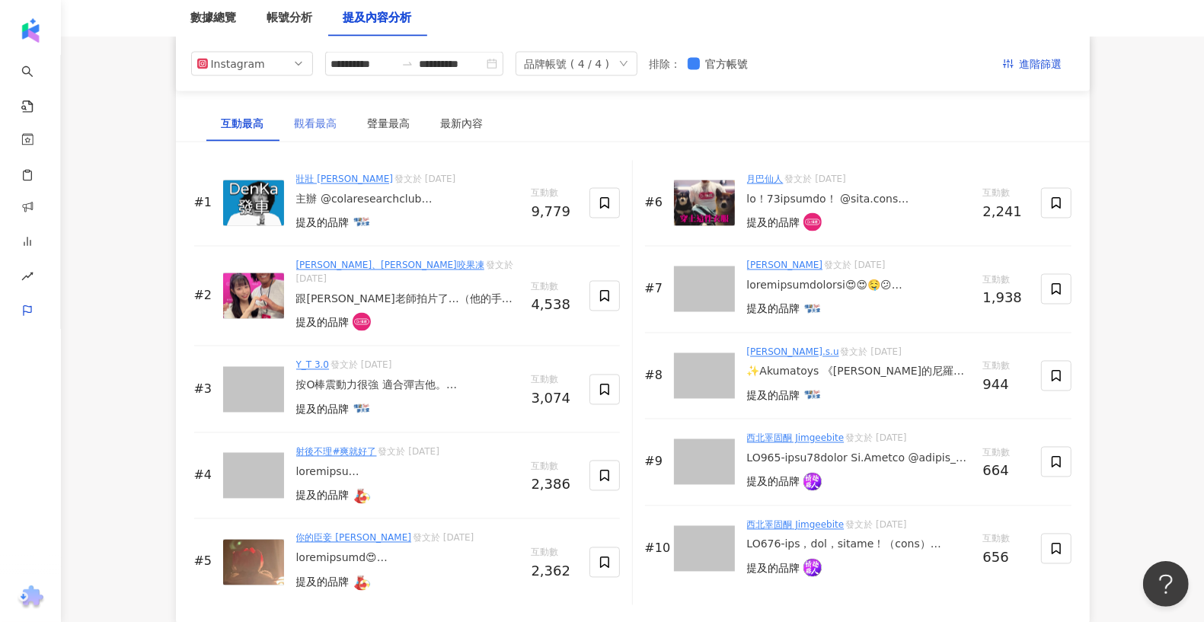
scroll to position [2319, 0]
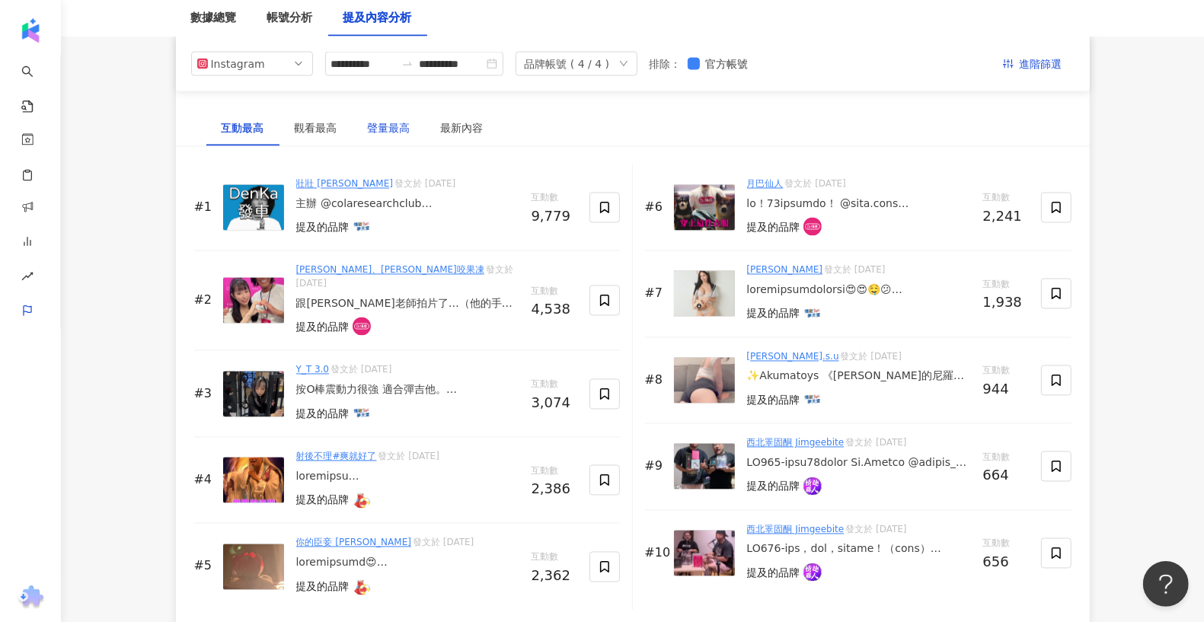
click at [384, 126] on div "聲量最高" at bounding box center [389, 128] width 43 height 17
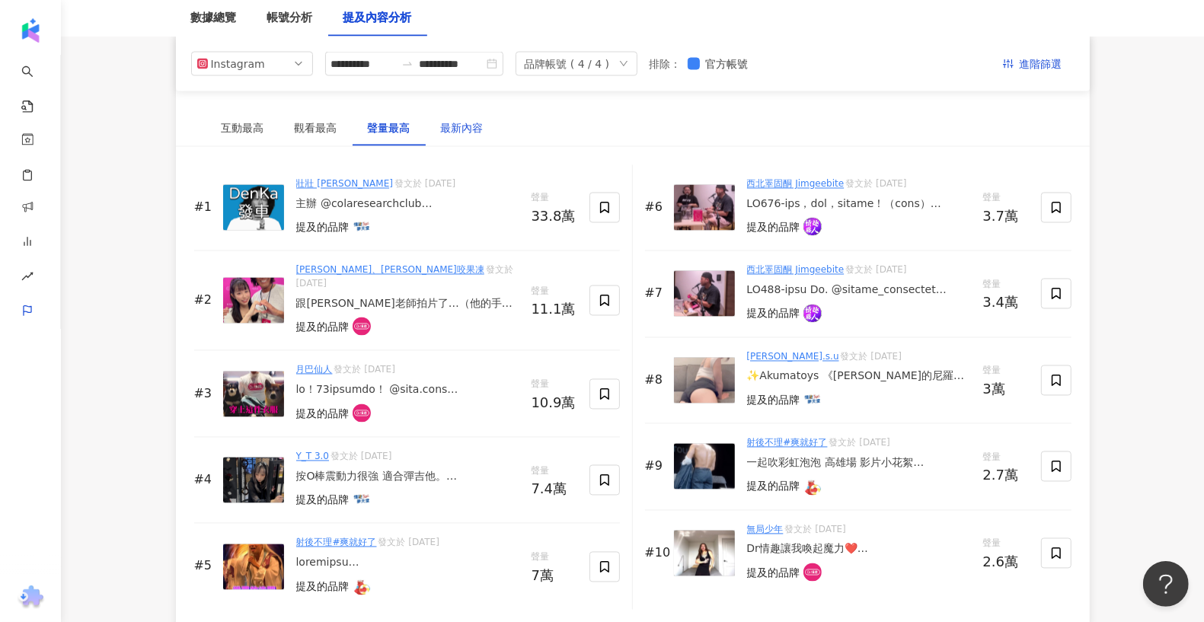
click at [463, 125] on div "最新內容" at bounding box center [462, 128] width 43 height 17
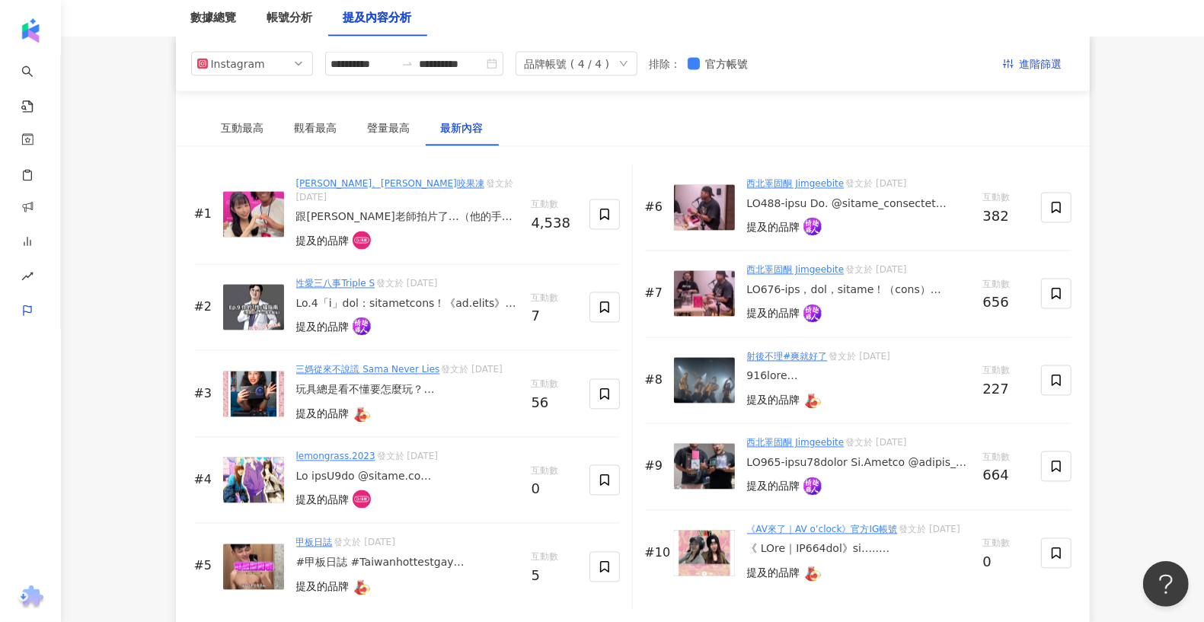
click at [417, 452] on div at bounding box center [407, 477] width 223 height 15
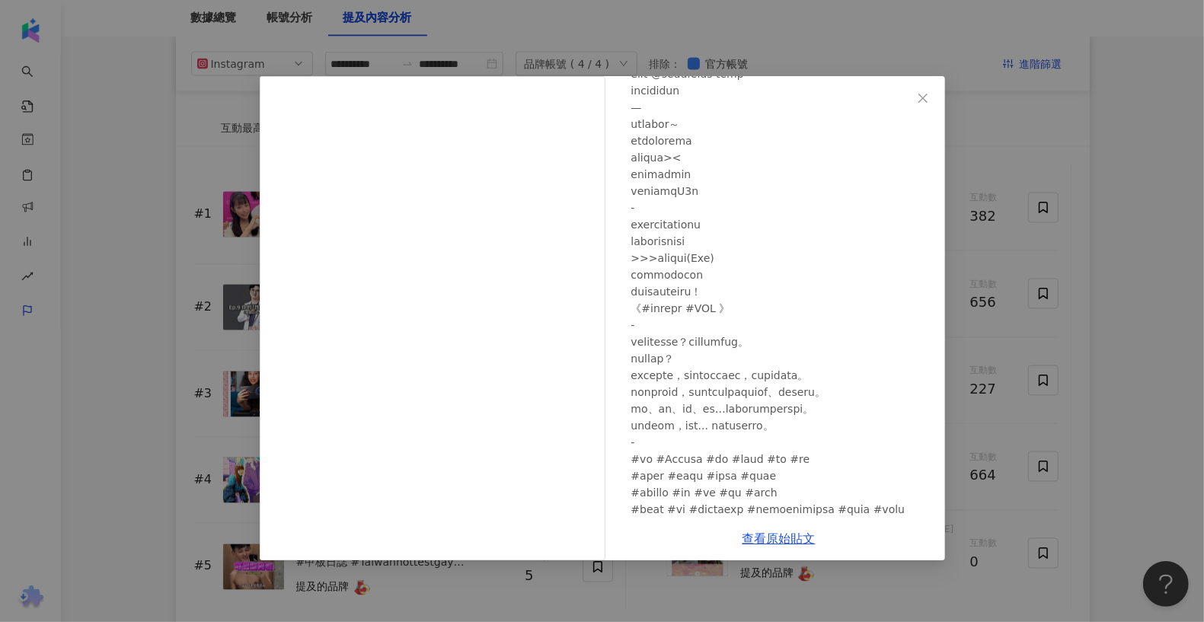
scroll to position [199, 0]
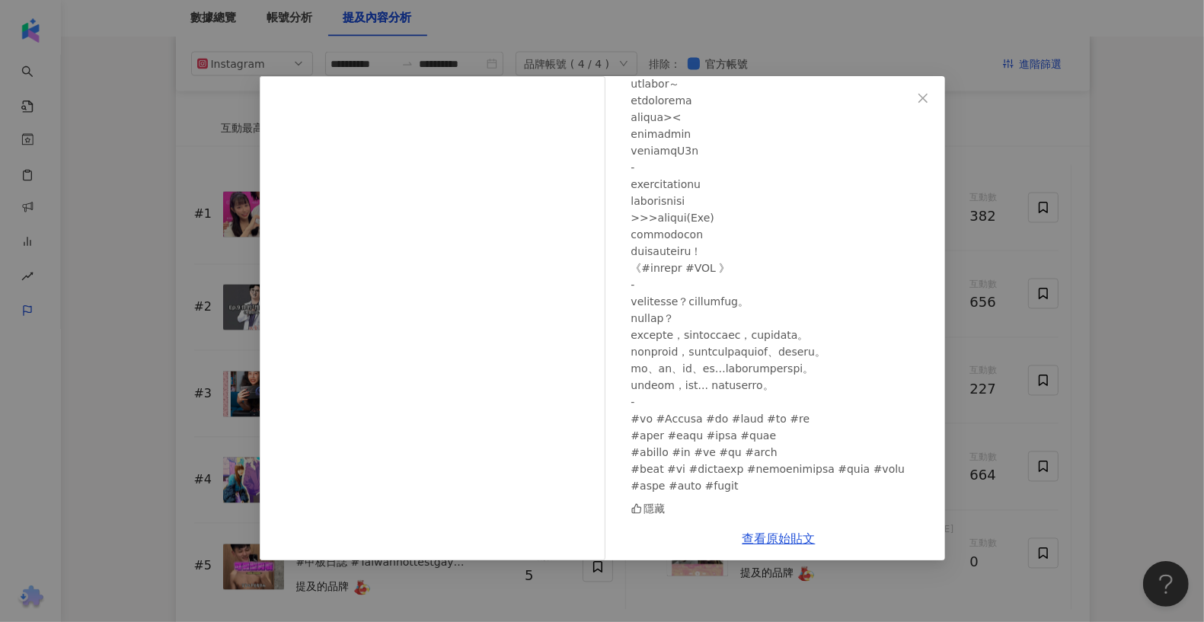
click at [875, 385] on div "lemongrass.2023 [DATE] 隱藏 查看原始貼文" at bounding box center [602, 311] width 1204 height 622
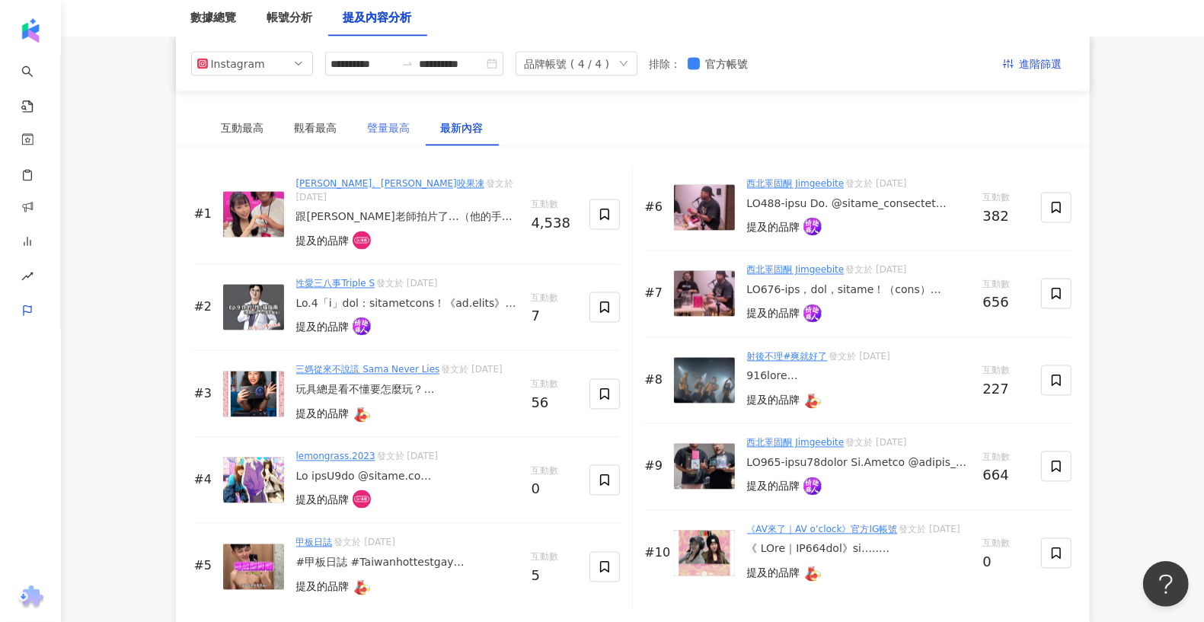
click at [388, 134] on div "聲量最高" at bounding box center [389, 128] width 73 height 35
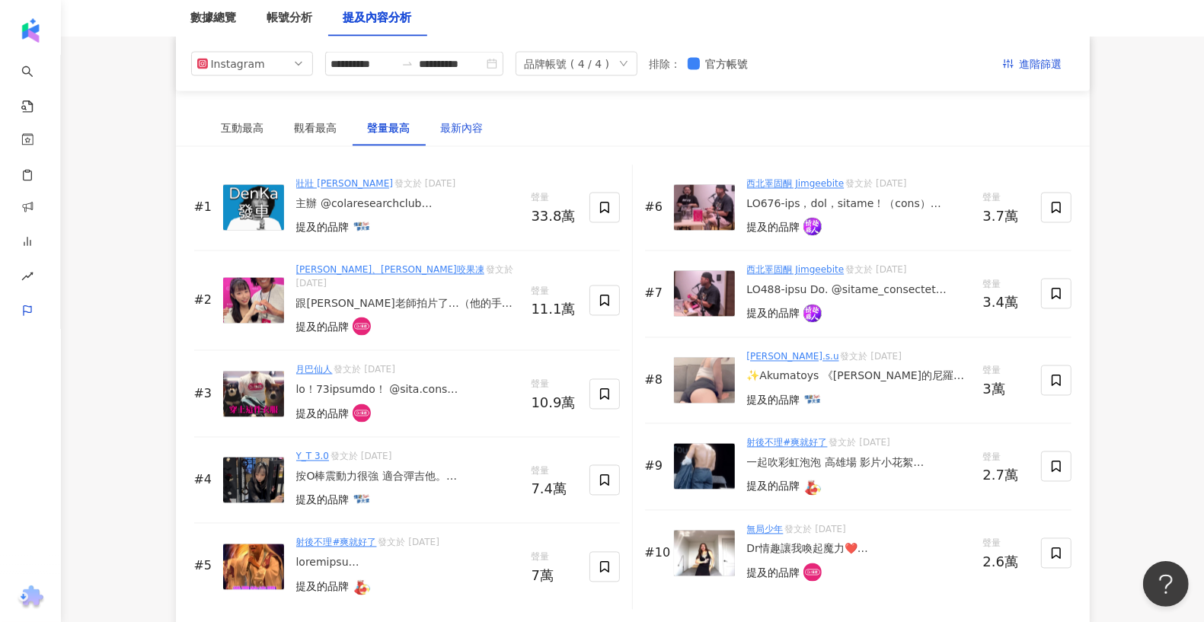
click at [443, 129] on div "最新內容" at bounding box center [462, 128] width 43 height 17
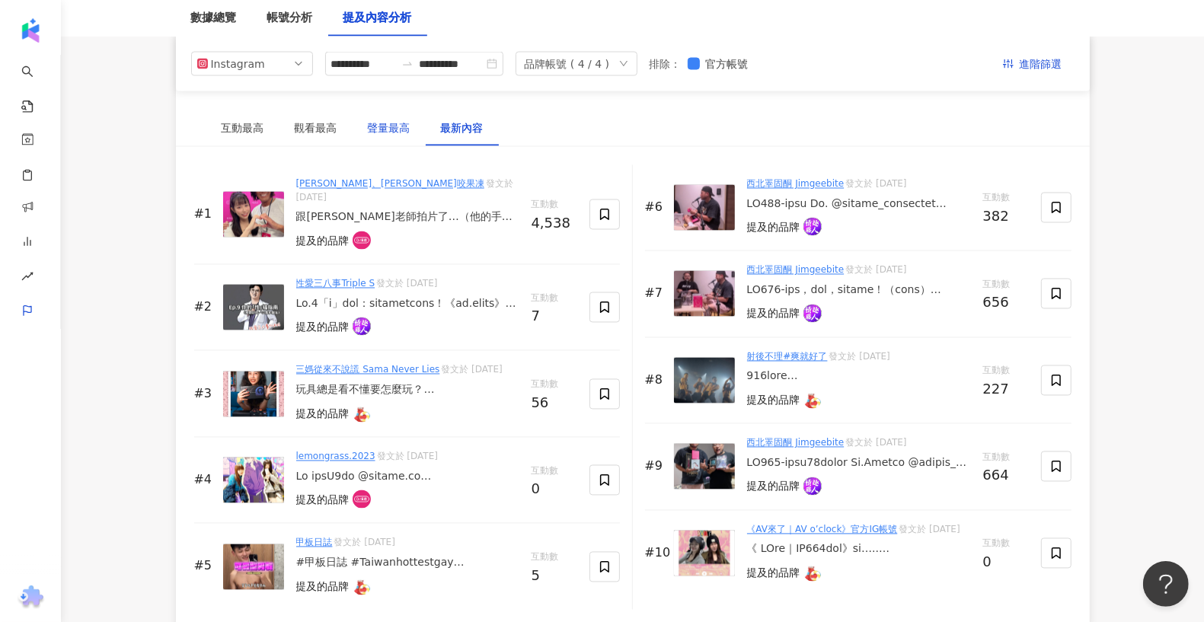
click at [399, 128] on div "聲量最高" at bounding box center [389, 128] width 43 height 17
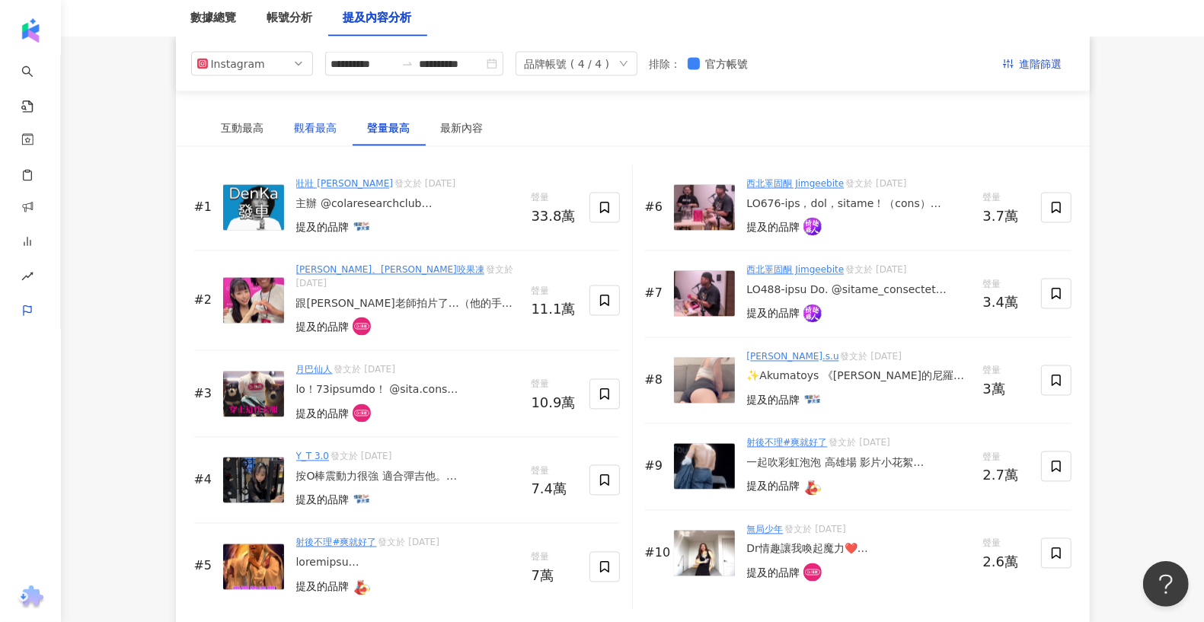
click at [327, 128] on div "觀看最高" at bounding box center [316, 128] width 43 height 17
click at [452, 129] on div "最新內容" at bounding box center [462, 128] width 43 height 17
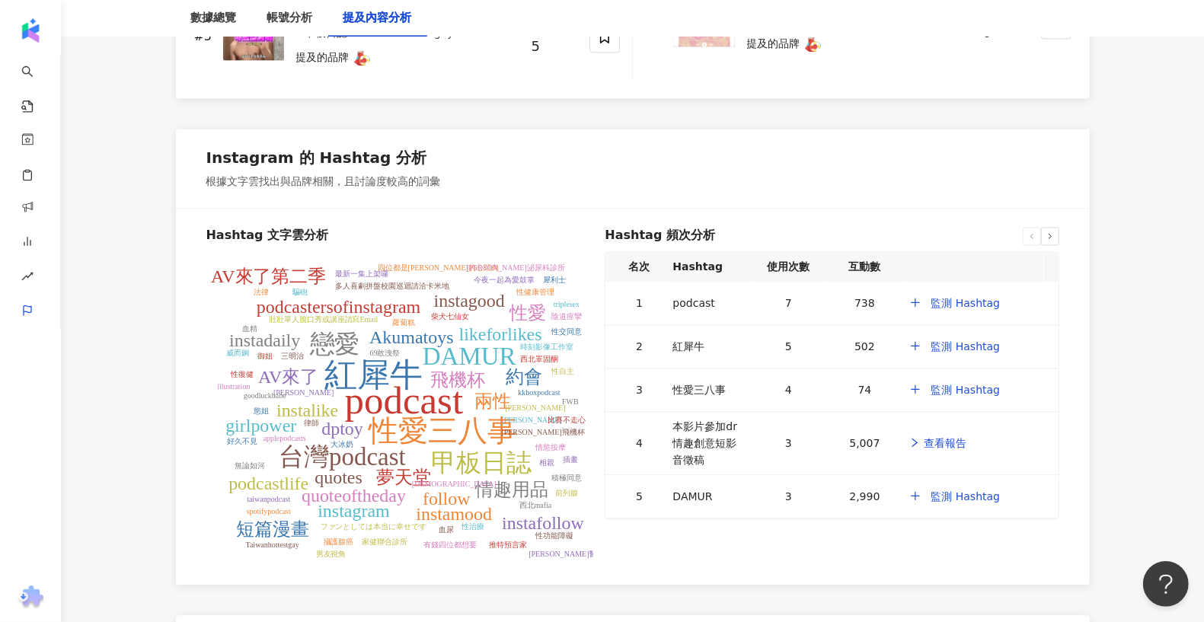
scroll to position [2911, 0]
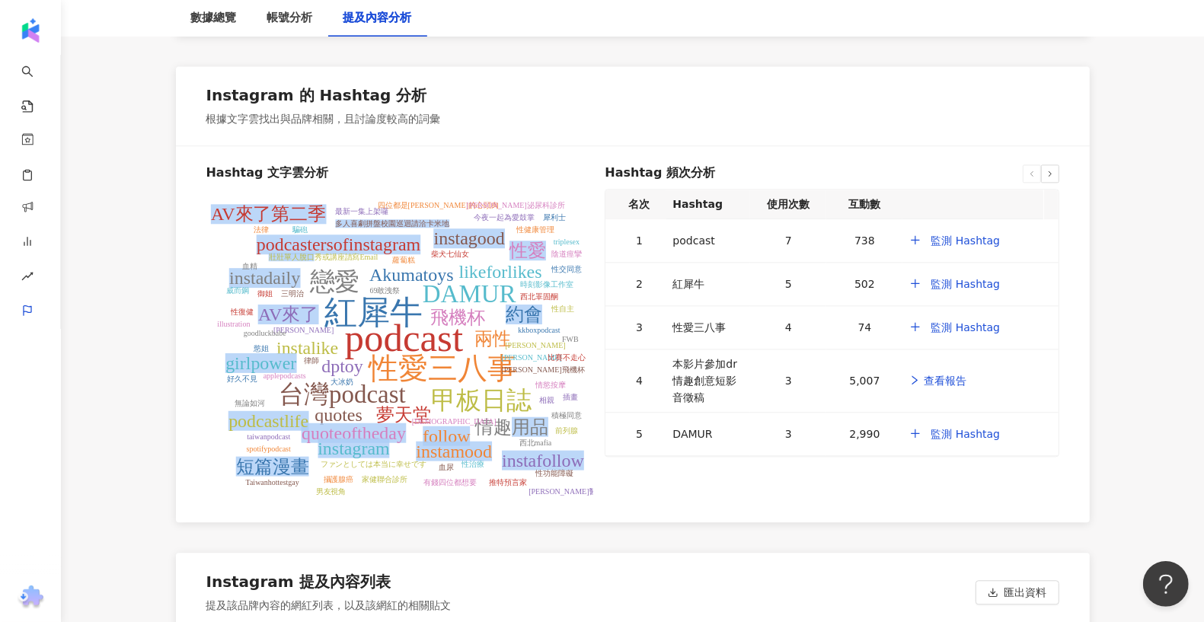
drag, startPoint x: 315, startPoint y: 231, endPoint x: 536, endPoint y: 423, distance: 292.5
click at [515, 412] on g "podcast 紅犀牛 性愛三八事 DAMUR 台灣podcast 甲板日誌 戀愛 飛機杯 dptoy 夢天堂 Akumatoys 兩性 likeforlik…" at bounding box center [408, 348] width 394 height 295
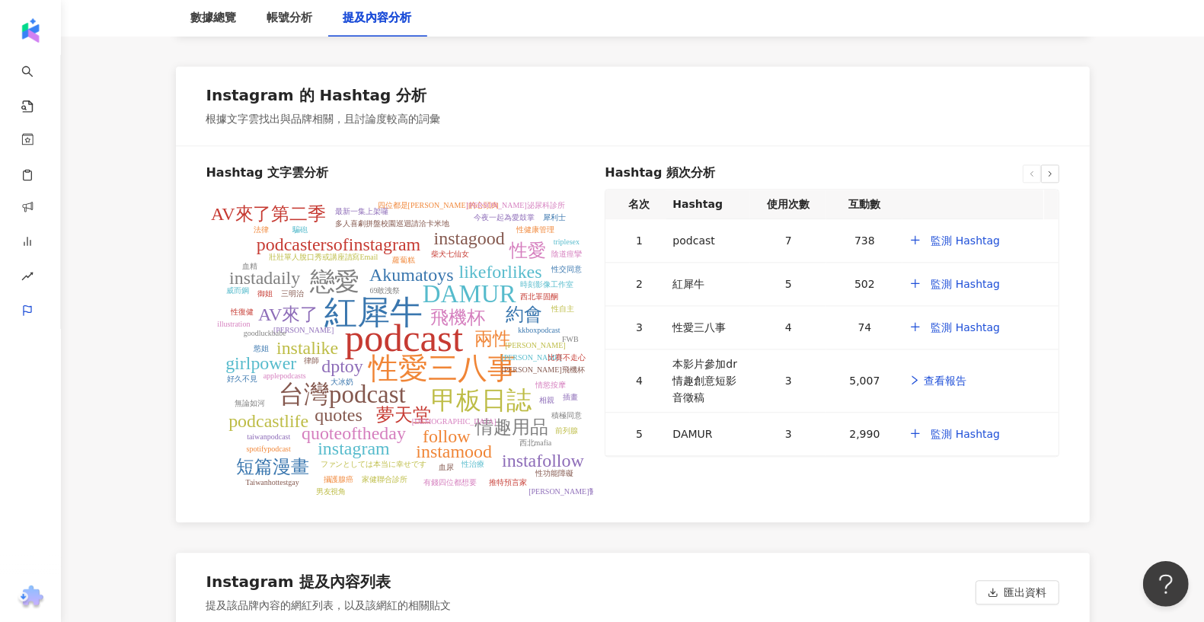
click at [633, 452] on div "Hashtag 頻次分析 名次 Hashtag 使用次數 互動數 1 podcast 7 738 監測 Hashtag 2 紅犀牛 5 502 監測 Hash…" at bounding box center [832, 327] width 454 height 327
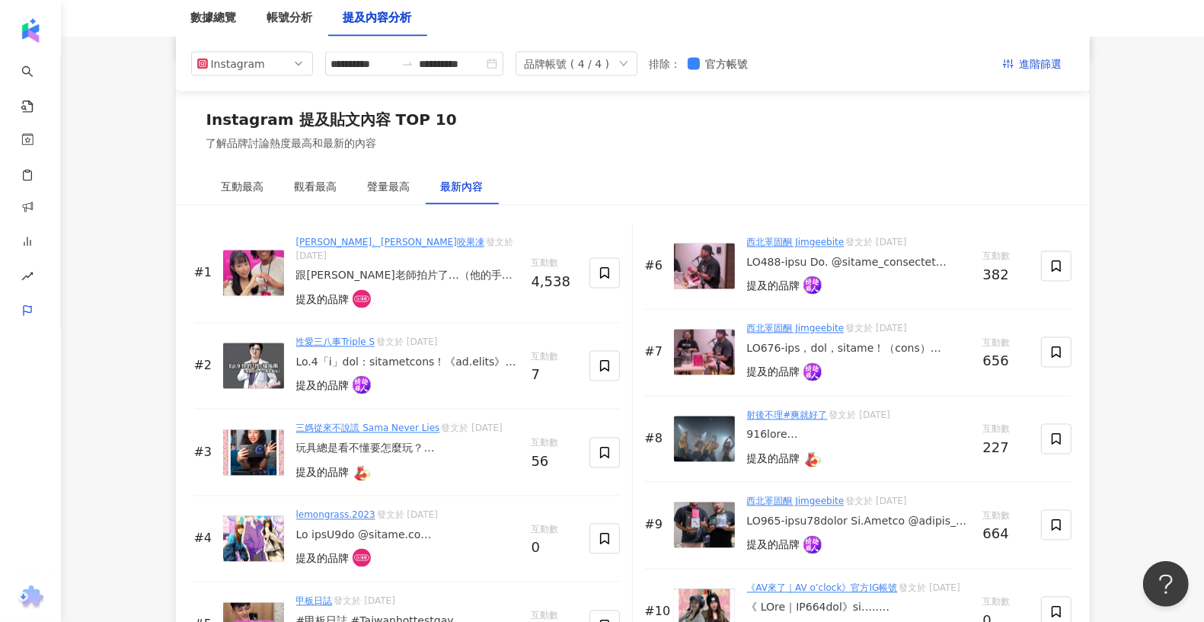
scroll to position [2256, 0]
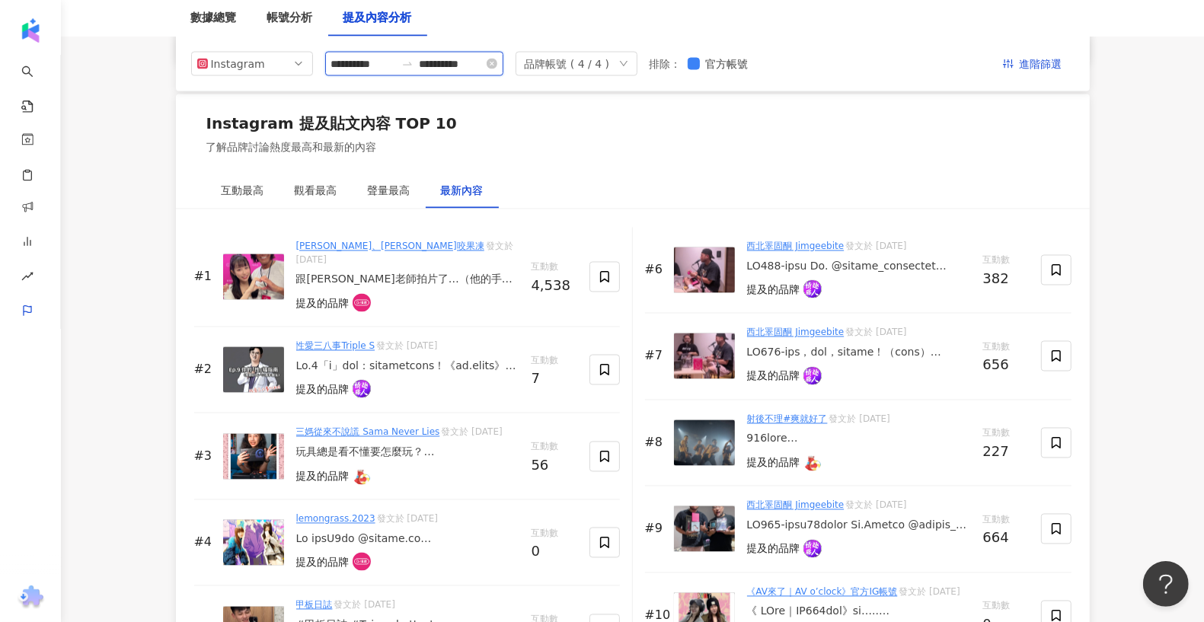
click at [466, 65] on input "**********" at bounding box center [452, 64] width 64 height 17
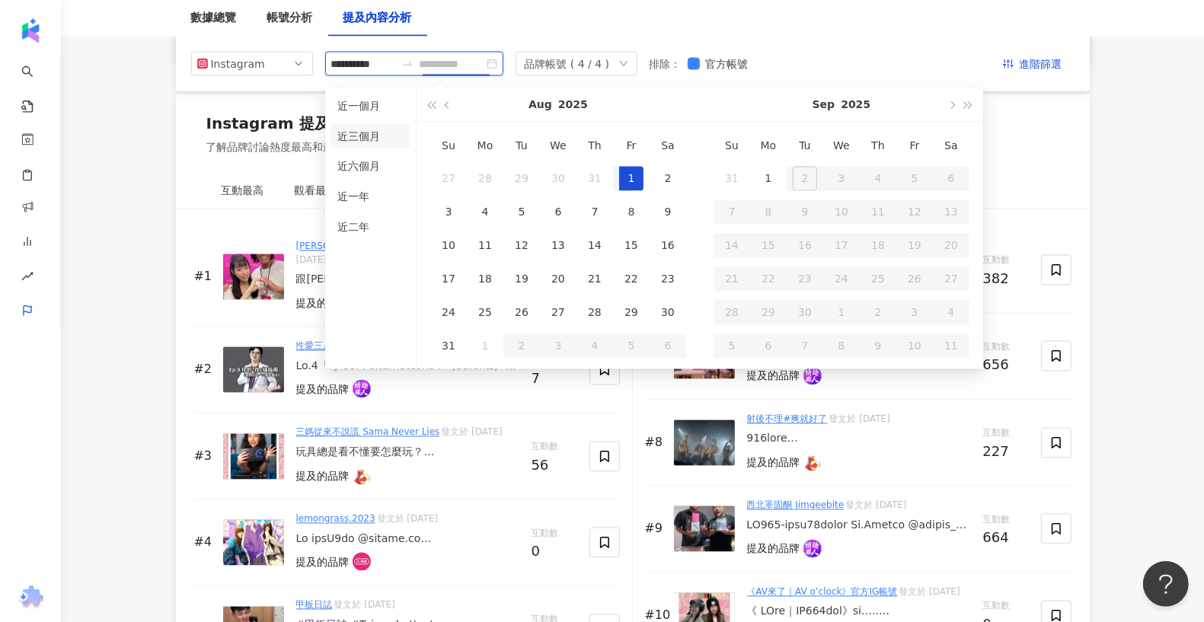
type input "**********"
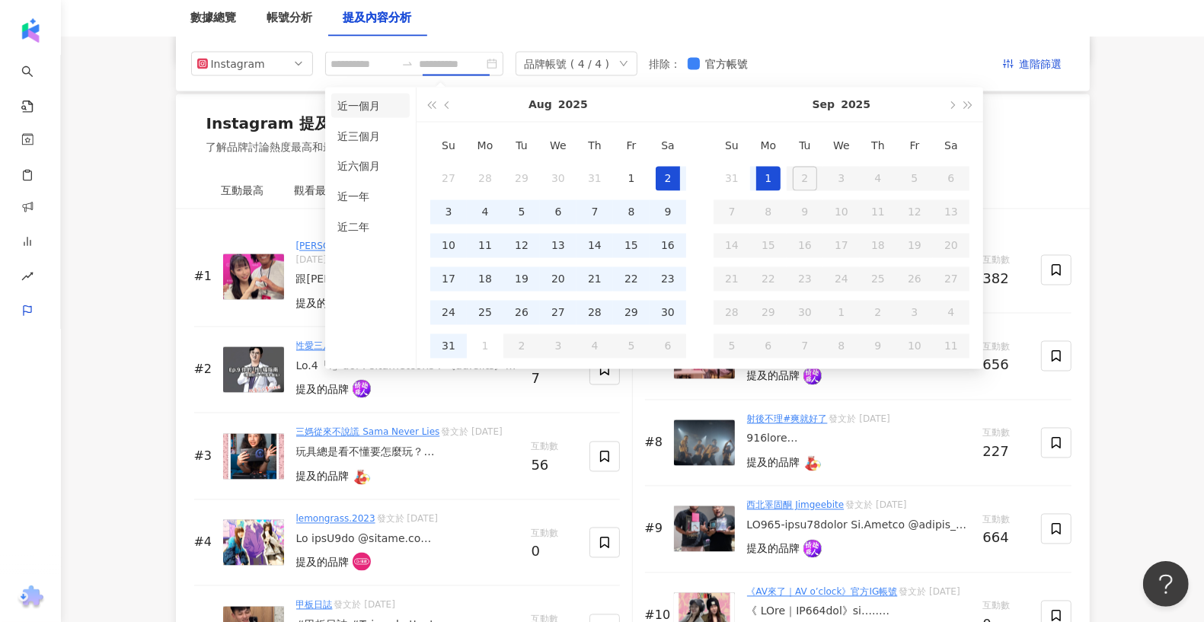
click at [379, 100] on li "近一個月" at bounding box center [370, 106] width 78 height 24
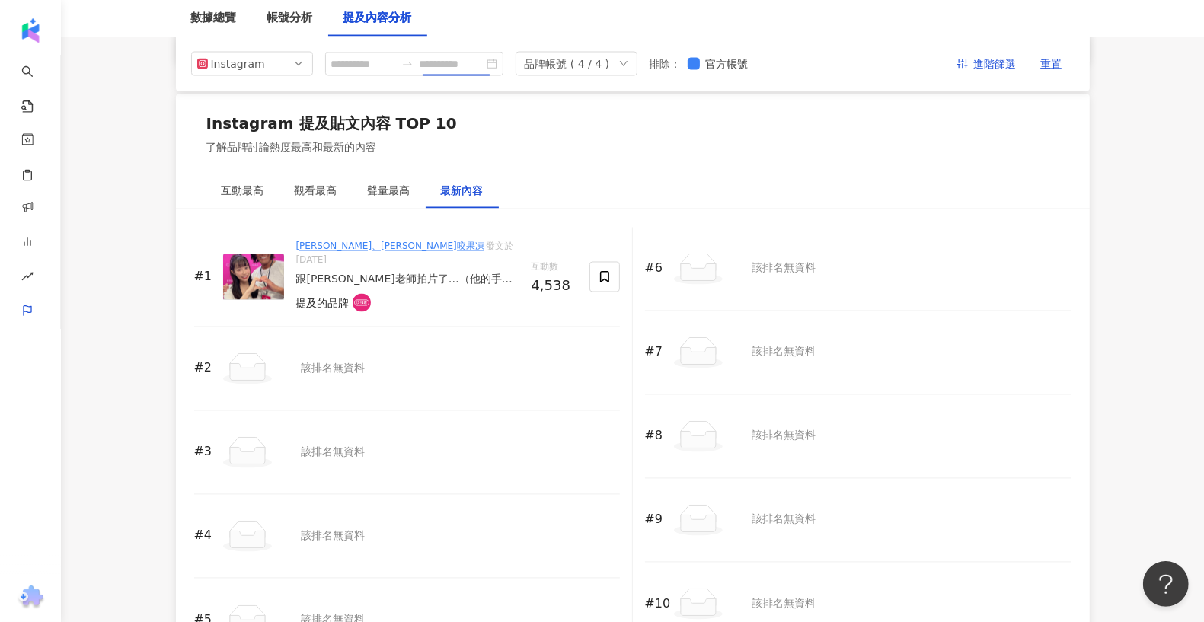
type input "**********"
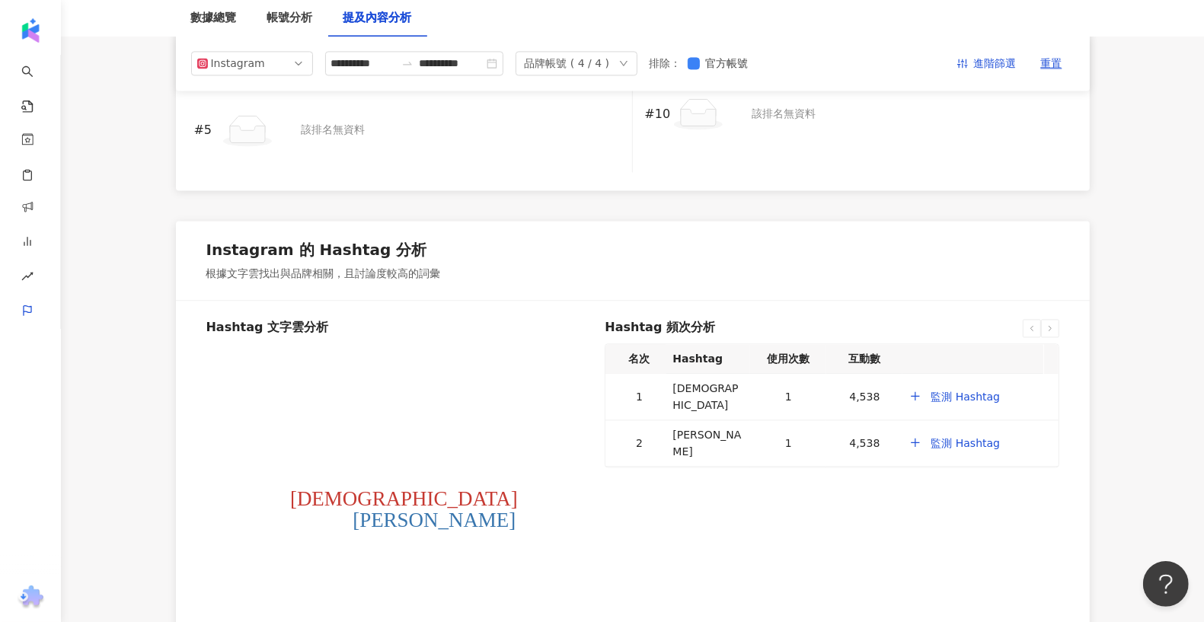
scroll to position [2515, 0]
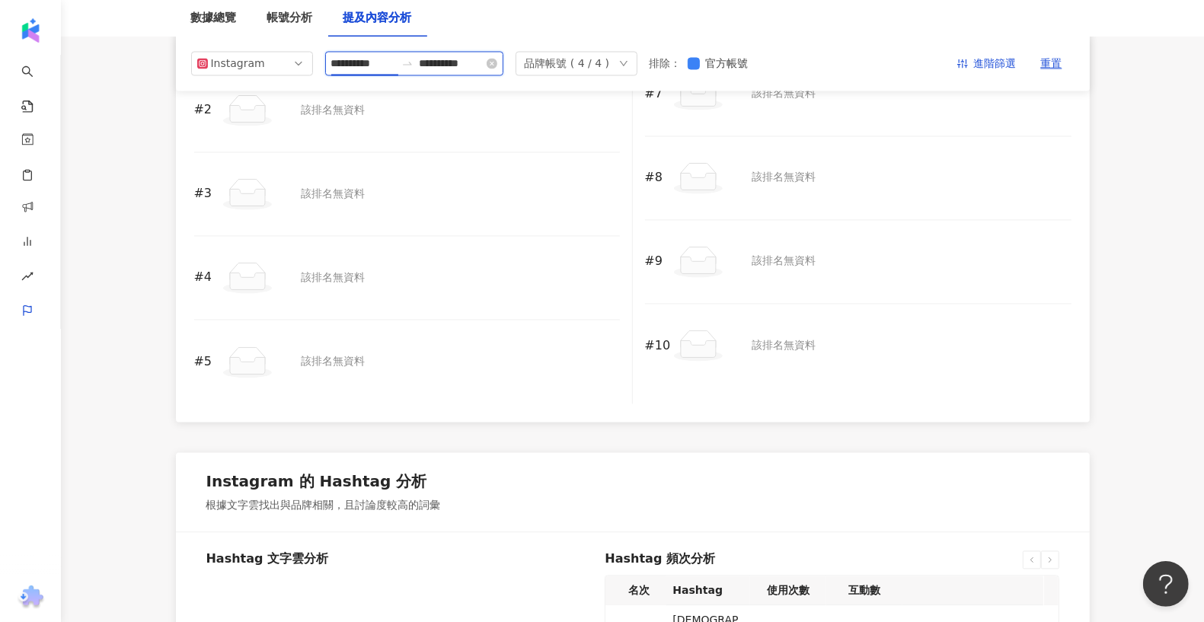
click at [378, 70] on input "**********" at bounding box center [363, 64] width 64 height 17
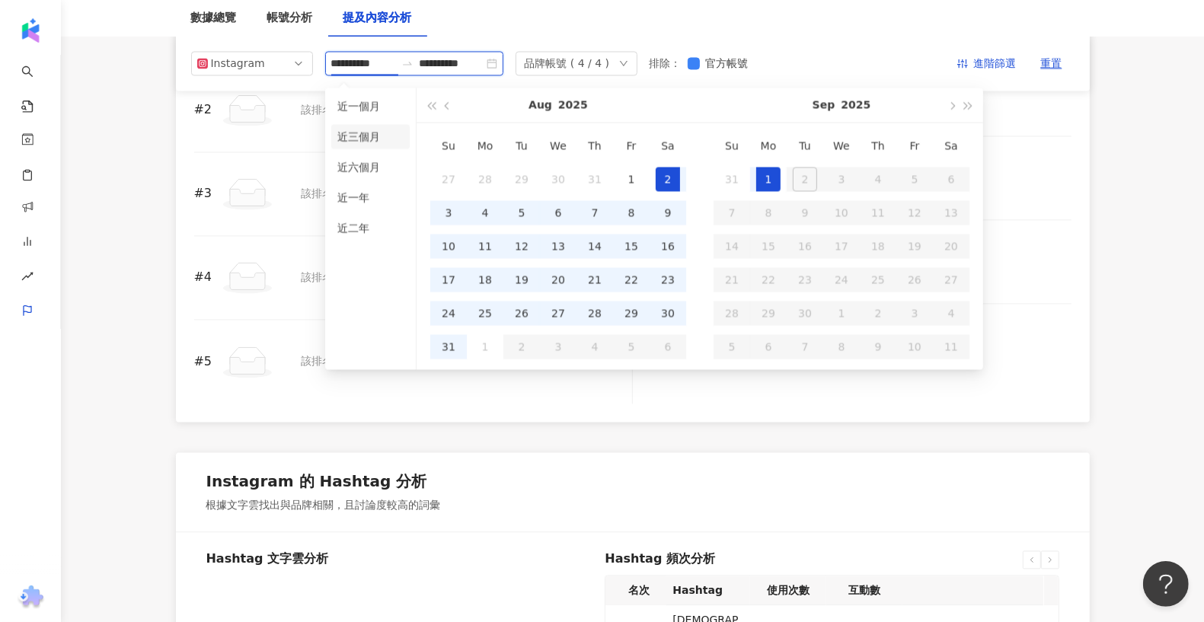
type input "**********"
click at [382, 130] on li "近三個月" at bounding box center [370, 136] width 78 height 24
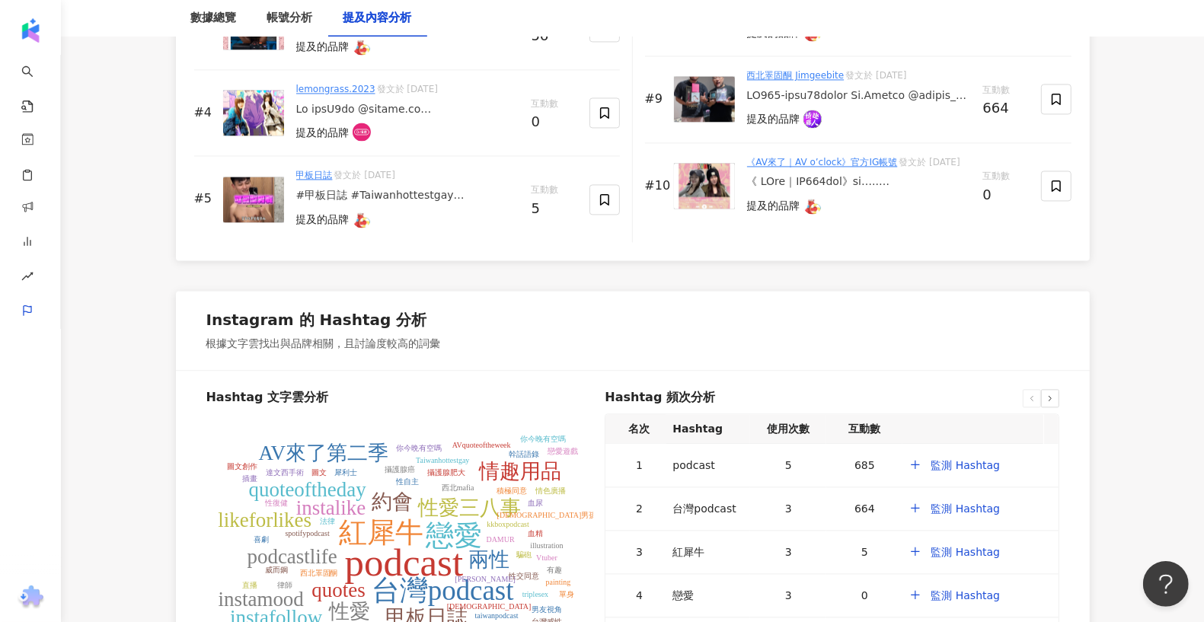
scroll to position [2777, 0]
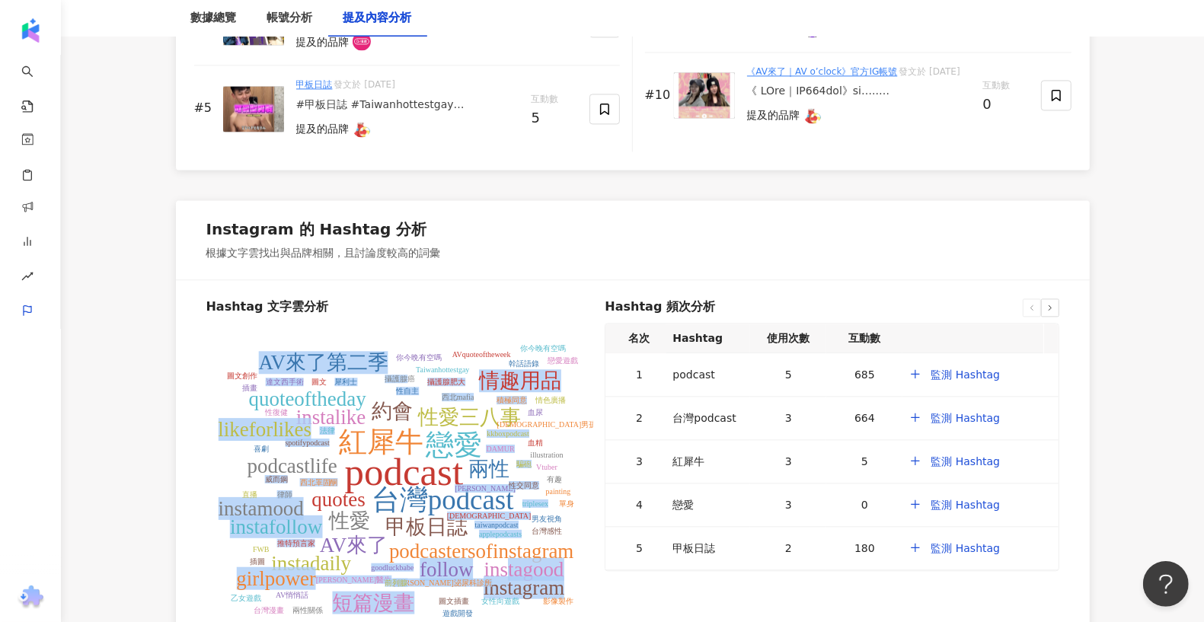
drag, startPoint x: 406, startPoint y: 355, endPoint x: 594, endPoint y: 561, distance: 279.2
click at [525, 452] on g "podcast 台灣podcast 紅犀牛 戀愛 甲板日誌 性愛三八事 性愛 instalike AV來了 quotes 兩性 podcastersofins…" at bounding box center [407, 480] width 379 height 273
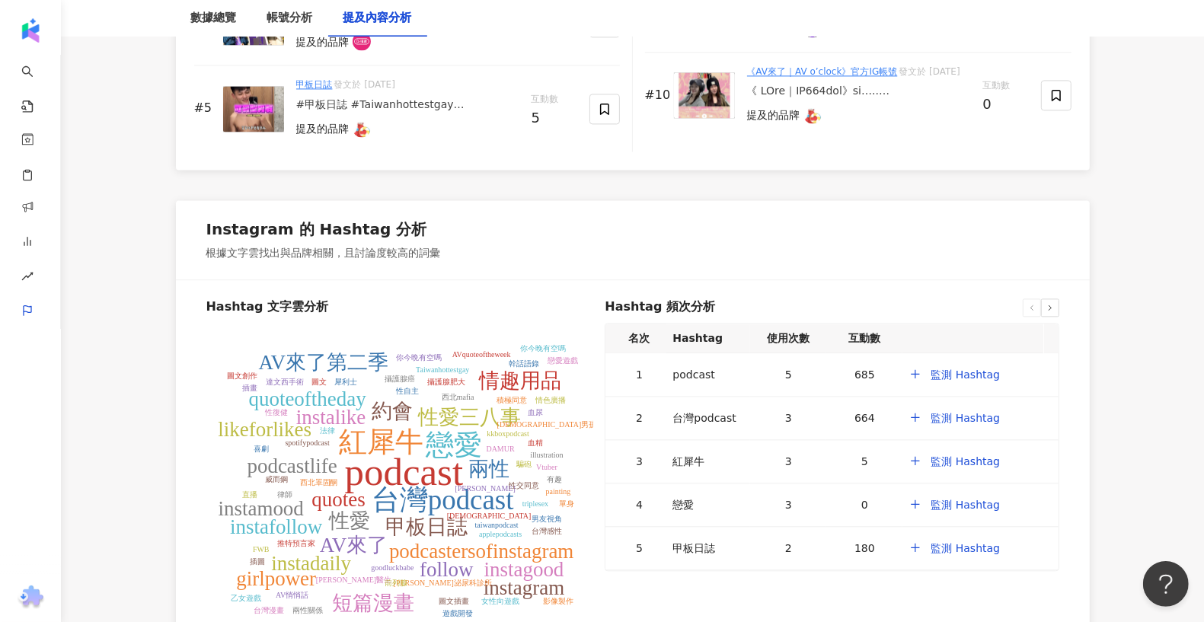
click at [634, 452] on div "Hashtag 頻次分析 名次 Hashtag 使用次數 互動數 1 podcast 5 685 監測 Hashtag 2 台灣podcast 3 664 監…" at bounding box center [832, 461] width 454 height 327
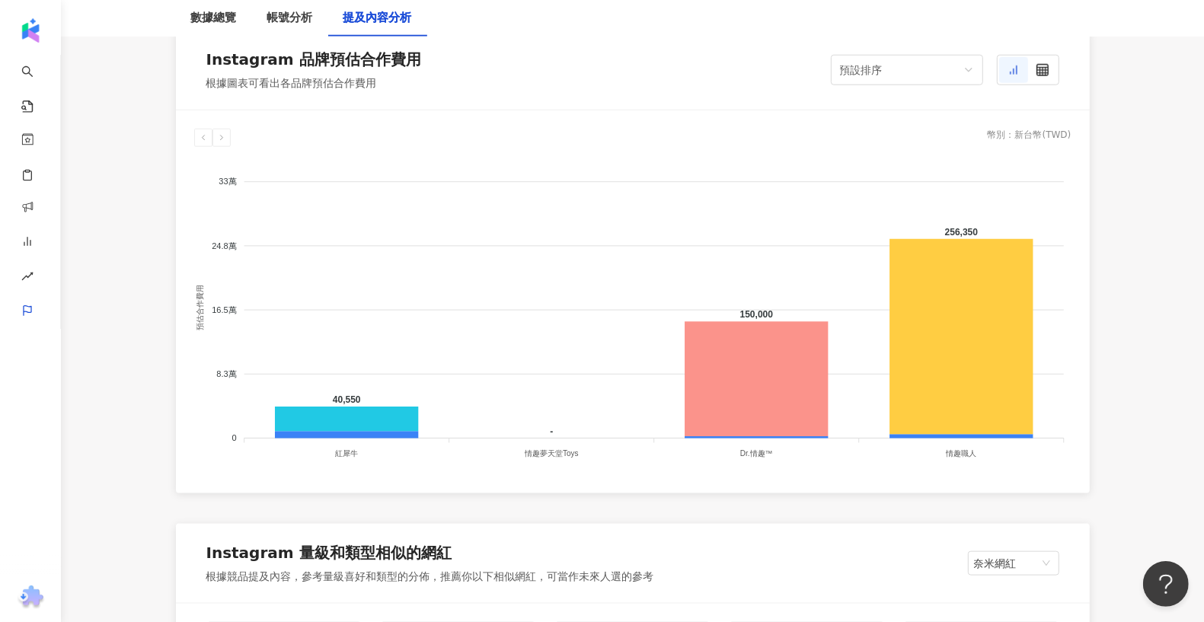
scroll to position [1304, 0]
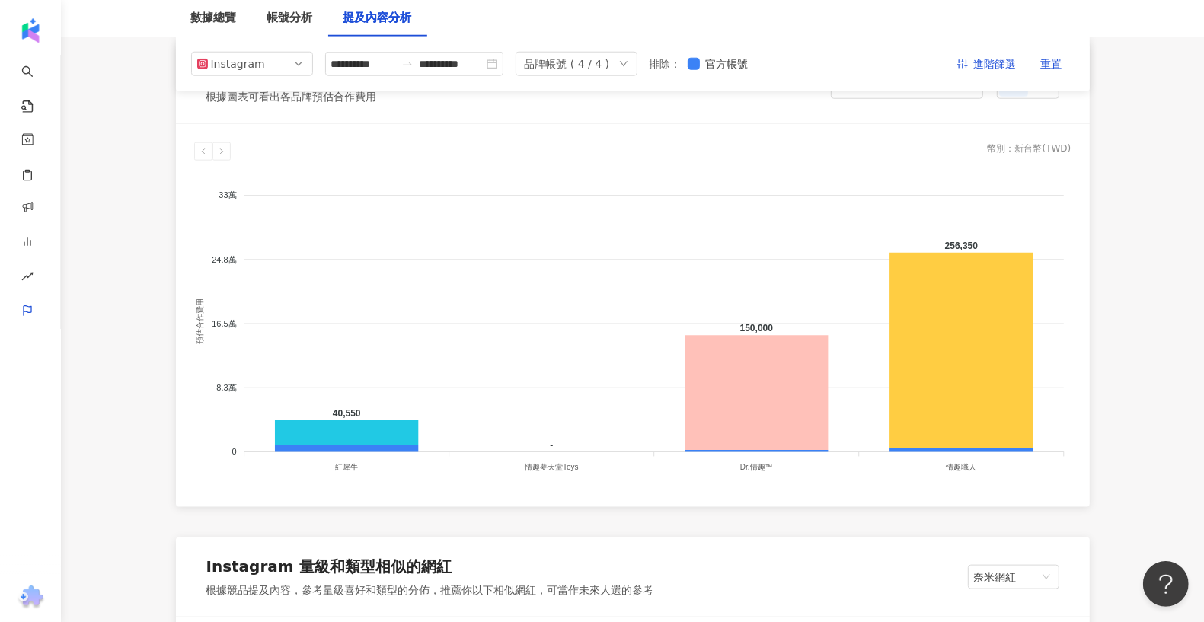
click at [797, 439] on icon at bounding box center [756, 393] width 143 height 115
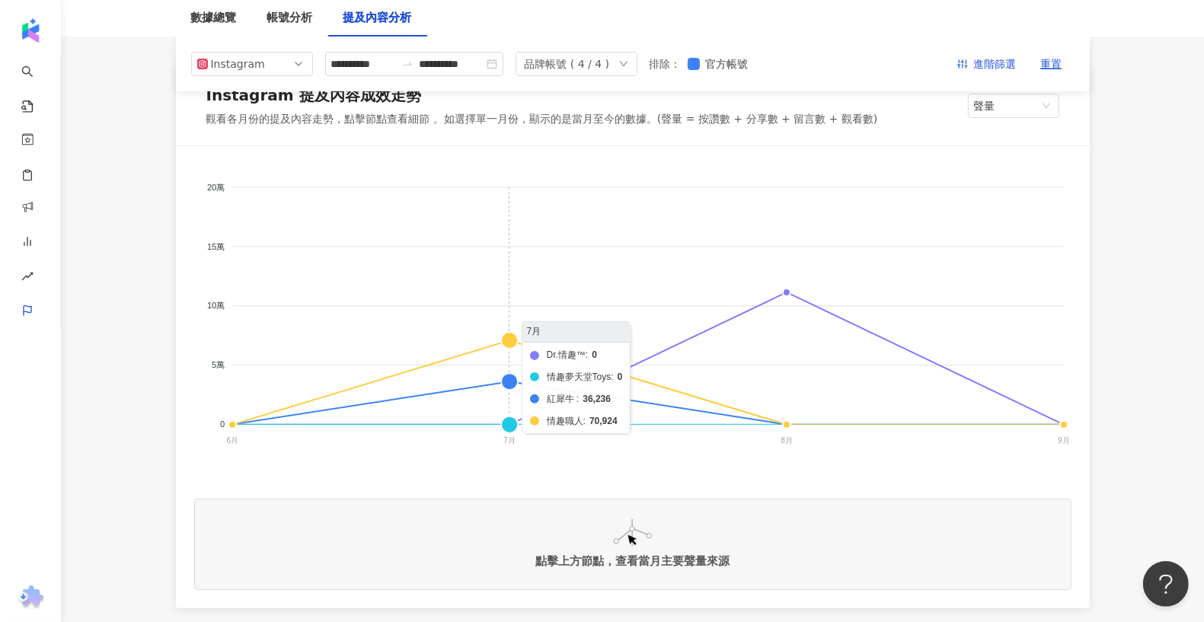
scroll to position [0, 0]
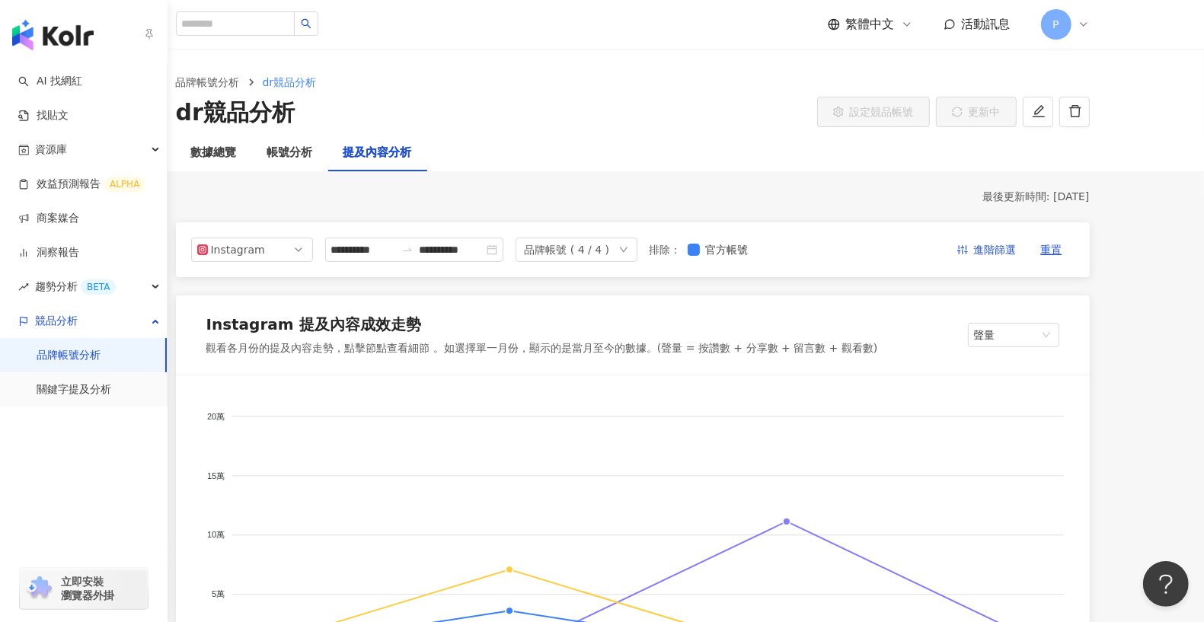
click at [34, 34] on img "button" at bounding box center [52, 35] width 81 height 30
